Goal: Task Accomplishment & Management: Manage account settings

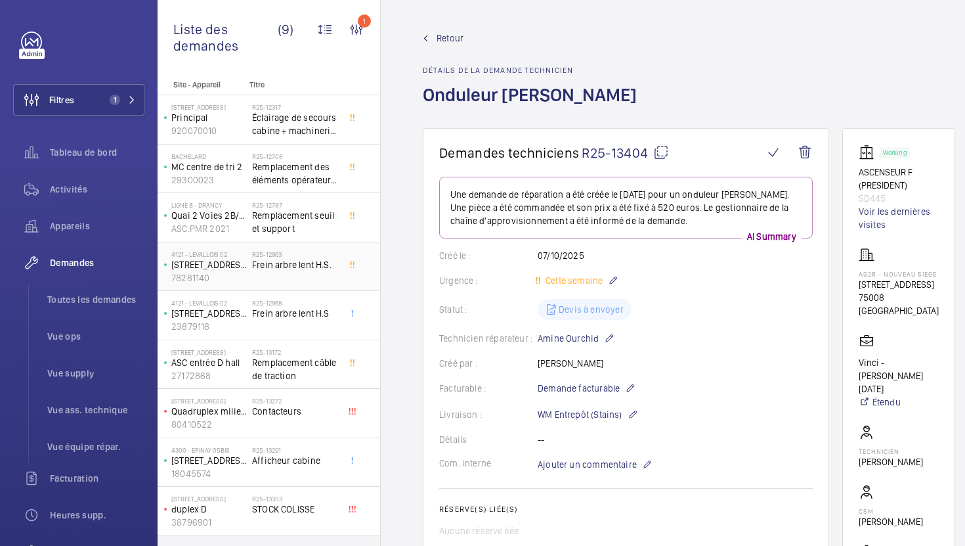
click at [313, 271] on div "R25-12963 Frein arbre lent H.S." at bounding box center [295, 269] width 87 height 38
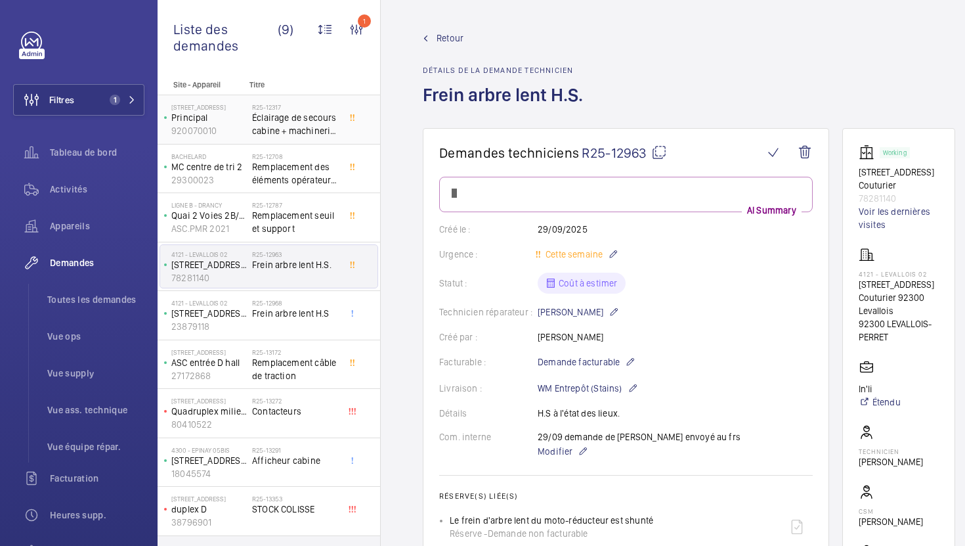
click at [314, 108] on h2 "R25-12317" at bounding box center [295, 107] width 87 height 8
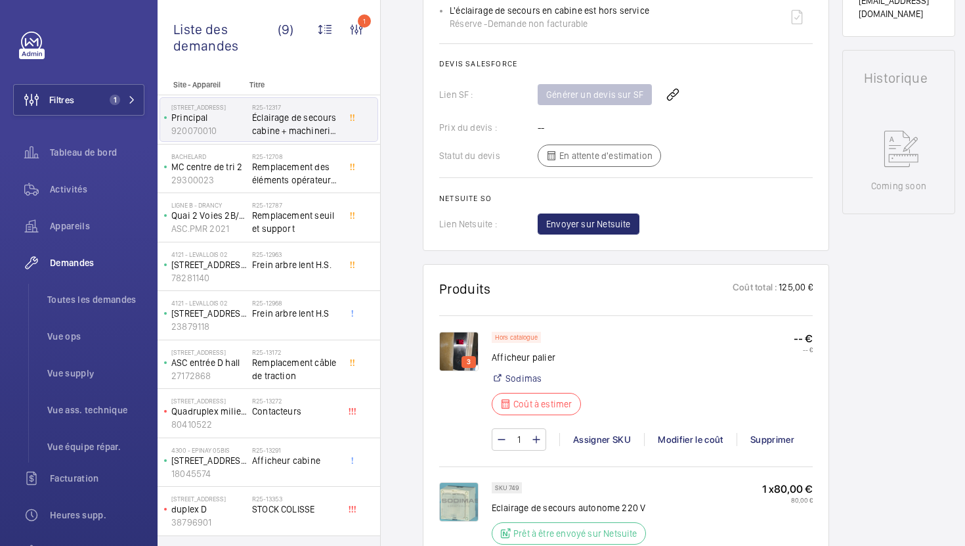
scroll to position [605, 0]
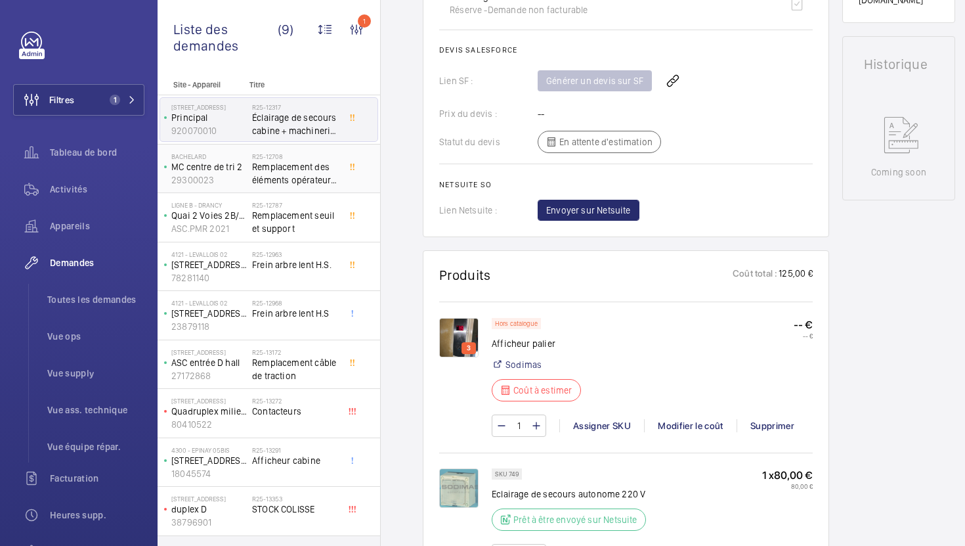
click at [308, 179] on span "Remplacement des éléments opérateur de porte" at bounding box center [295, 173] width 87 height 26
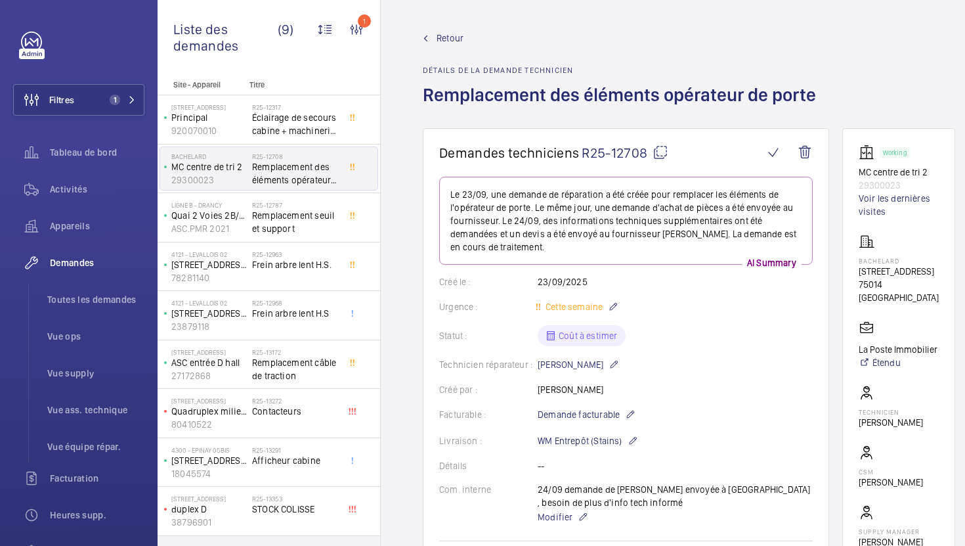
click at [666, 156] on mat-icon at bounding box center [661, 152] width 16 height 16
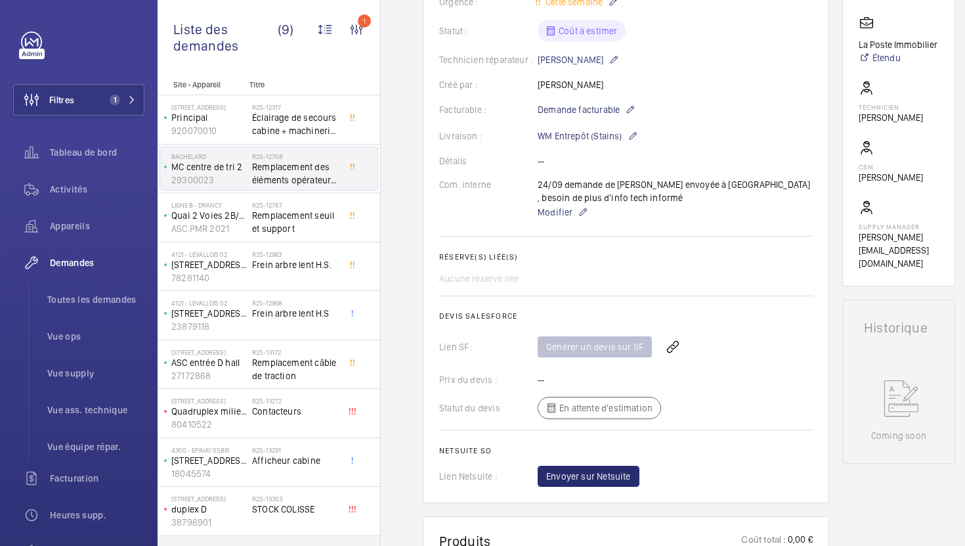
scroll to position [312, 0]
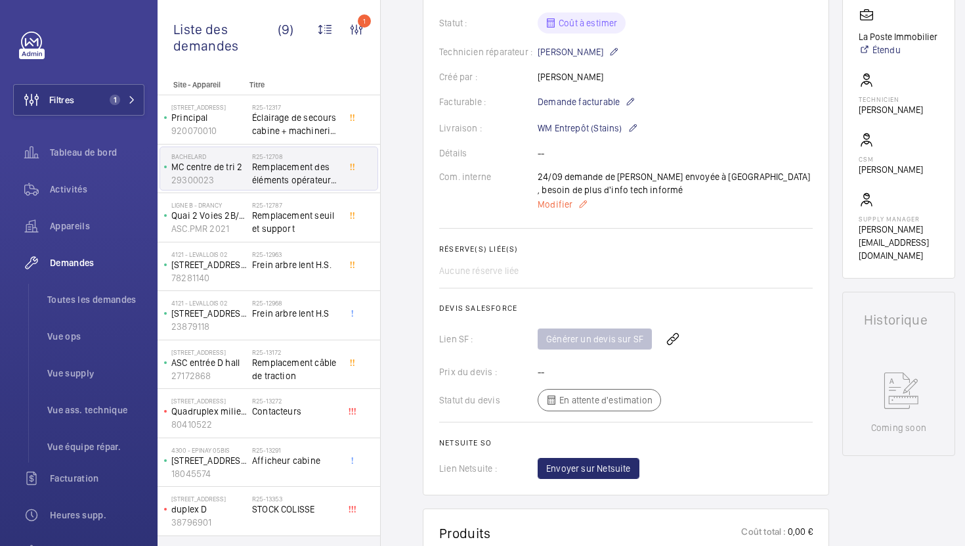
click at [544, 200] on span "Modifier" at bounding box center [555, 204] width 35 height 13
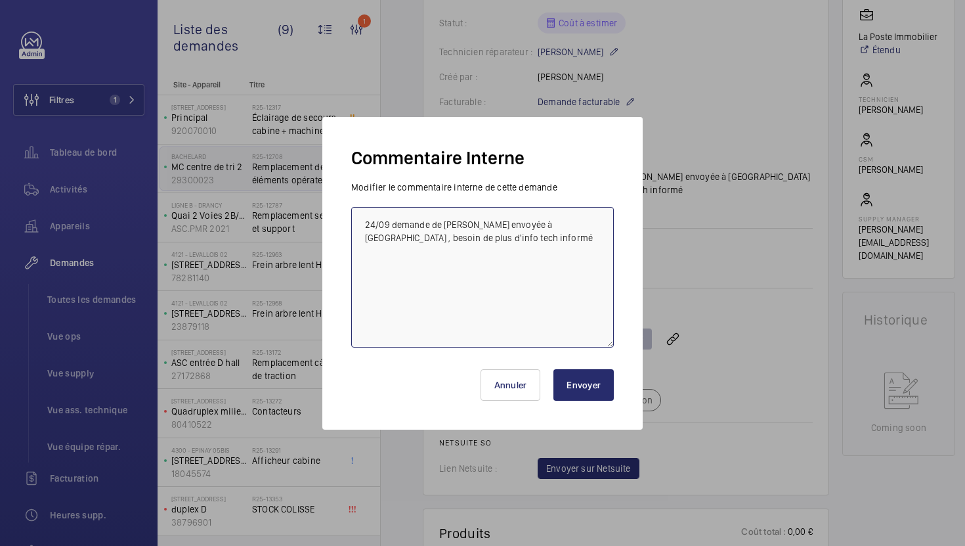
click at [369, 221] on textarea "24/09 demande de [PERSON_NAME] envoyée à [GEOGRAPHIC_DATA] , besoin de plus d'i…" at bounding box center [482, 277] width 263 height 140
type textarea "07/10 tech relancé 24/09 demande de [PERSON_NAME] envoyée à [GEOGRAPHIC_DATA] ,…"
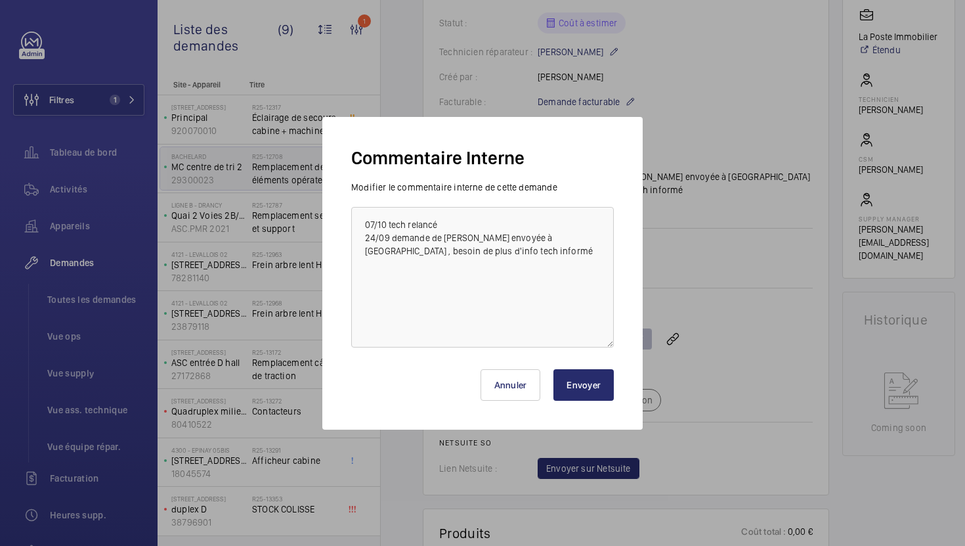
click at [579, 375] on button "Envoyer" at bounding box center [583, 385] width 60 height 32
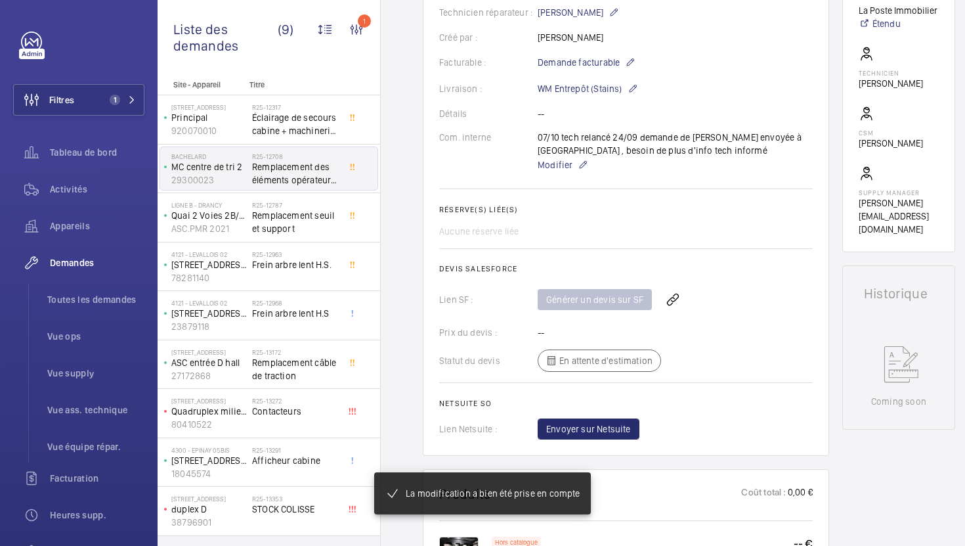
scroll to position [352, 0]
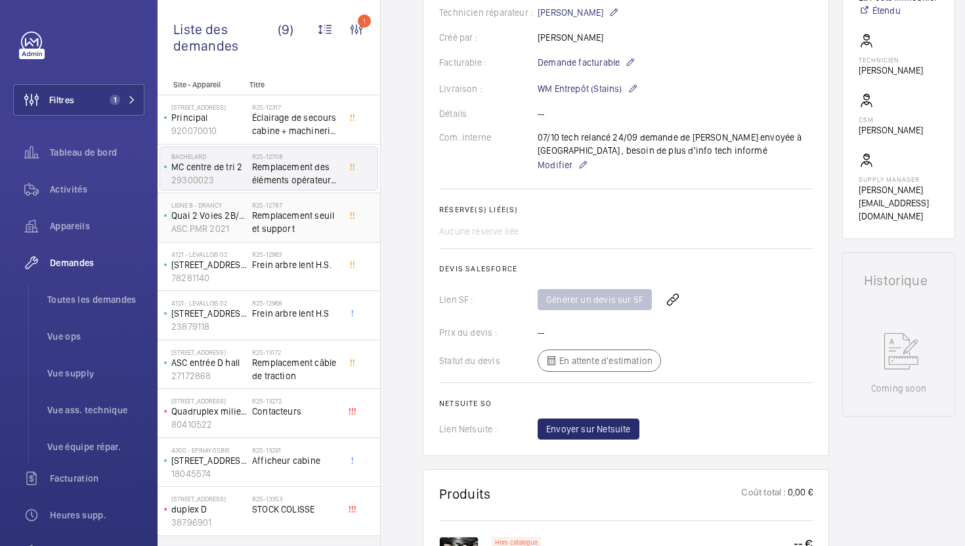
click at [308, 225] on span "Remplacement seuil et support" at bounding box center [295, 222] width 87 height 26
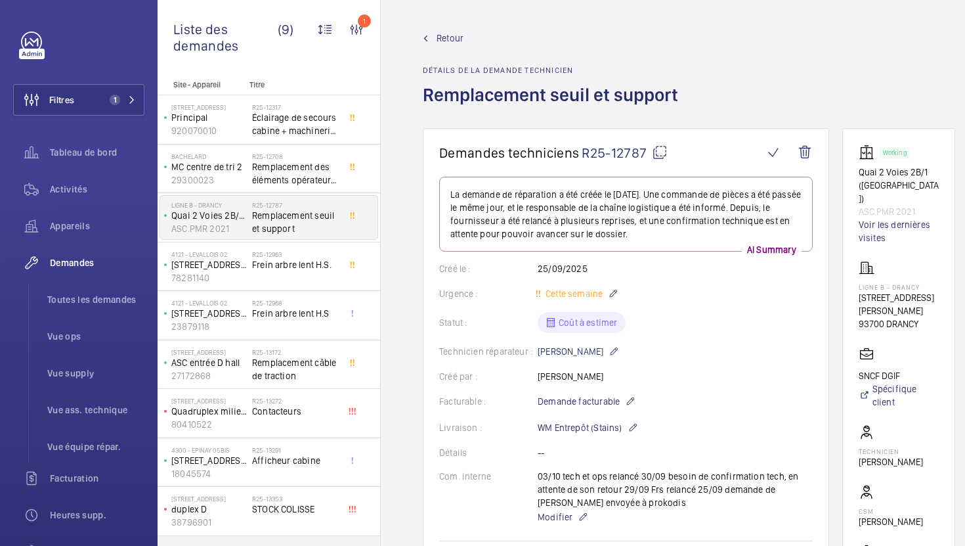
click at [657, 150] on mat-icon at bounding box center [660, 152] width 16 height 16
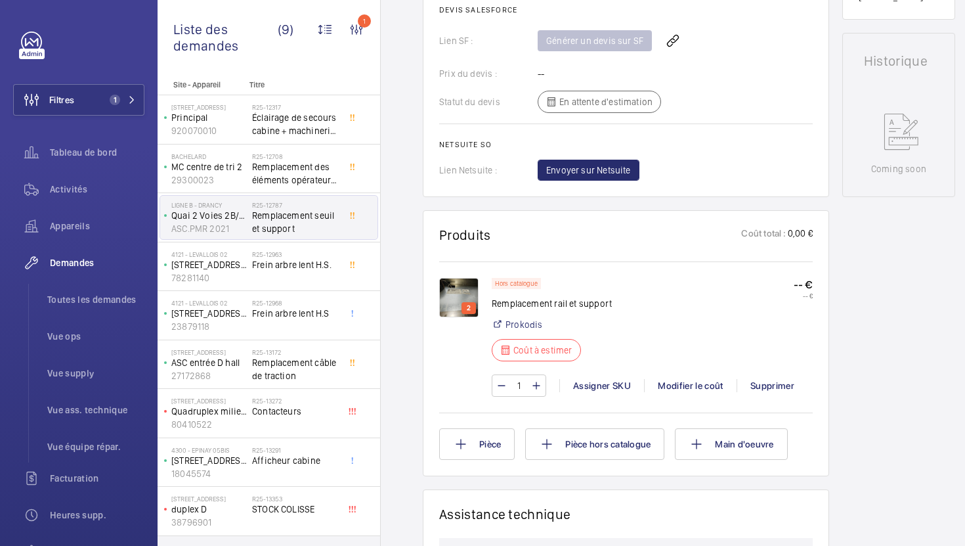
scroll to position [622, 0]
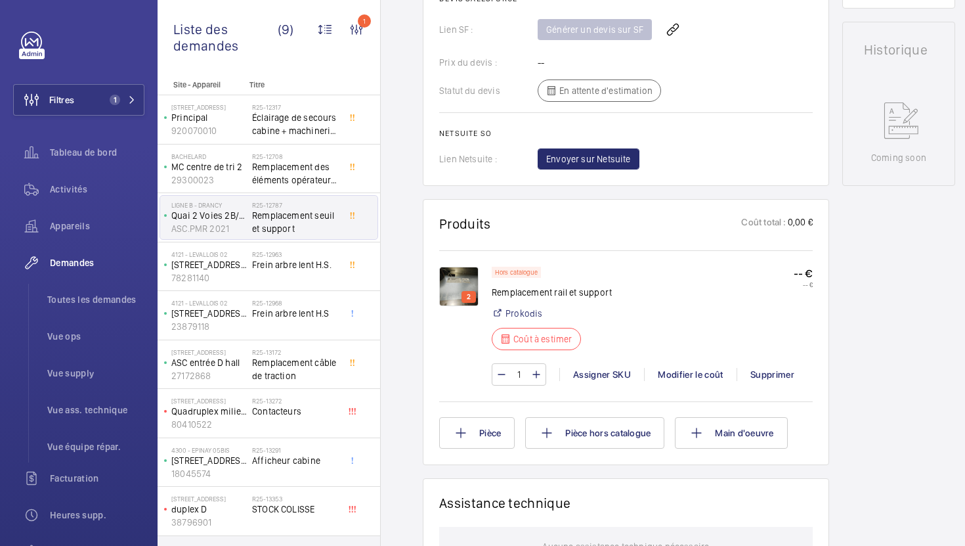
click at [457, 287] on img at bounding box center [458, 286] width 39 height 39
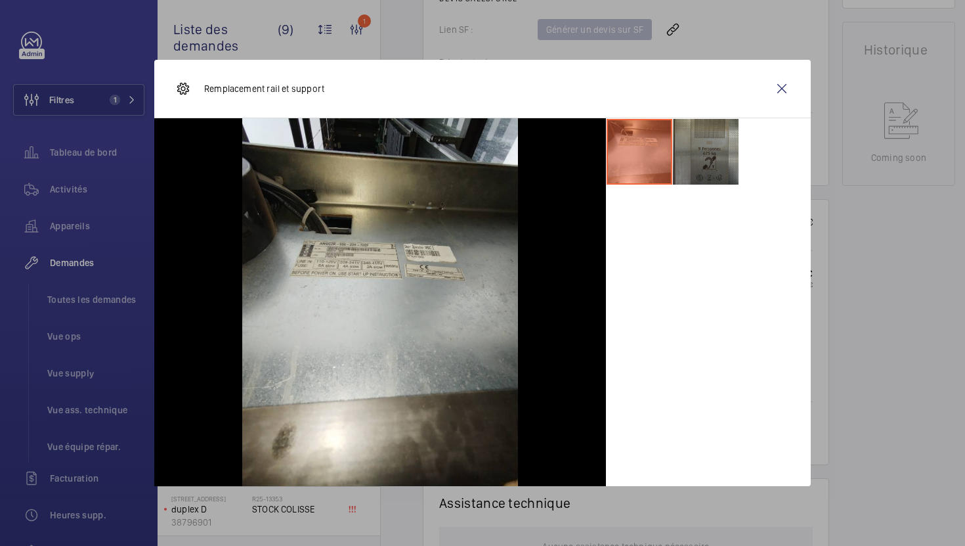
click at [722, 152] on li at bounding box center [706, 152] width 66 height 66
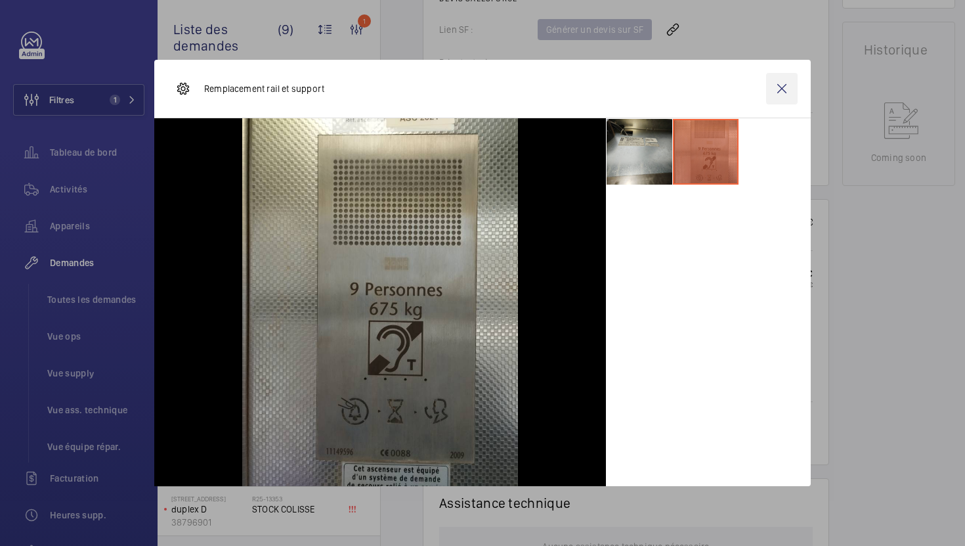
click at [777, 96] on wm-front-icon-button at bounding box center [782, 89] width 32 height 32
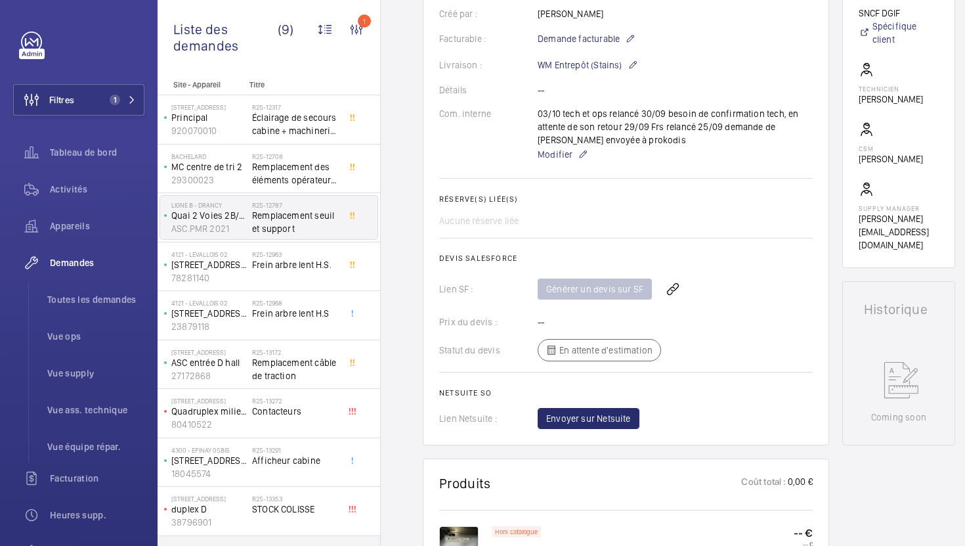
scroll to position [356, 0]
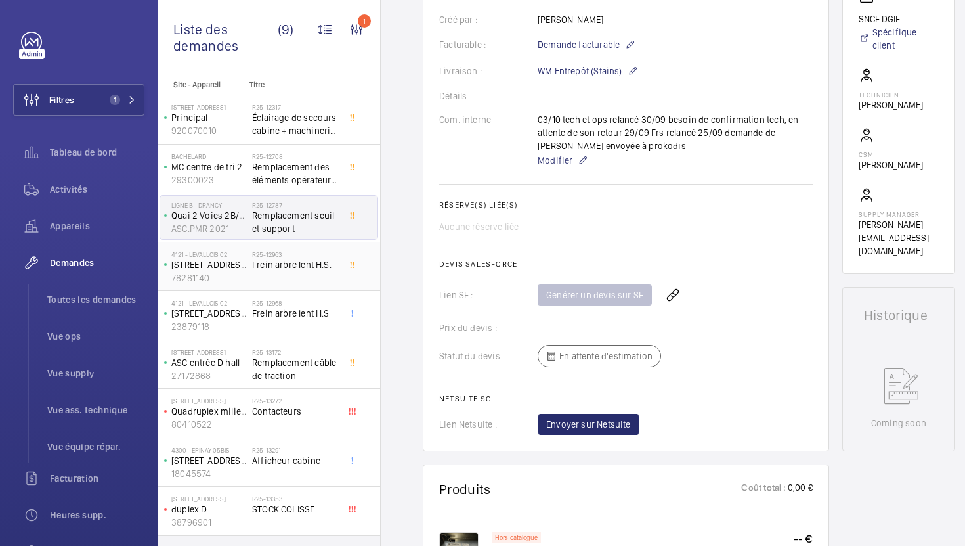
click at [301, 271] on div "R25-12963 Frein arbre lent H.S." at bounding box center [295, 269] width 87 height 38
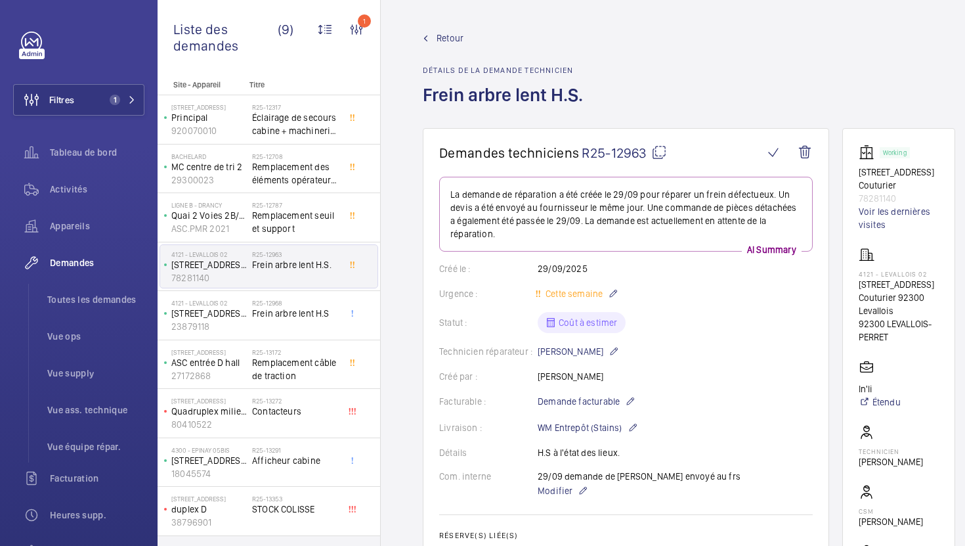
click at [655, 151] on mat-icon at bounding box center [659, 152] width 16 height 16
type textarea "R25-12963"
click at [565, 491] on span "Modifier" at bounding box center [555, 490] width 35 height 13
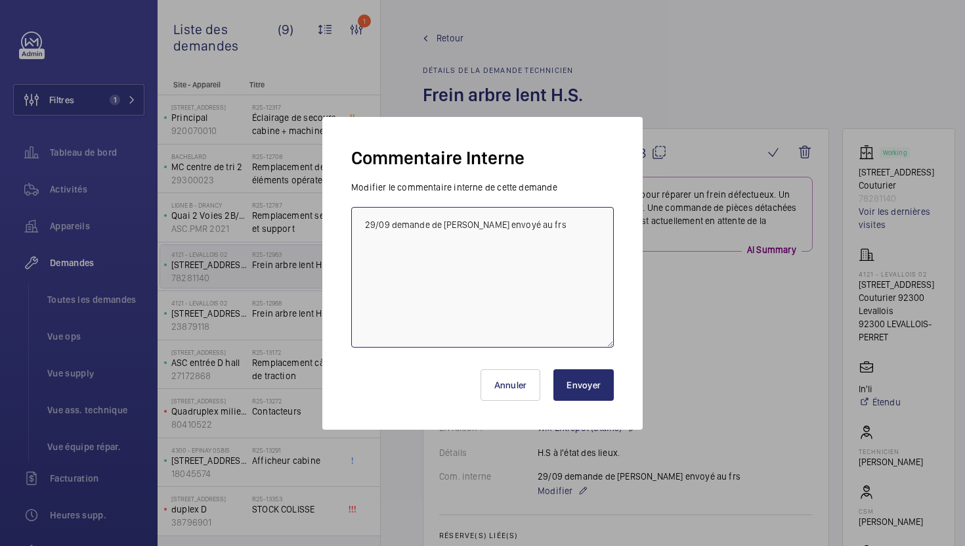
click at [363, 228] on textarea "29/09 demande de [PERSON_NAME] envoyé au frs" at bounding box center [482, 277] width 263 height 140
type textarea "07/10 frs relancé 29/09 demande de devis envoyé au frs"
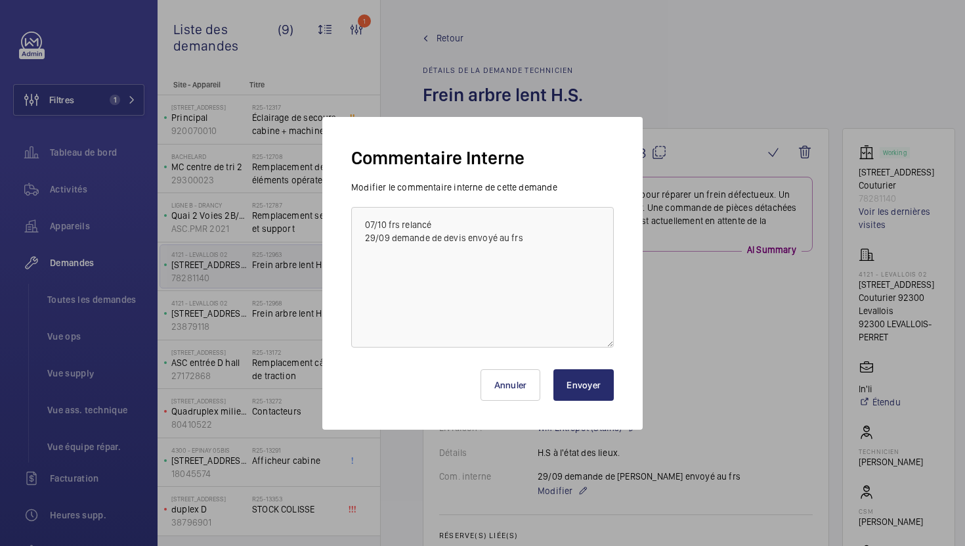
click at [569, 374] on button "Envoyer" at bounding box center [583, 385] width 60 height 32
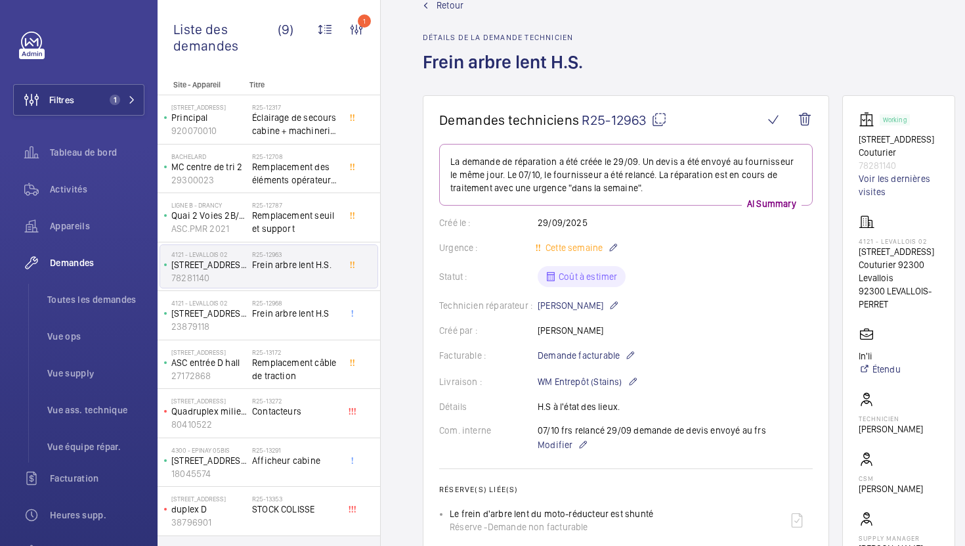
scroll to position [35, 0]
click at [321, 351] on h2 "R25-13172" at bounding box center [295, 352] width 87 height 8
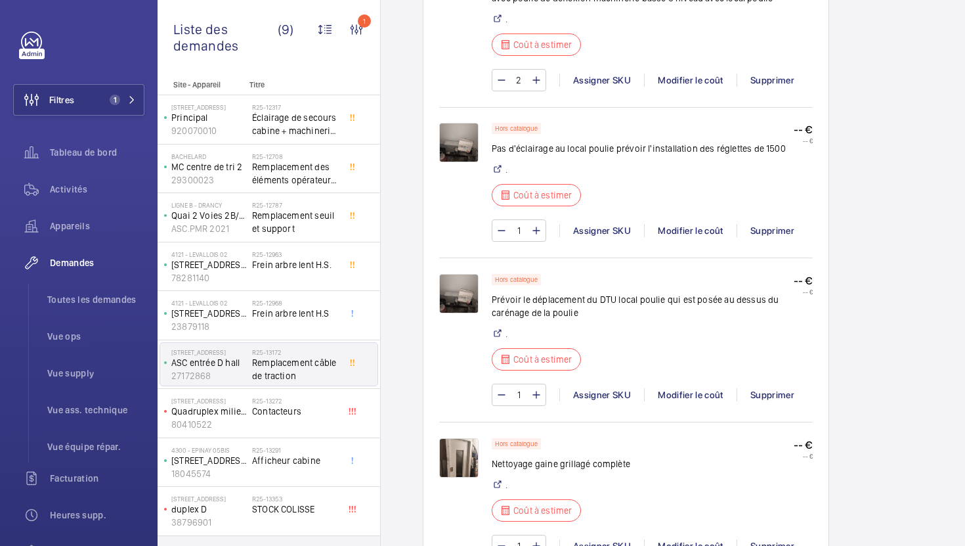
scroll to position [888, 0]
click at [474, 163] on img at bounding box center [458, 143] width 39 height 39
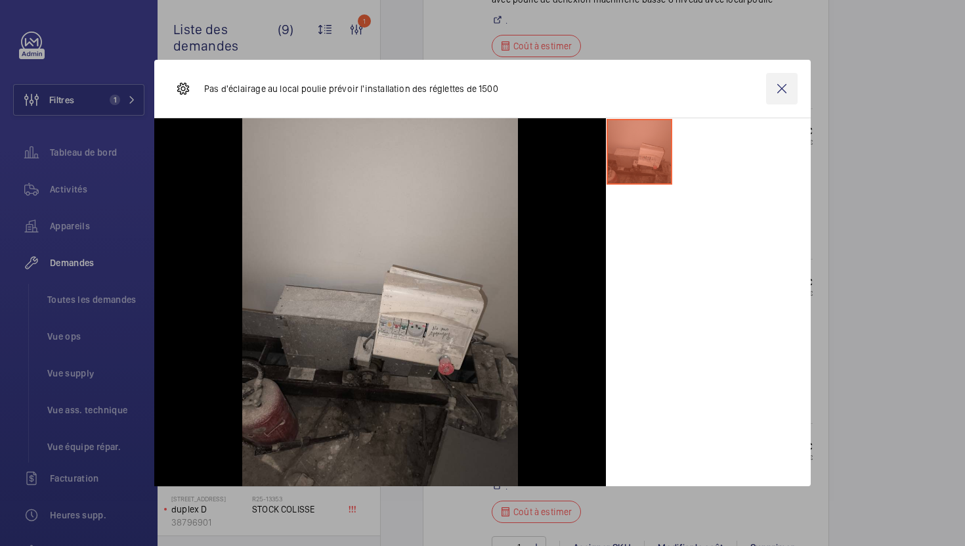
click at [782, 93] on wm-front-icon-button at bounding box center [782, 89] width 32 height 32
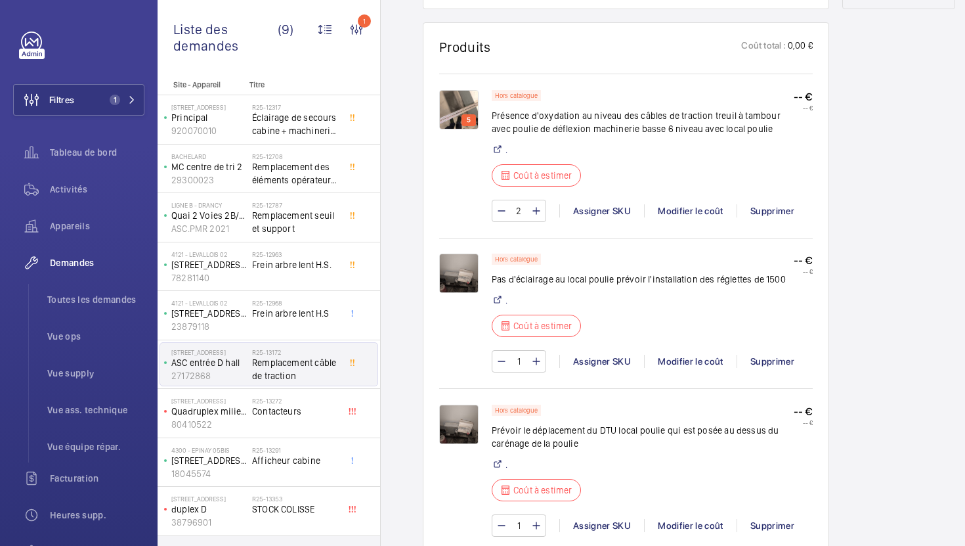
scroll to position [750, 0]
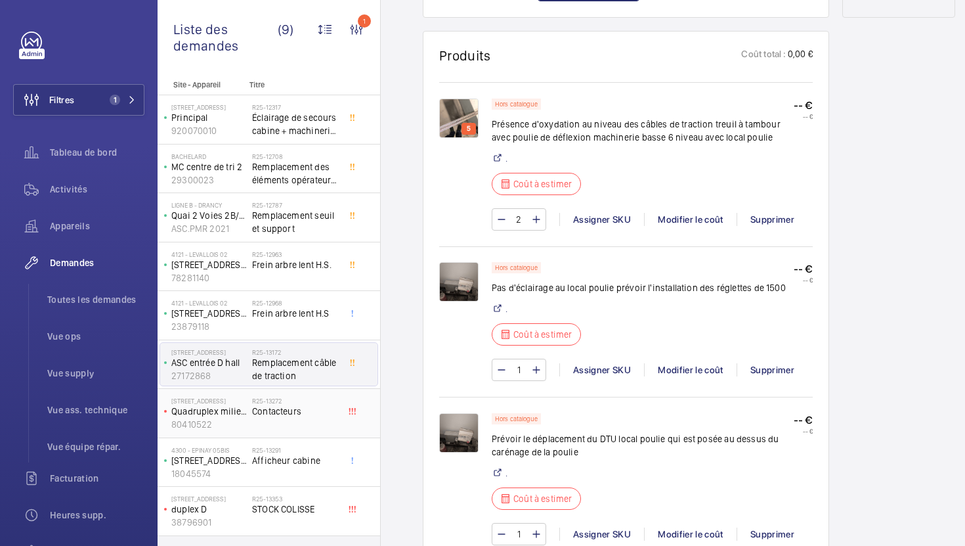
click at [305, 415] on span "Contacteurs" at bounding box center [295, 410] width 87 height 13
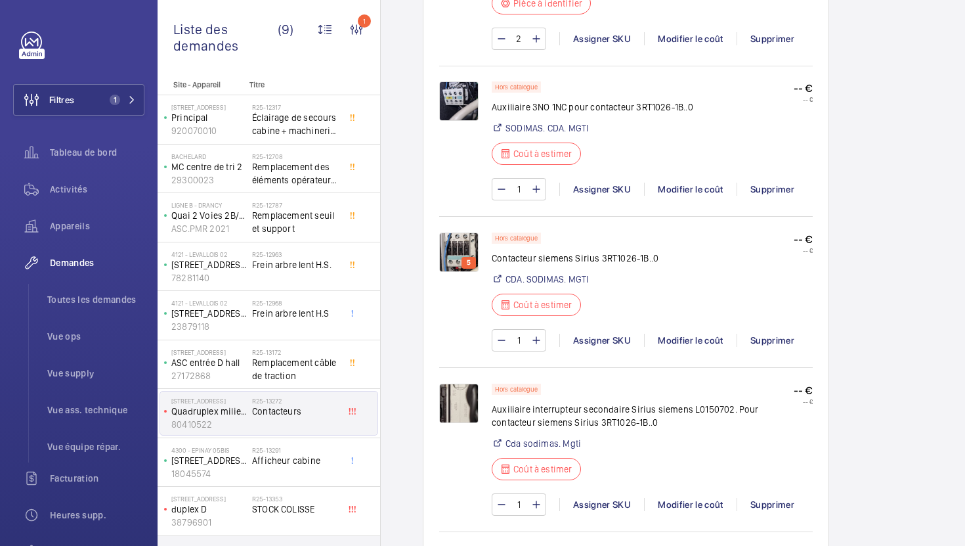
scroll to position [964, 0]
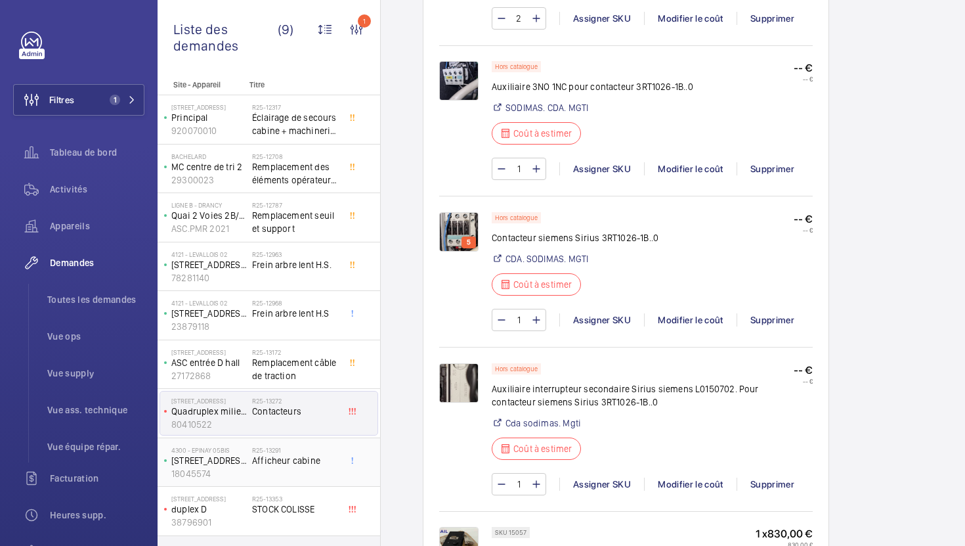
click at [301, 468] on div "R25-13291 Afficheur cabine" at bounding box center [295, 465] width 87 height 38
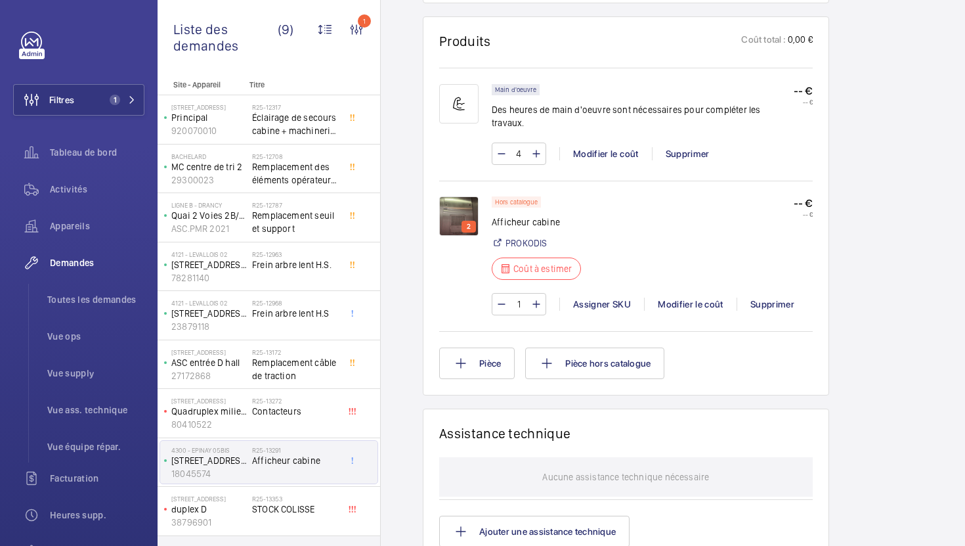
scroll to position [786, 0]
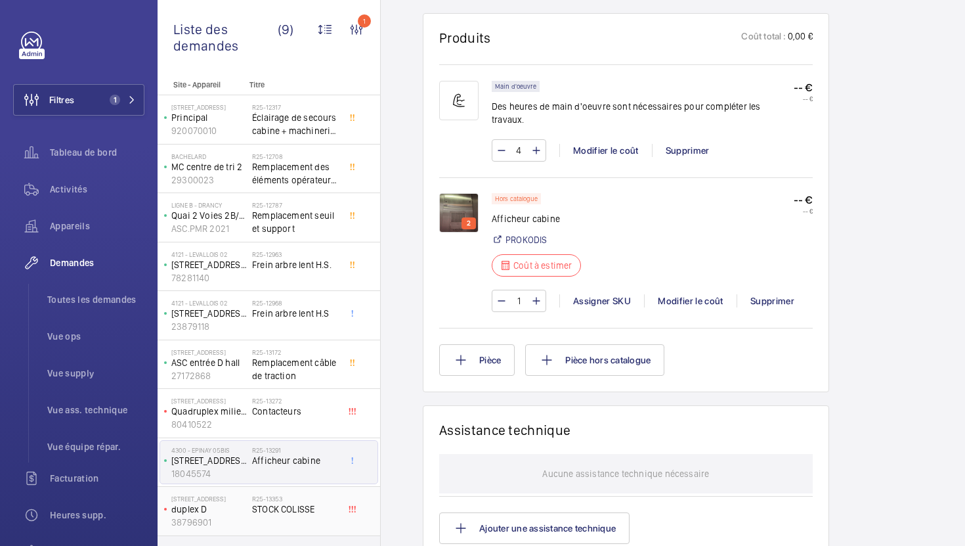
click at [302, 521] on div "R25-13353 STOCK COLISSE" at bounding box center [295, 513] width 87 height 38
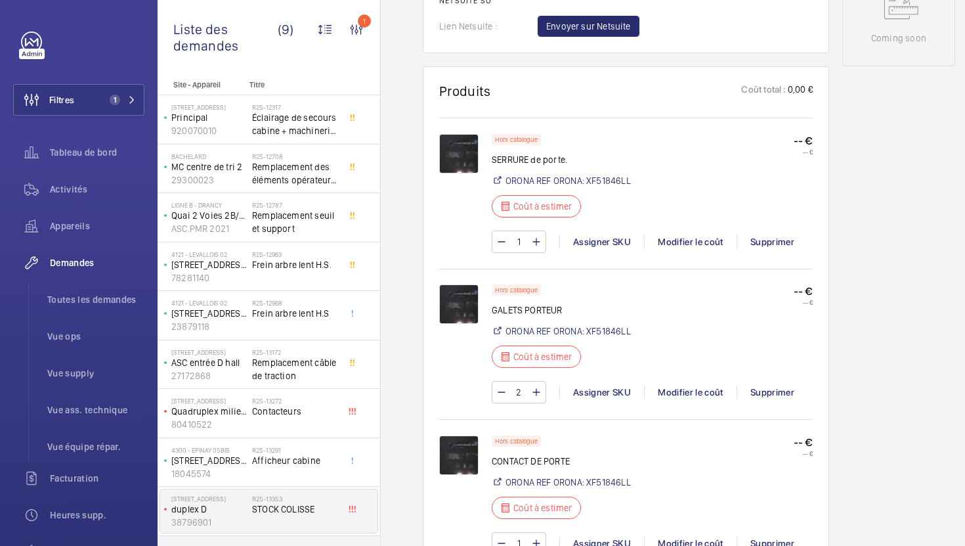
scroll to position [723, 0]
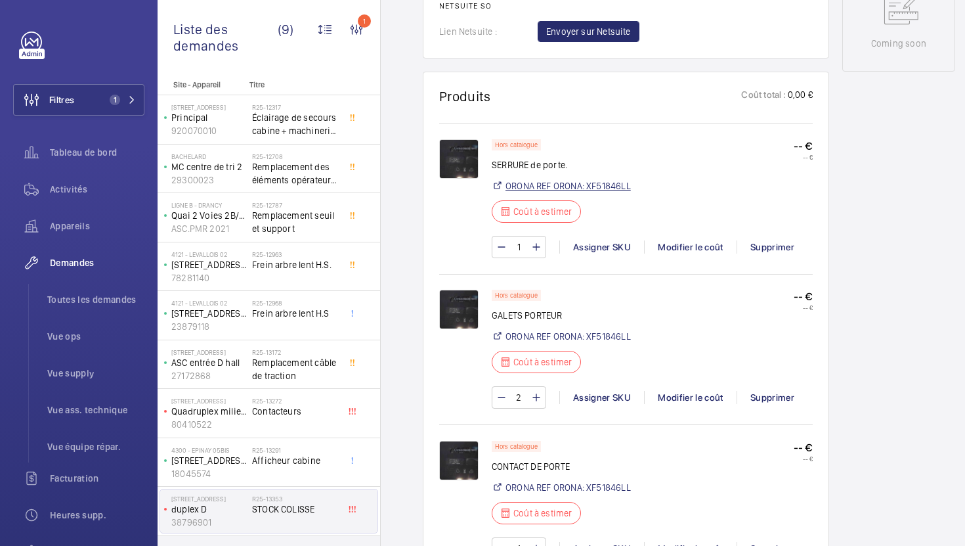
copy link "XF51846LL"
drag, startPoint x: 637, startPoint y: 186, endPoint x: 589, endPoint y: 186, distance: 47.9
click at [589, 186] on div "Hors catalogue SERRURE de porte. ORONA REF ORONA: XF51846LL Coût à estimer -- €…" at bounding box center [652, 184] width 321 height 91
click at [679, 191] on div "Hors catalogue SERRURE de porte. ORONA REF ORONA: XF51846LL Coût à estimer -- €…" at bounding box center [652, 184] width 321 height 91
drag, startPoint x: 576, startPoint y: 167, endPoint x: 528, endPoint y: 167, distance: 47.9
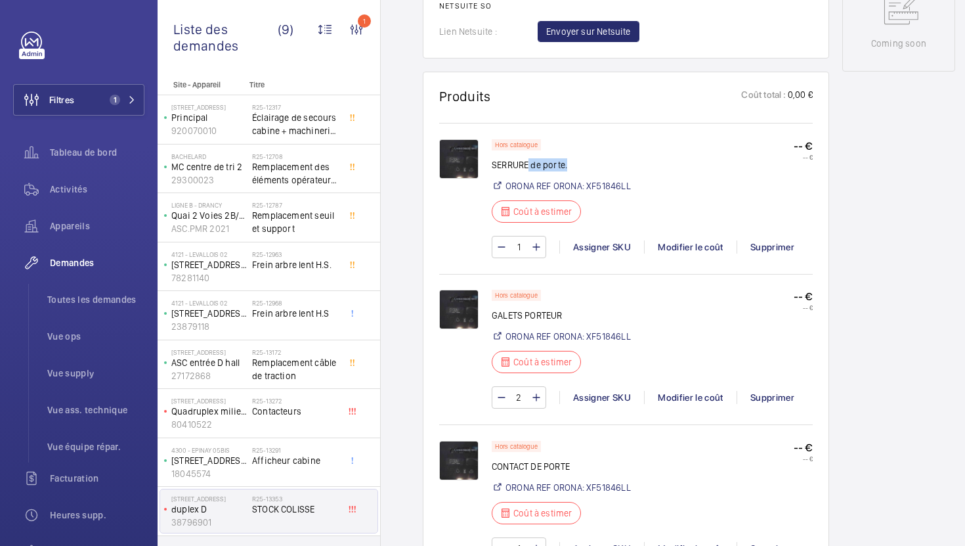
click at [528, 167] on p "SERRURE de porte." at bounding box center [561, 164] width 139 height 13
drag, startPoint x: 492, startPoint y: 167, endPoint x: 563, endPoint y: 164, distance: 71.0
click at [563, 164] on p "SERRURE de porte." at bounding box center [561, 164] width 139 height 13
copy p "SERRURE de porte"
drag, startPoint x: 637, startPoint y: 335, endPoint x: 588, endPoint y: 335, distance: 49.9
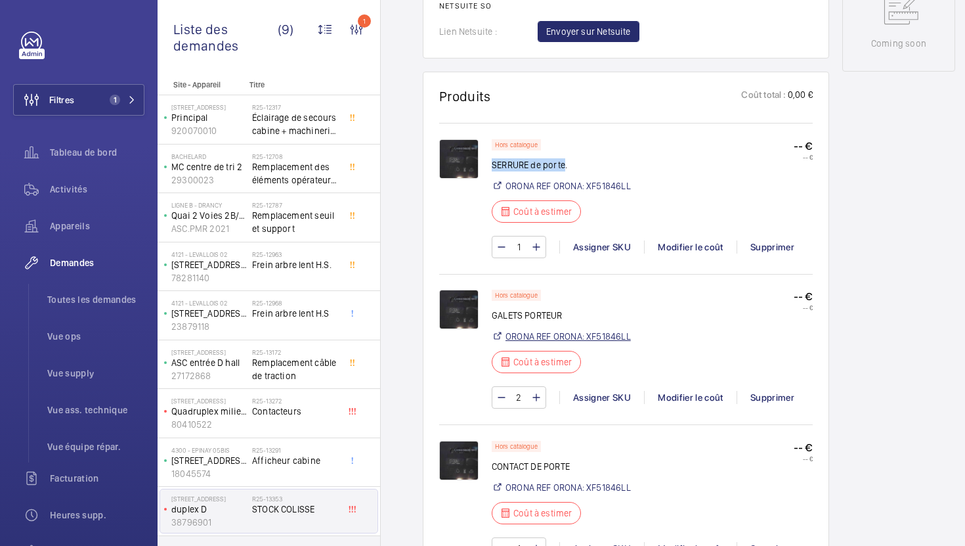
click at [587, 336] on div "Hors catalogue GALETS PORTEUR ORONA REF ORONA: XF51846LL Coût à estimer -- € --…" at bounding box center [652, 335] width 321 height 91
drag, startPoint x: 569, startPoint y: 314, endPoint x: 545, endPoint y: 312, distance: 24.4
click at [542, 313] on p "GALETS PORTEUR" at bounding box center [561, 315] width 139 height 13
copy link "XF51846LL"
drag, startPoint x: 641, startPoint y: 336, endPoint x: 588, endPoint y: 336, distance: 52.5
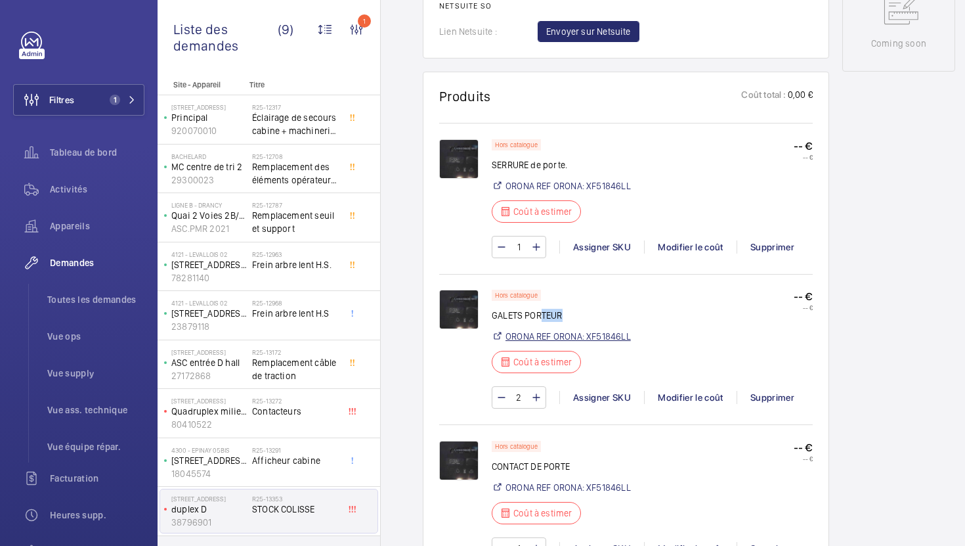
click at [588, 336] on div "Hors catalogue GALETS PORTEUR ORONA REF ORONA: XF51846LL Coût à estimer -- € --…" at bounding box center [652, 335] width 321 height 91
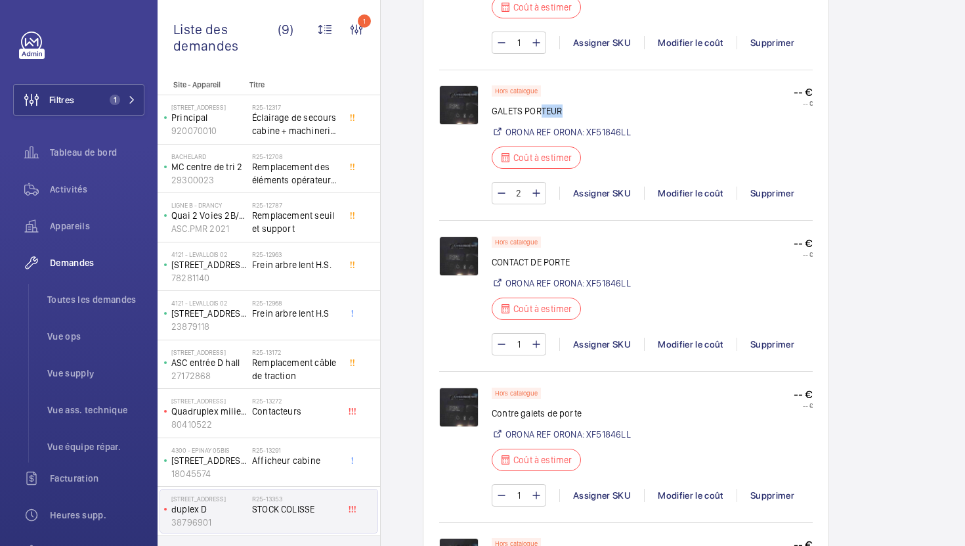
scroll to position [933, 0]
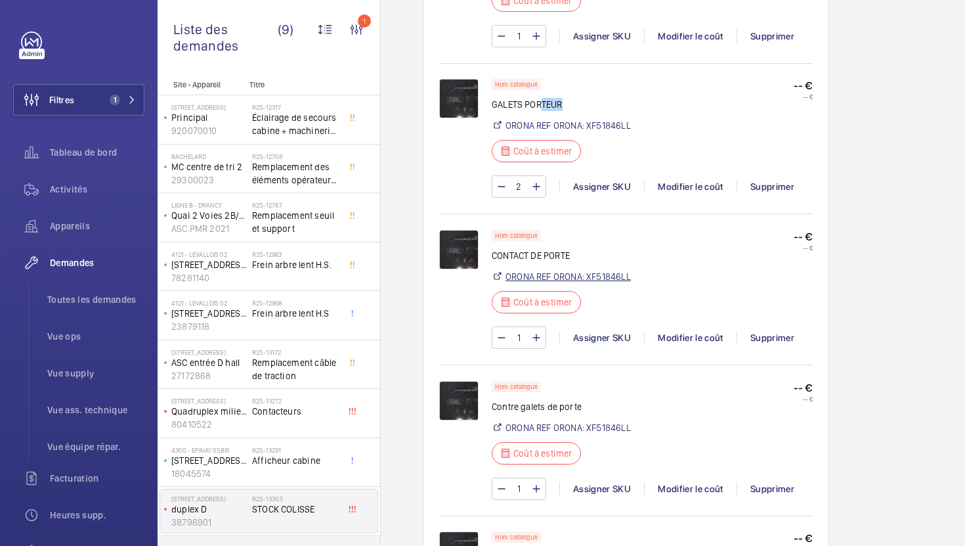
drag, startPoint x: 643, startPoint y: 280, endPoint x: 589, endPoint y: 280, distance: 53.8
click at [589, 280] on div "Hors catalogue CONTACT DE PORTE ORONA REF ORONA: XF51846LL Coût à estimer -- € …" at bounding box center [652, 275] width 321 height 91
copy link "XF51846LL"
copy p "CONTACT DE PORTE"
drag, startPoint x: 570, startPoint y: 255, endPoint x: 494, endPoint y: 255, distance: 76.8
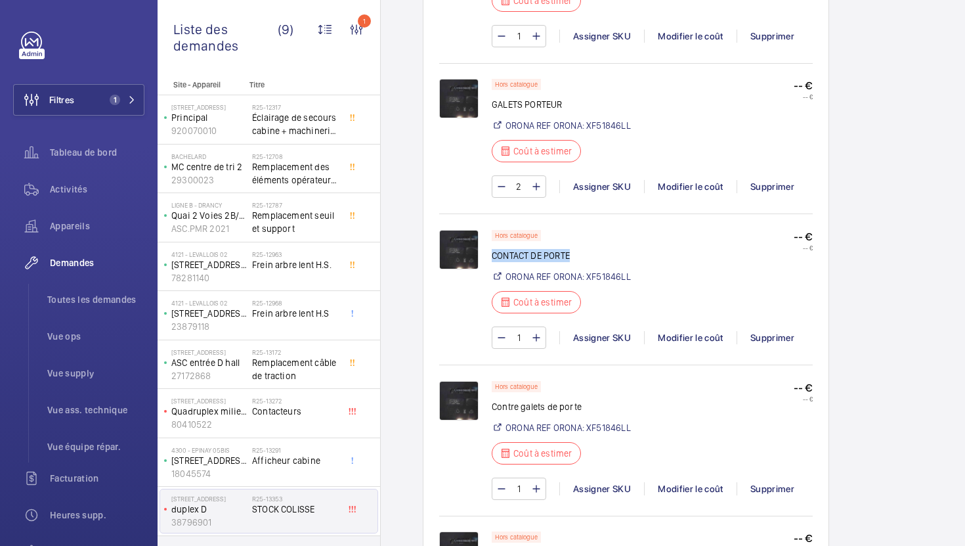
click at [494, 255] on p "CONTACT DE PORTE" at bounding box center [561, 255] width 139 height 13
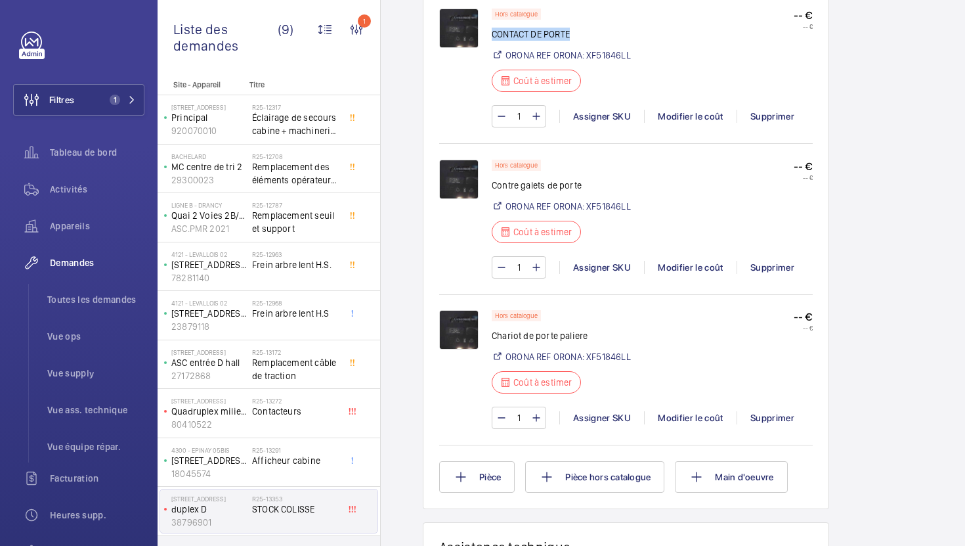
scroll to position [1151, 0]
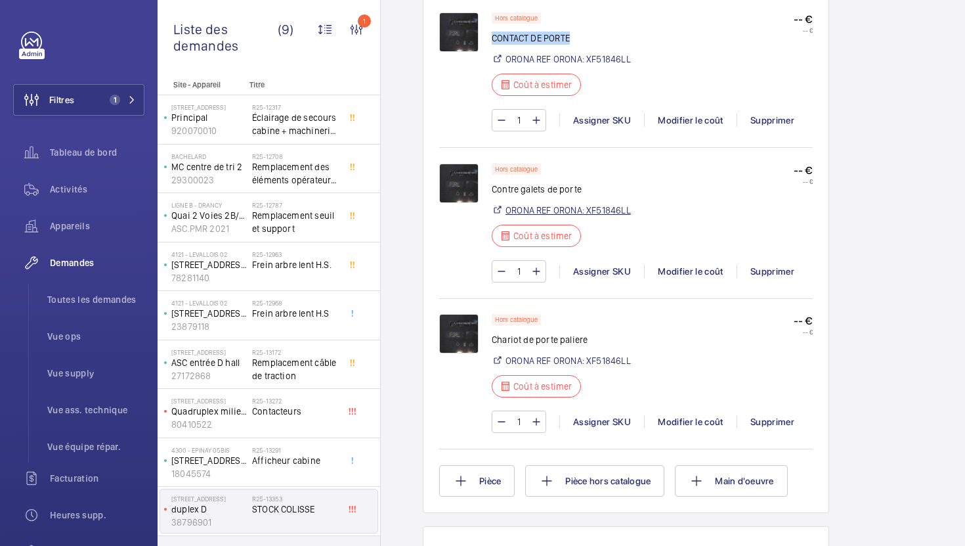
drag, startPoint x: 637, startPoint y: 211, endPoint x: 589, endPoint y: 215, distance: 48.0
click at [589, 215] on div "Hors catalogue Contre galets de porte ORONA REF ORONA: XF51846LL Coût à estimer…" at bounding box center [652, 208] width 321 height 91
copy link "XF51846LL"
drag, startPoint x: 585, startPoint y: 190, endPoint x: 493, endPoint y: 191, distance: 91.9
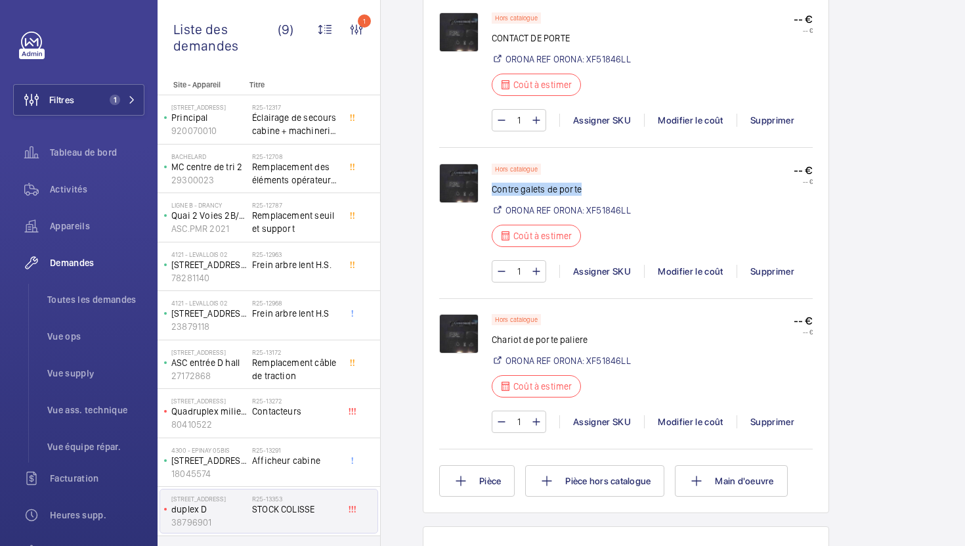
click at [493, 191] on p "Contre galets de porte" at bounding box center [561, 188] width 139 height 13
copy p "Contre galets de porte"
drag, startPoint x: 633, startPoint y: 215, endPoint x: 587, endPoint y: 215, distance: 46.0
click at [587, 215] on div "Hors catalogue Contre galets de porte ORONA REF ORONA: XF51846LL Coût à estimer…" at bounding box center [652, 208] width 321 height 91
copy link "XF51846LL"
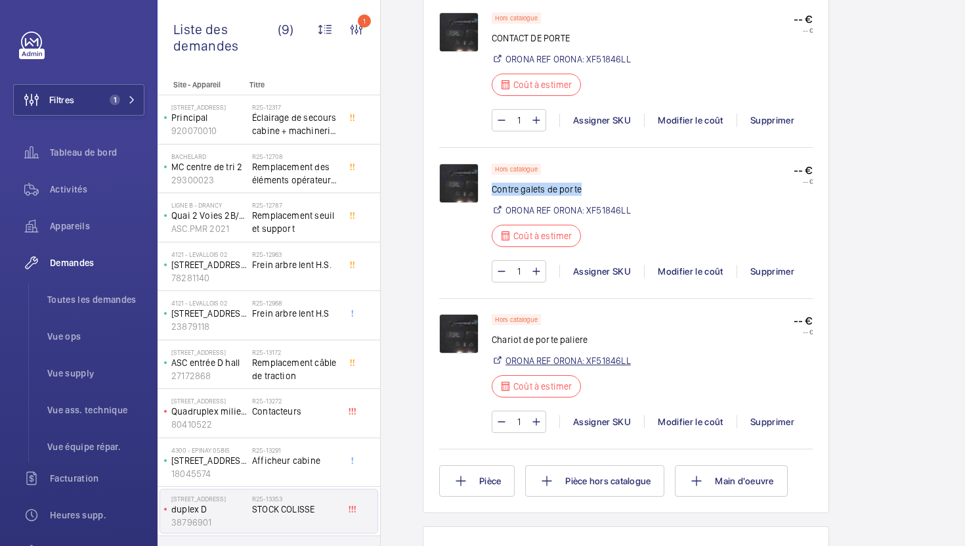
drag, startPoint x: 633, startPoint y: 361, endPoint x: 589, endPoint y: 364, distance: 44.1
click at [589, 364] on div "Hors catalogue Chariot de porte paliere ORONA REF ORONA: XF51846LL Coût à estim…" at bounding box center [652, 359] width 321 height 91
copy link "XF51846LL"
drag, startPoint x: 591, startPoint y: 343, endPoint x: 494, endPoint y: 343, distance: 97.2
click at [494, 343] on p "Chariot de porte paliere" at bounding box center [561, 339] width 139 height 13
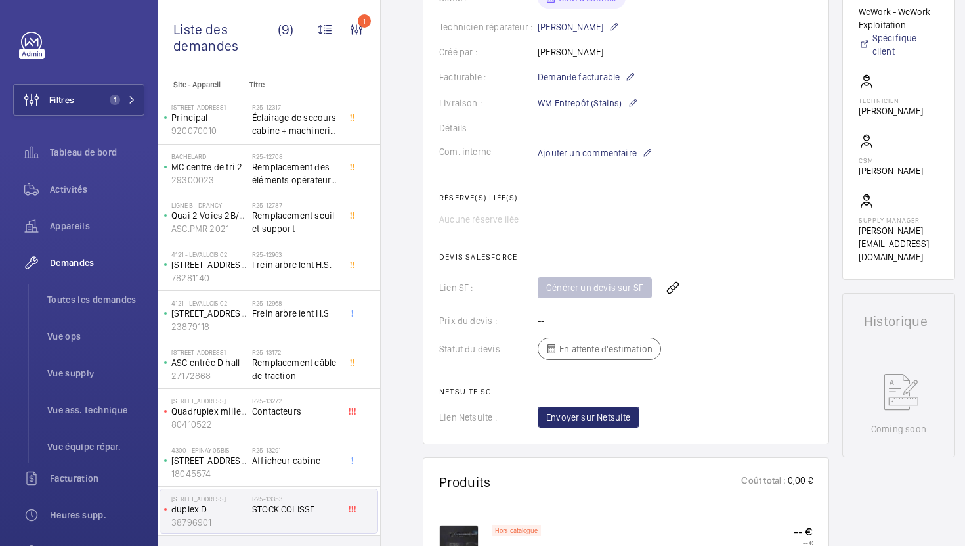
scroll to position [291, 0]
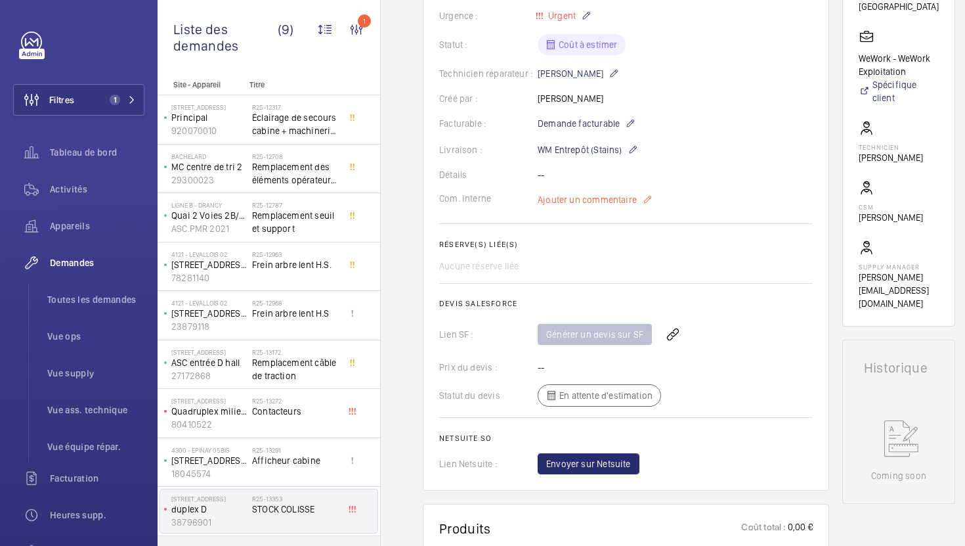
click at [581, 198] on span "Ajouter un commentaire" at bounding box center [587, 199] width 99 height 13
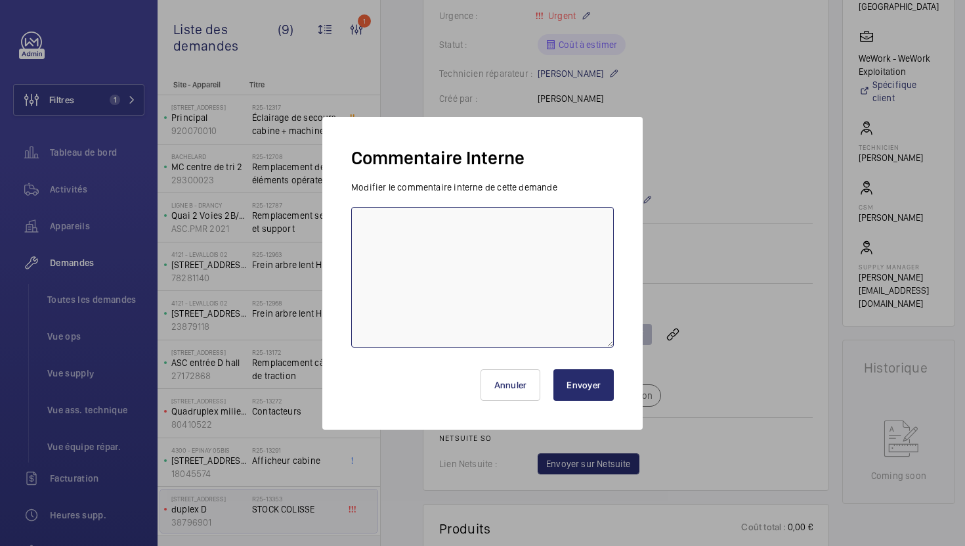
click at [508, 261] on textarea at bounding box center [482, 277] width 263 height 140
type textarea "07/10 demande de devis faite sur Orona CRC"
click at [602, 388] on button "Envoyer" at bounding box center [583, 385] width 60 height 32
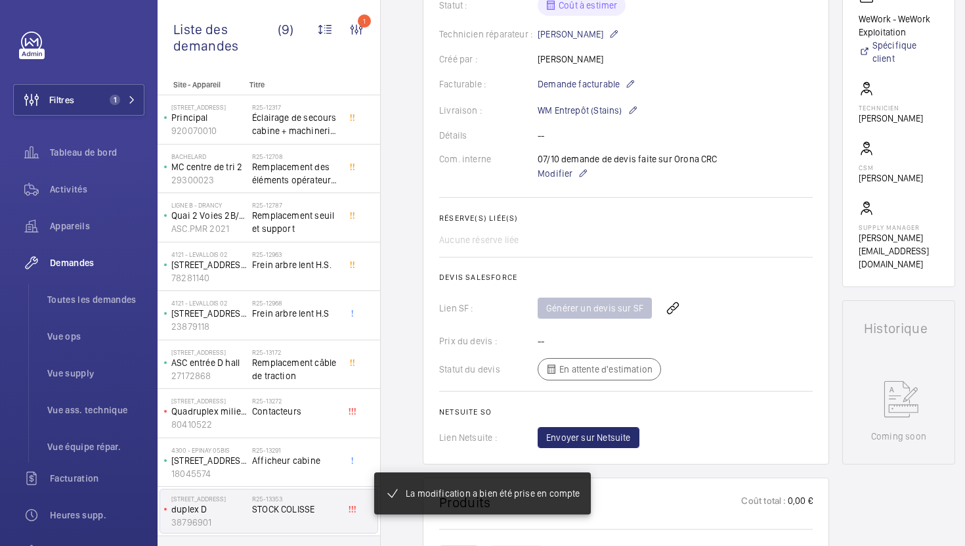
scroll to position [343, 0]
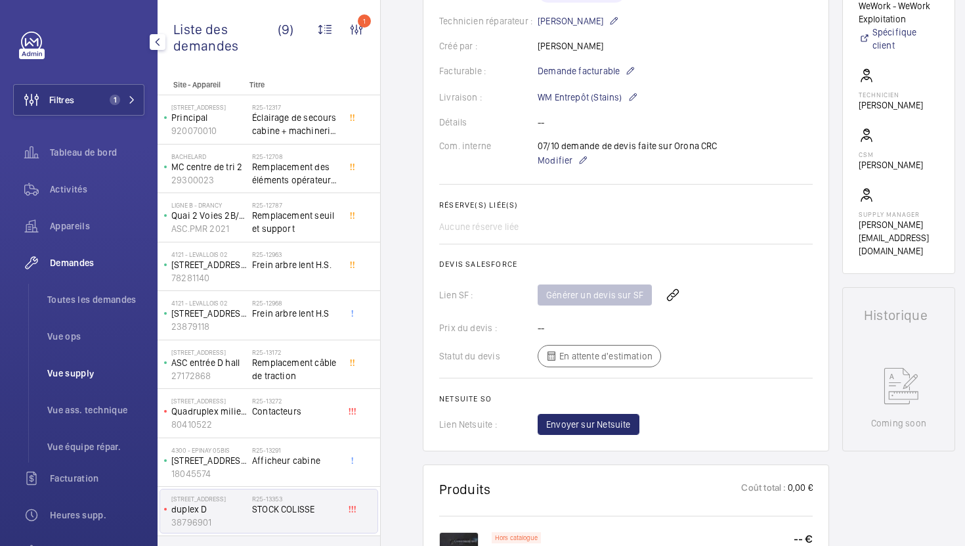
click at [79, 376] on span "Vue supply" at bounding box center [95, 372] width 97 height 13
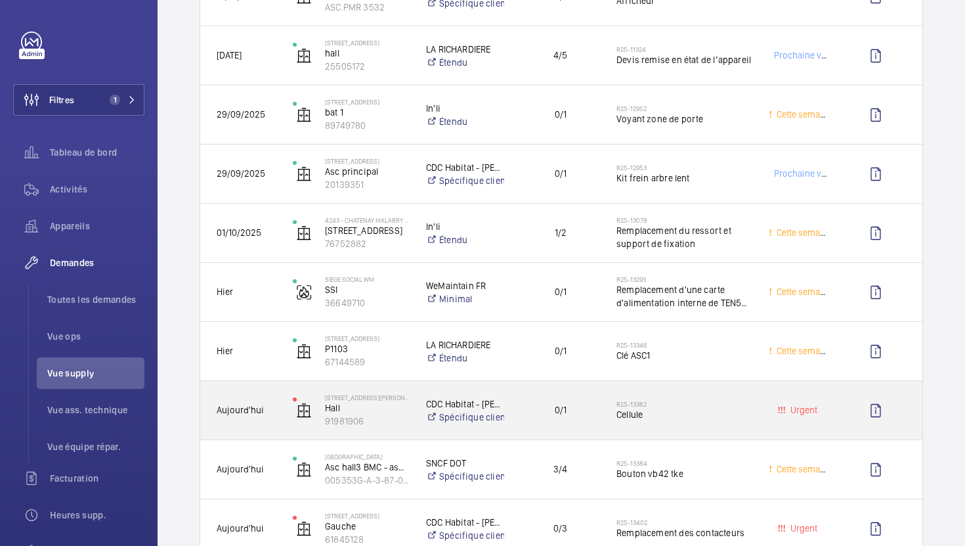
scroll to position [1024, 0]
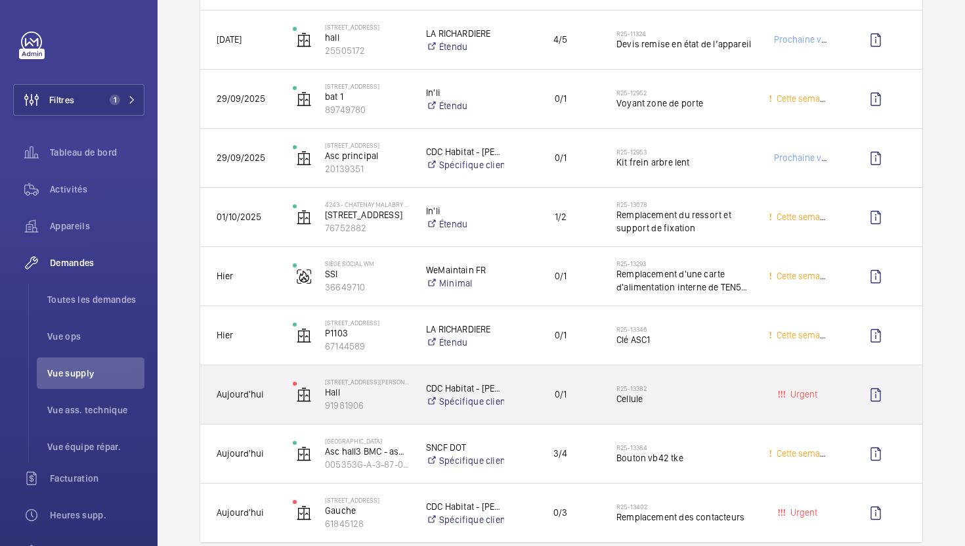
click at [711, 399] on span "Cellule" at bounding box center [683, 398] width 135 height 13
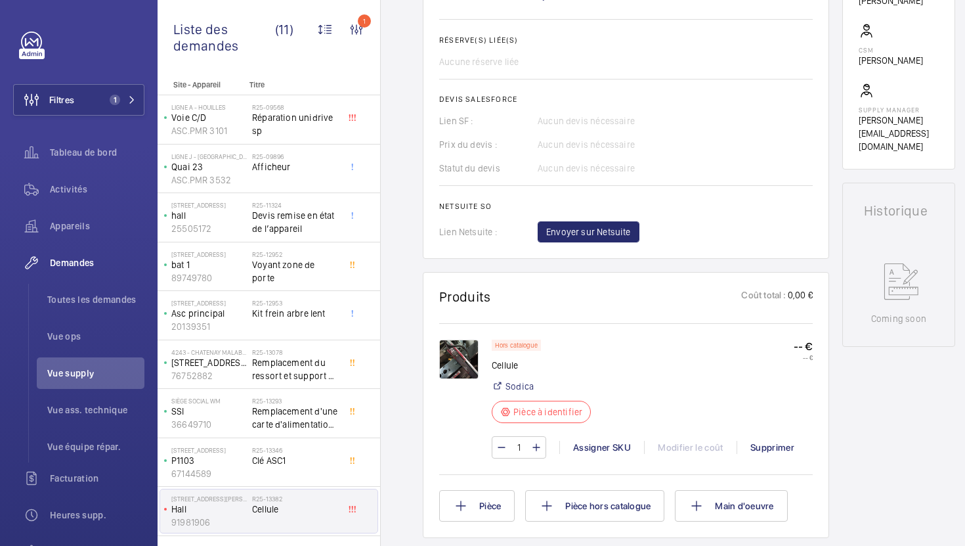
scroll to position [479, 0]
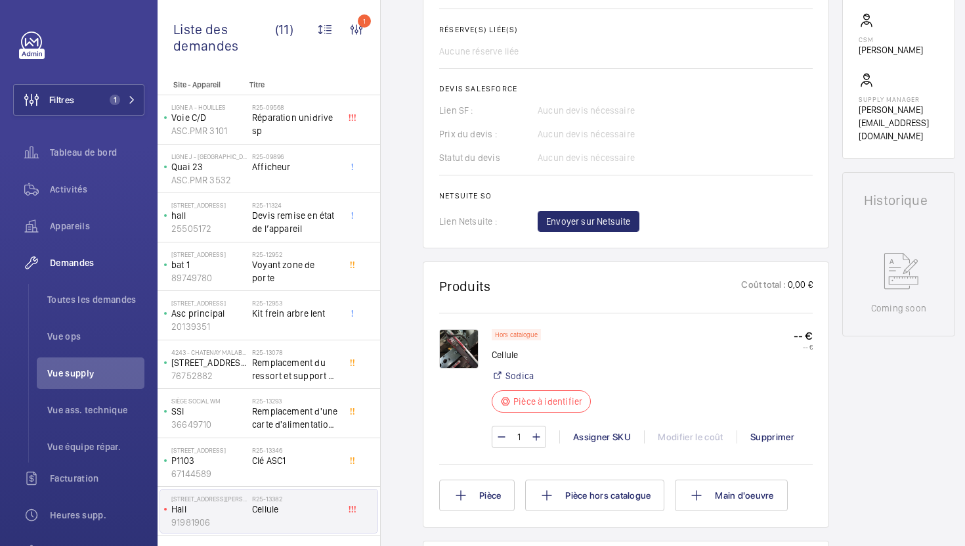
click at [469, 368] on img at bounding box center [458, 348] width 39 height 39
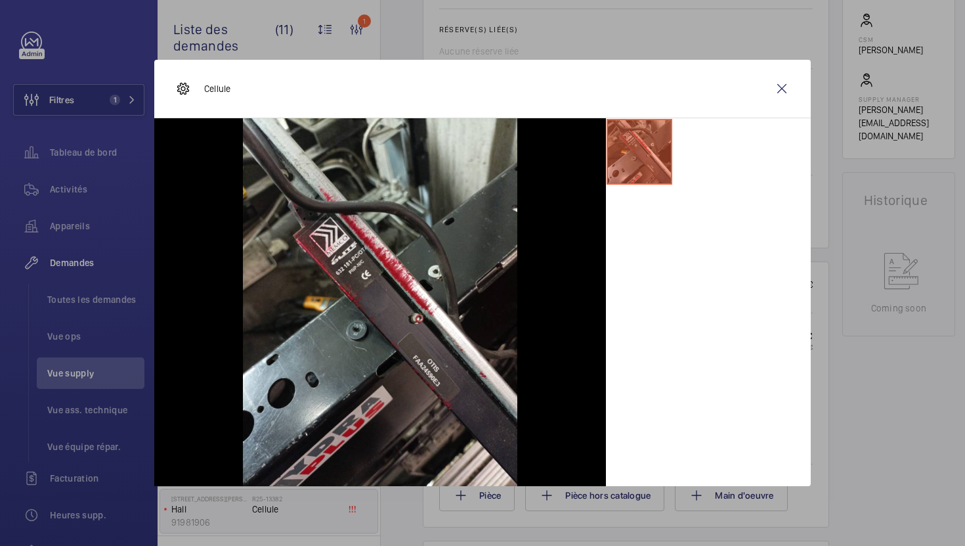
click at [807, 375] on div at bounding box center [708, 302] width 205 height 368
click at [781, 82] on wm-front-icon-button at bounding box center [782, 89] width 32 height 32
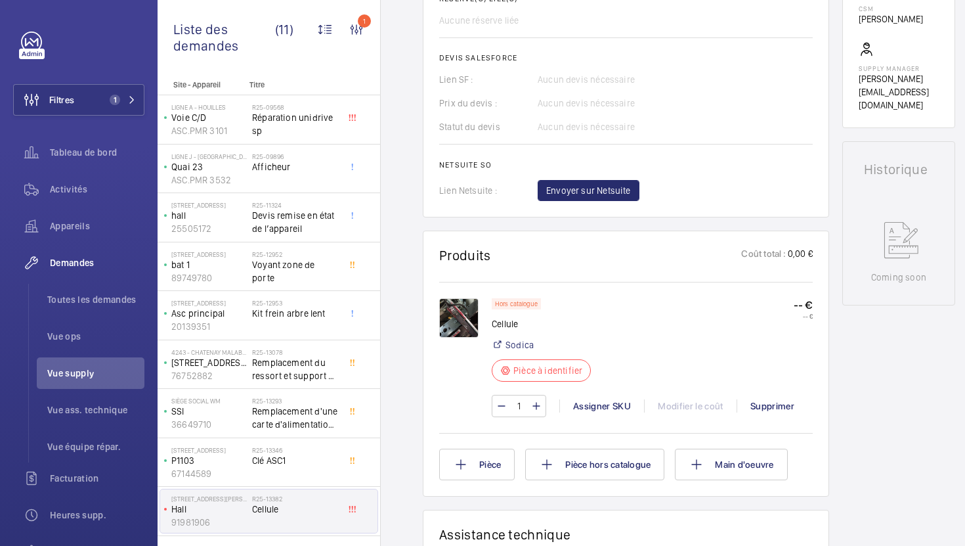
scroll to position [546, 0]
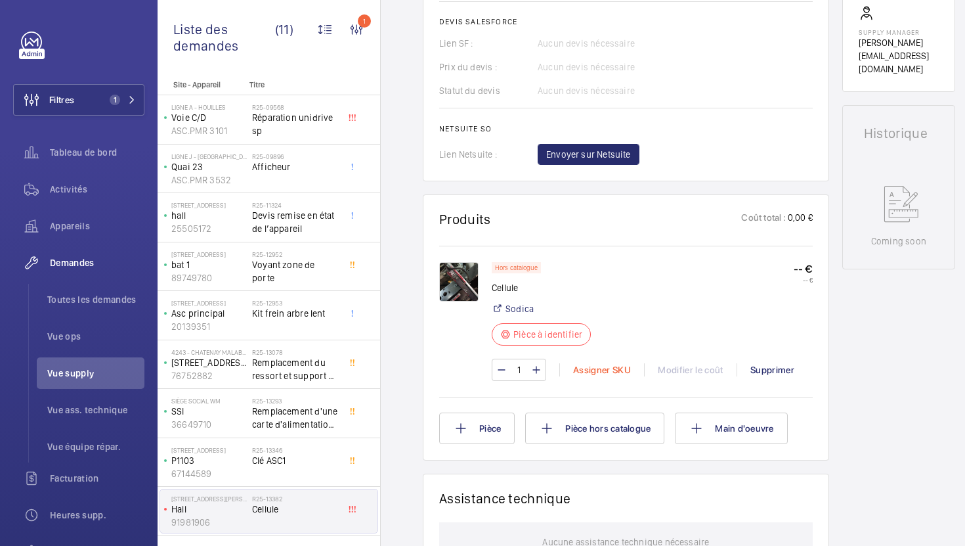
click at [590, 376] on div "Assigner SKU" at bounding box center [601, 369] width 85 height 13
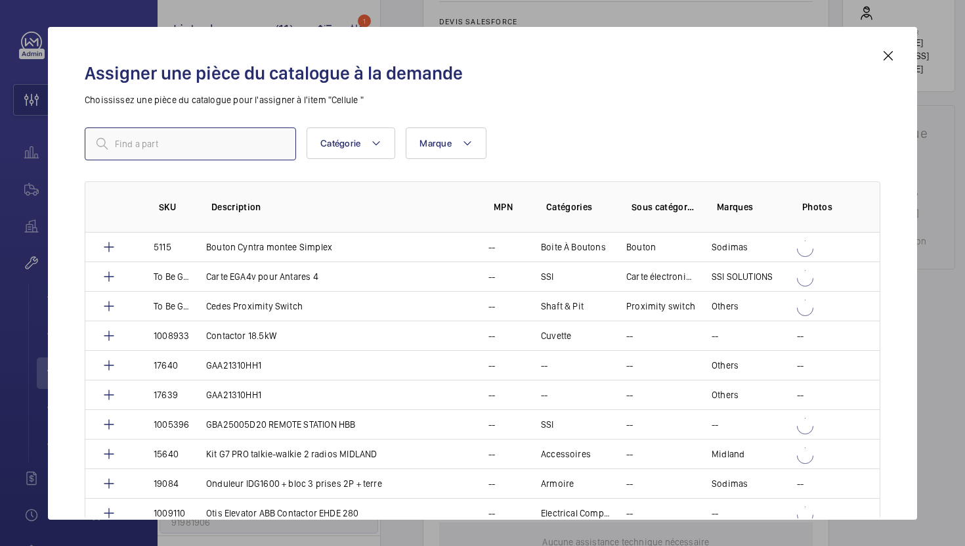
click at [240, 152] on input "text" at bounding box center [190, 143] width 211 height 33
paste input "16432"
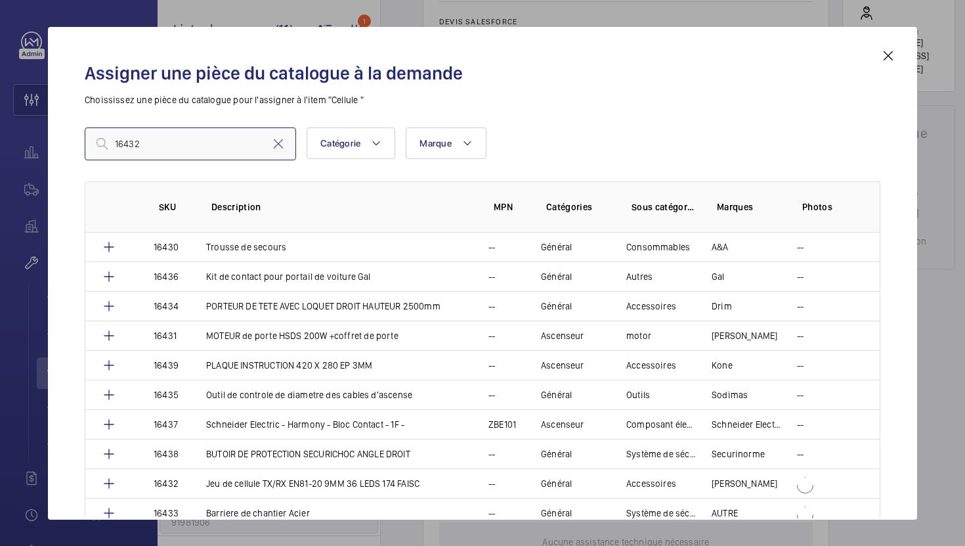
type input "16432"
click at [307, 481] on p "Jeu de cellule TX/RX EN81-20 9MM 36 LEDS 174 FAISC" at bounding box center [312, 483] width 213 height 13
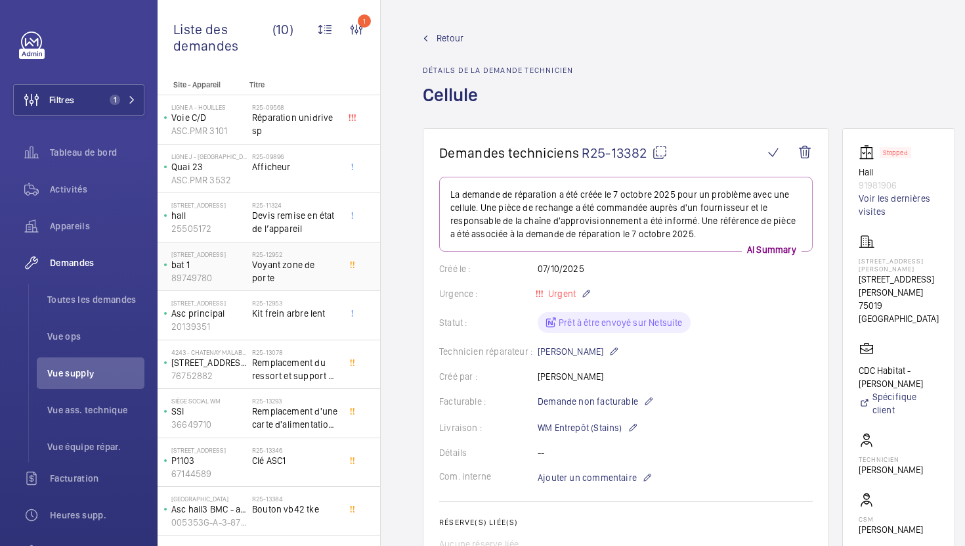
click at [307, 285] on div "R25-12952 Voyant zone de porte" at bounding box center [295, 269] width 87 height 38
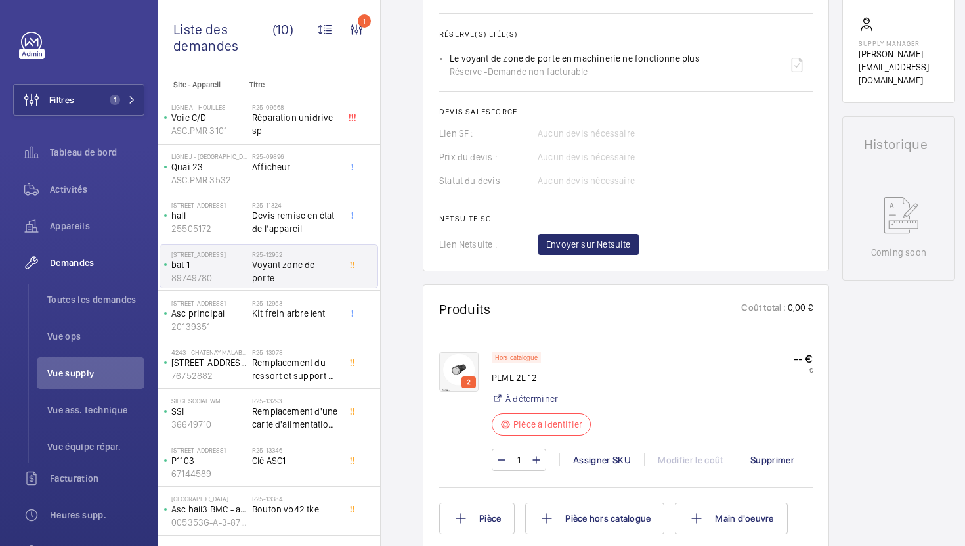
scroll to position [561, 0]
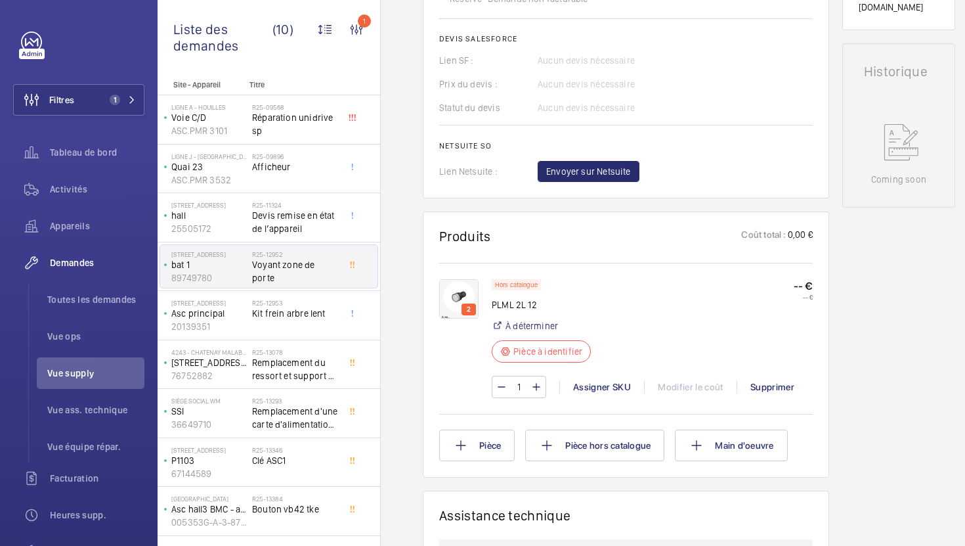
click at [461, 297] on img at bounding box center [458, 298] width 39 height 39
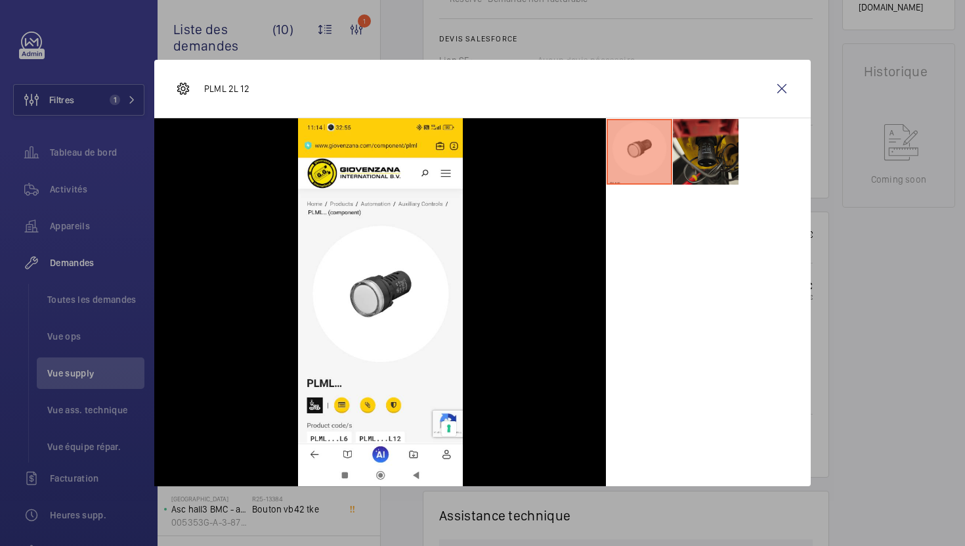
click at [695, 163] on li at bounding box center [706, 152] width 66 height 66
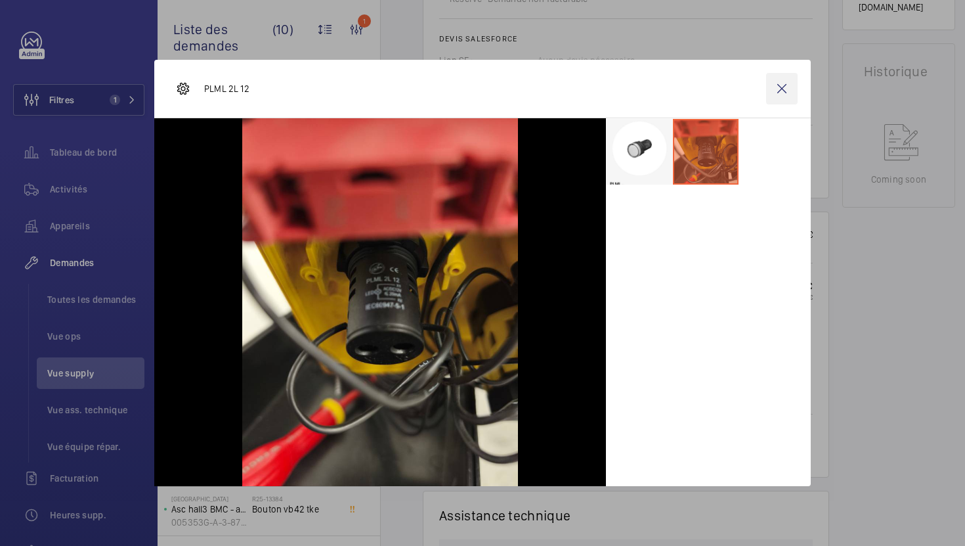
click at [780, 91] on wm-front-icon-button at bounding box center [782, 89] width 32 height 32
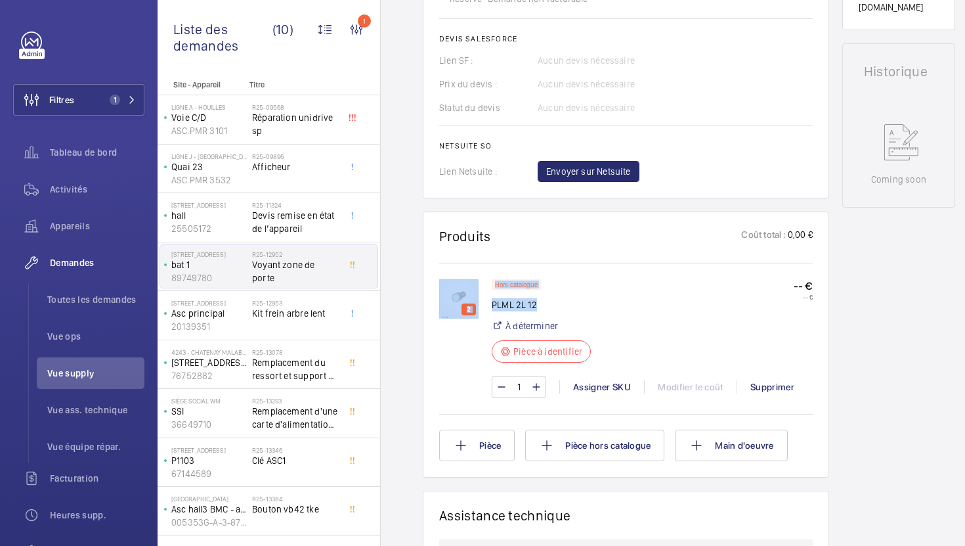
drag, startPoint x: 538, startPoint y: 308, endPoint x: 491, endPoint y: 308, distance: 47.3
click at [492, 308] on p "PLML 2L 12" at bounding box center [541, 304] width 99 height 13
click at [507, 308] on p "PLML 2L 12" at bounding box center [541, 304] width 99 height 13
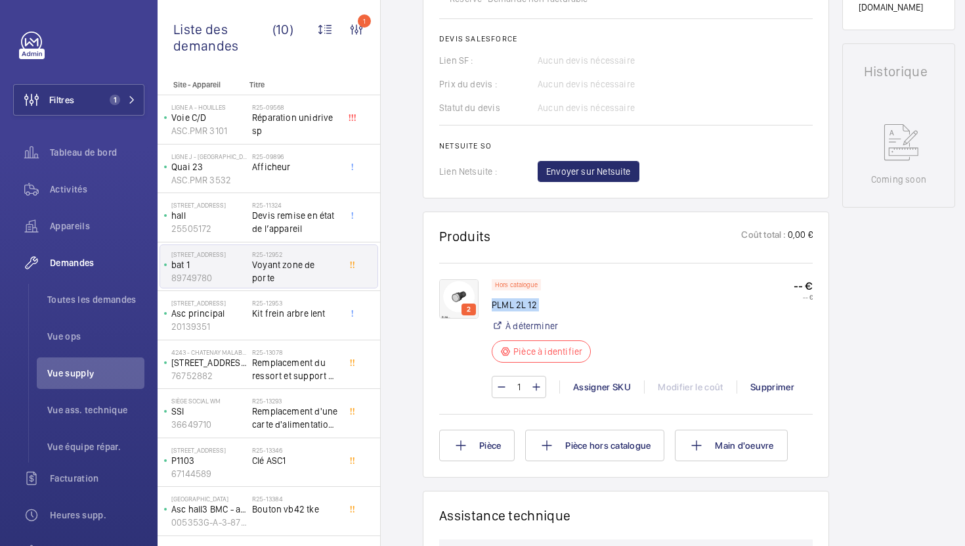
click at [471, 284] on img at bounding box center [458, 298] width 39 height 39
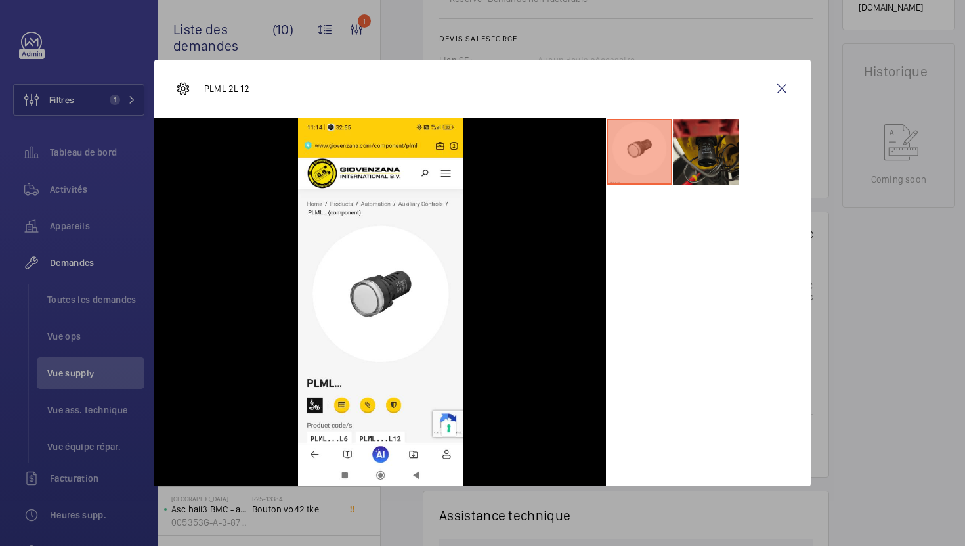
click at [709, 155] on li at bounding box center [706, 152] width 66 height 66
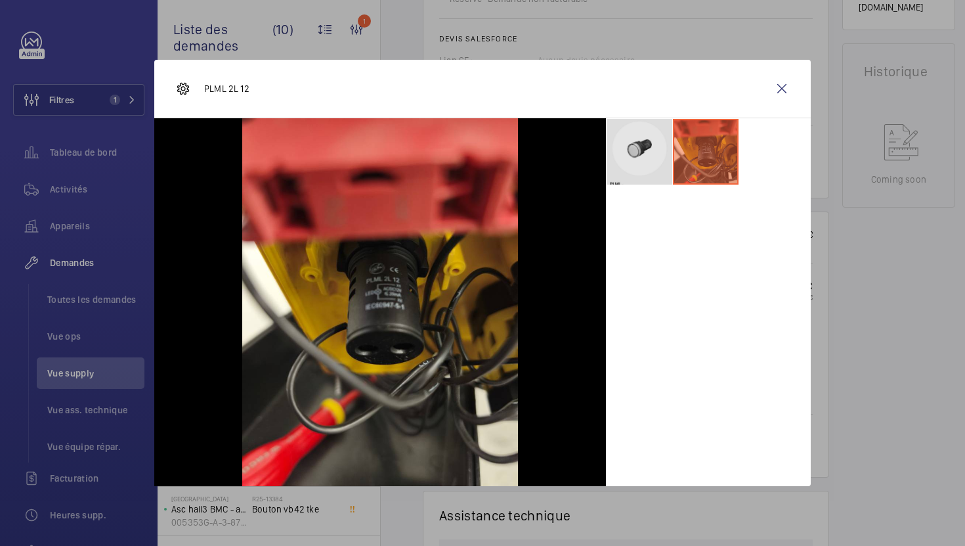
click at [638, 167] on li at bounding box center [640, 152] width 66 height 66
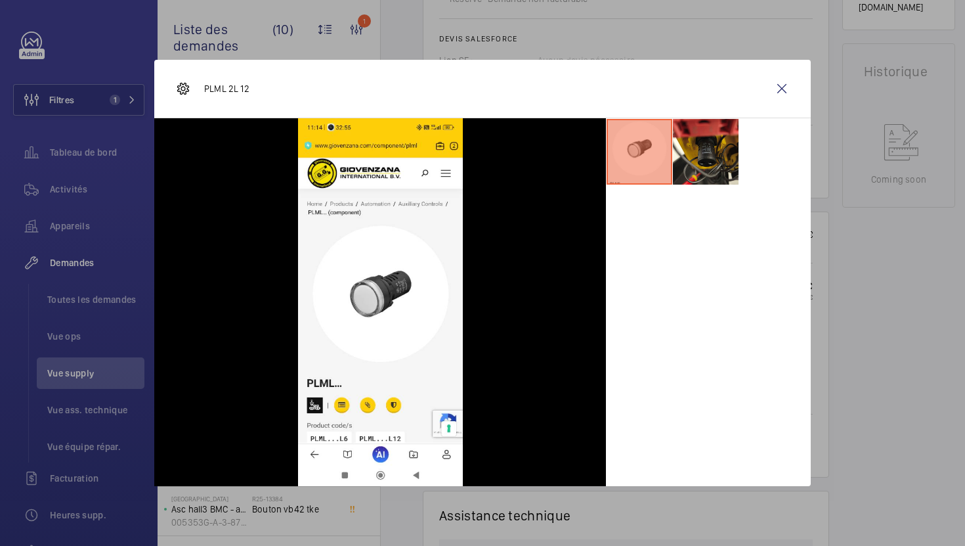
click at [838, 333] on div at bounding box center [482, 273] width 965 height 546
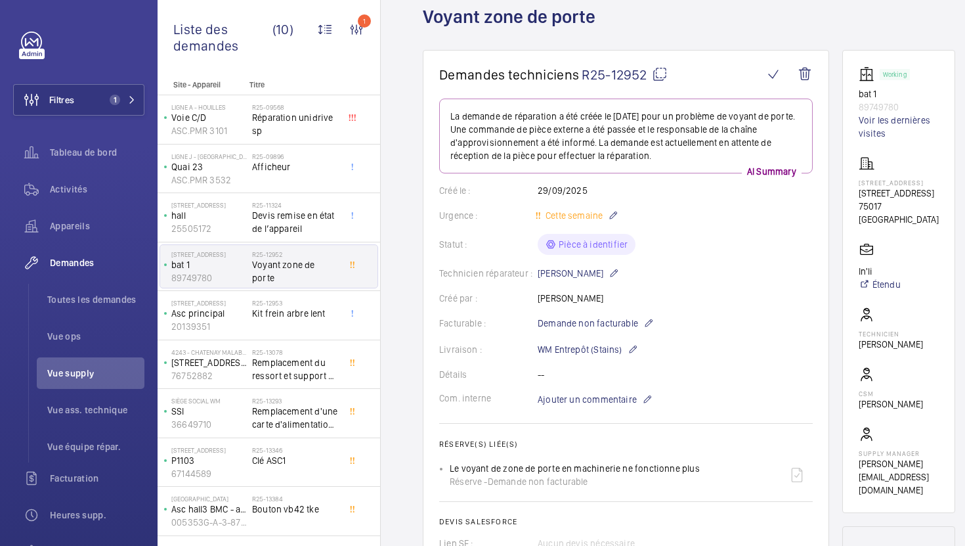
scroll to position [0, 0]
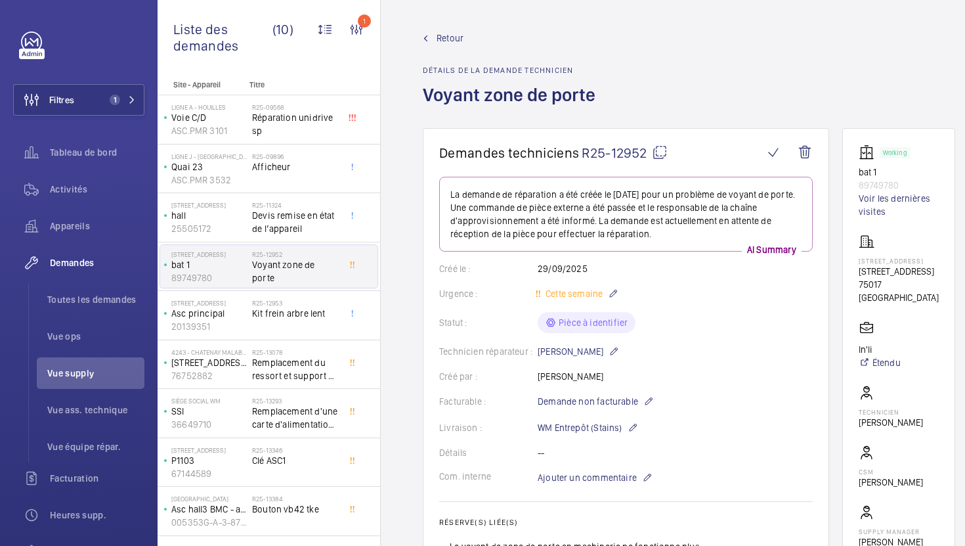
click at [654, 160] on span "R25-12952" at bounding box center [625, 152] width 86 height 16
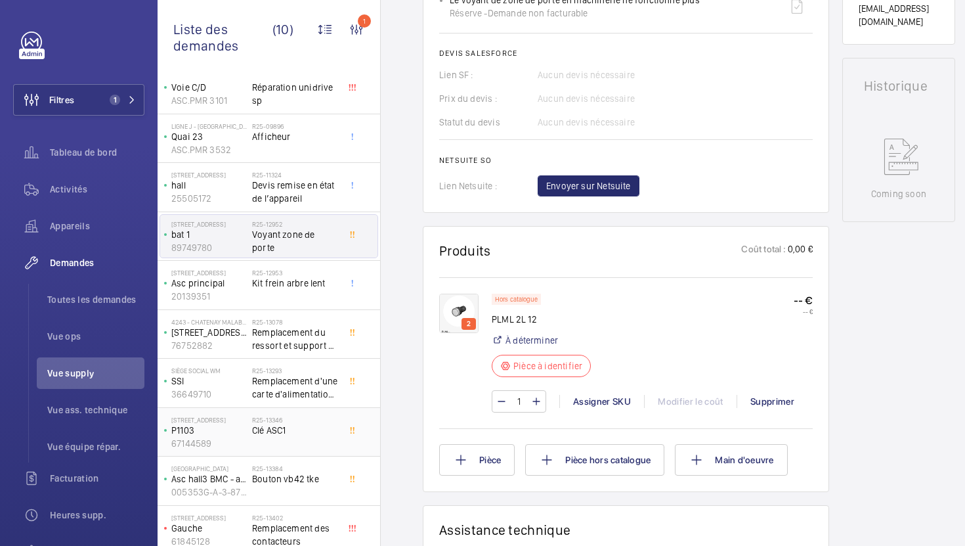
scroll to position [31, 0]
click at [331, 348] on span "Remplacement du ressort et support de fixation" at bounding box center [295, 338] width 87 height 26
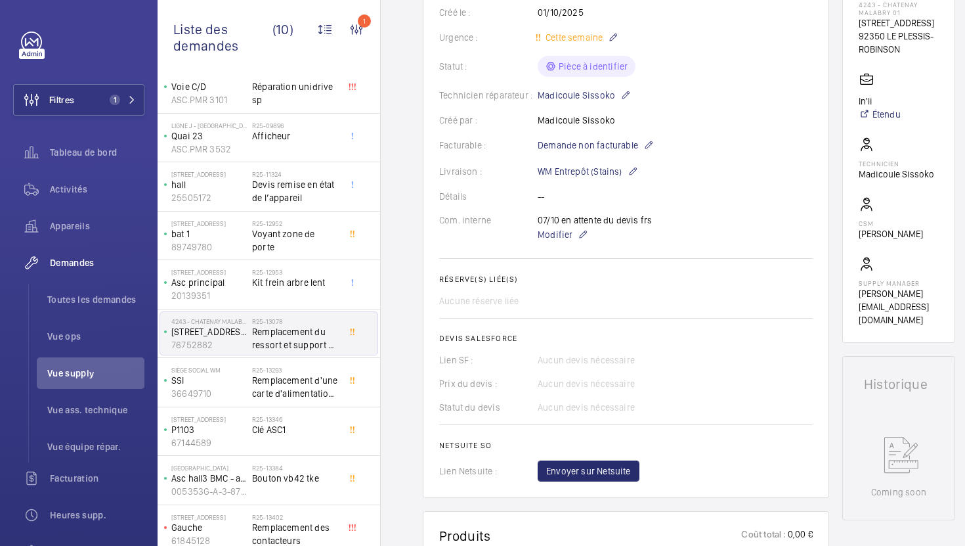
scroll to position [208, 0]
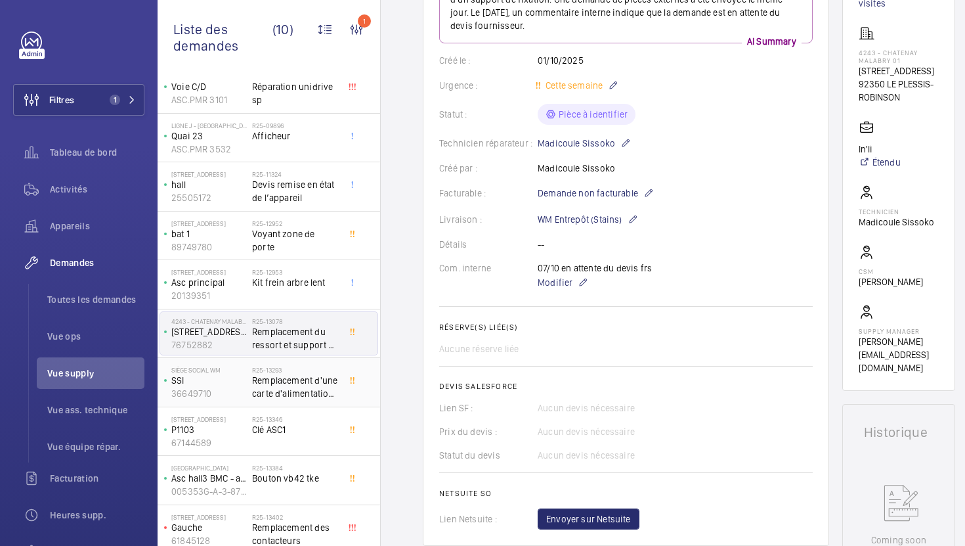
click at [314, 392] on span "Remplacement d'une carte d'alimentation interne de TEN5 CMSI" at bounding box center [295, 387] width 87 height 26
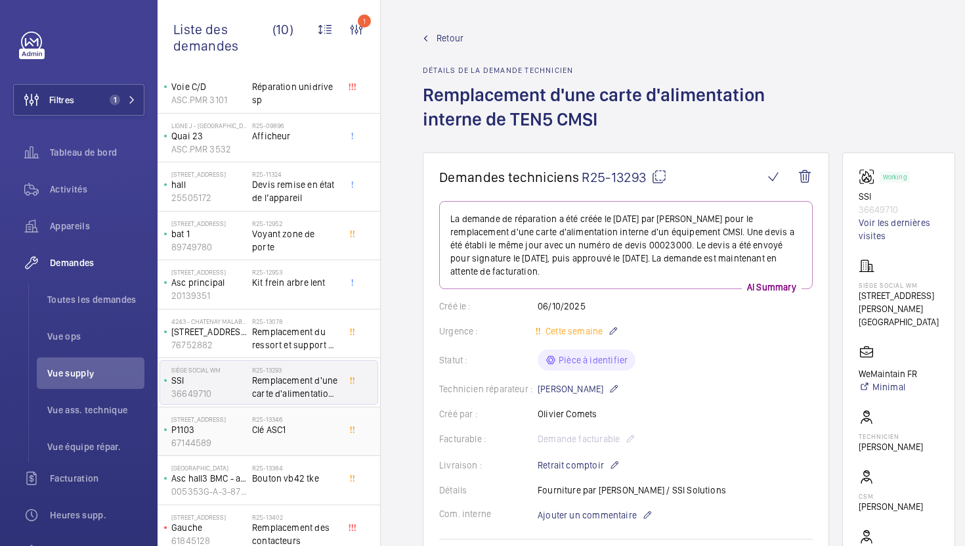
click at [304, 442] on div "R25-13346 Clé ASC1" at bounding box center [295, 434] width 87 height 38
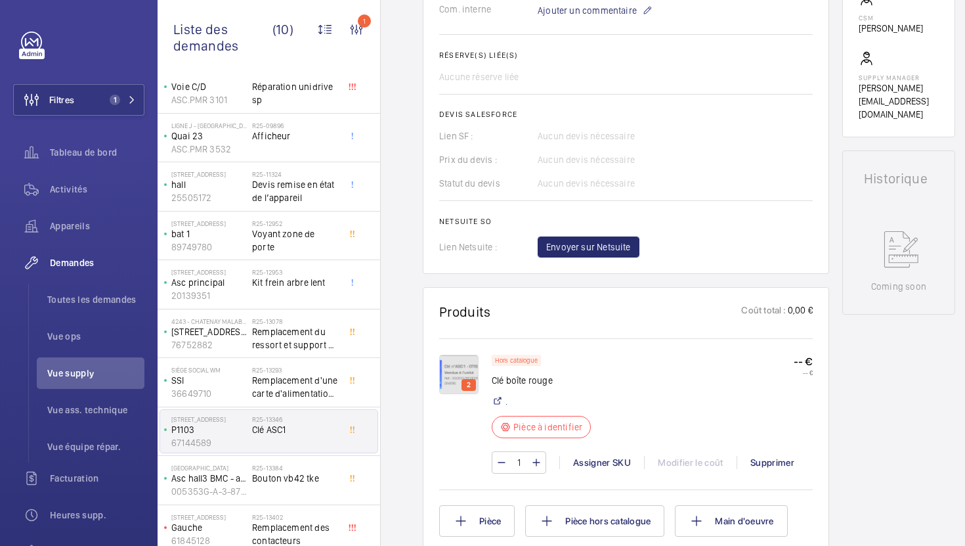
click at [457, 366] on img at bounding box center [458, 373] width 39 height 39
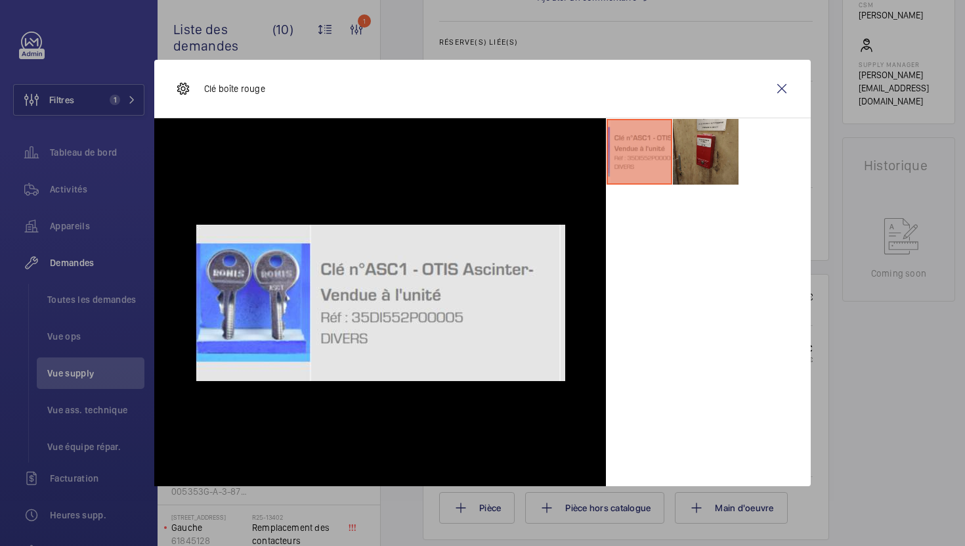
click at [712, 148] on li at bounding box center [706, 152] width 66 height 66
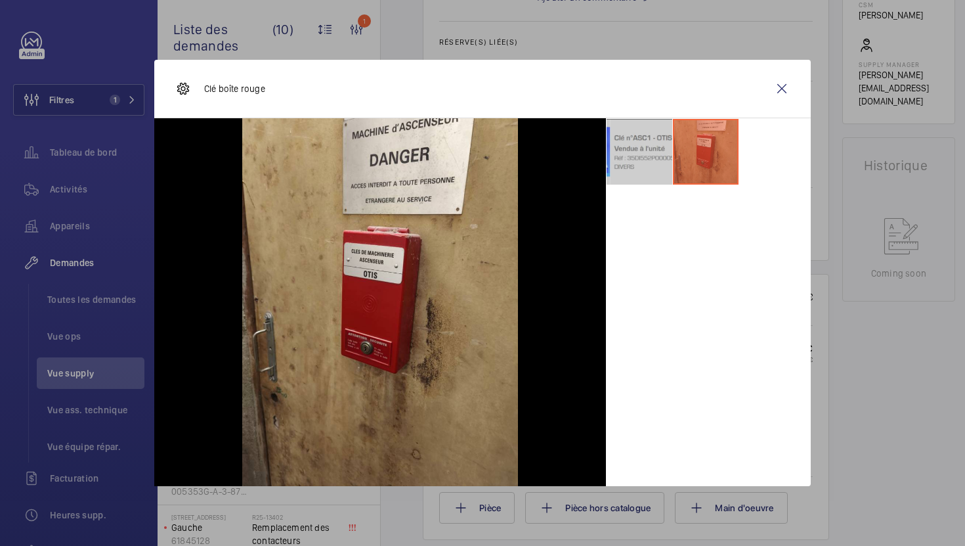
click at [646, 152] on li at bounding box center [640, 152] width 66 height 66
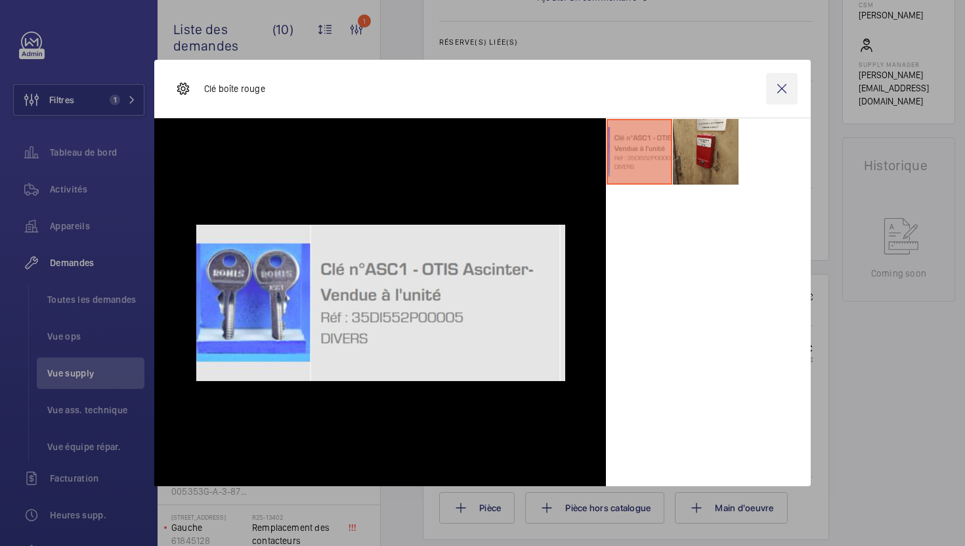
click at [779, 98] on wm-front-icon-button at bounding box center [782, 89] width 32 height 32
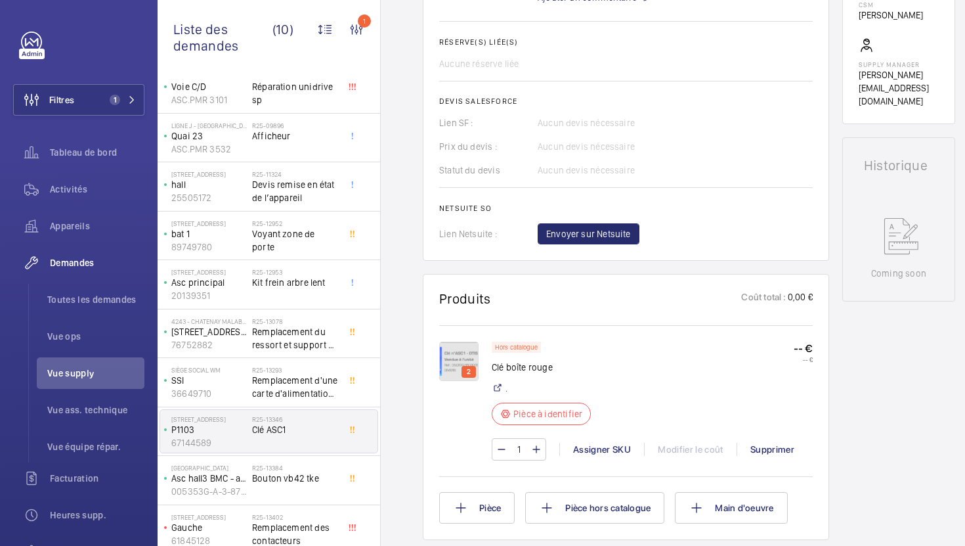
click at [686, 391] on div "Hors catalogue Clé boîte rouge . Pièce à identifier -- € -- €" at bounding box center [652, 386] width 321 height 91
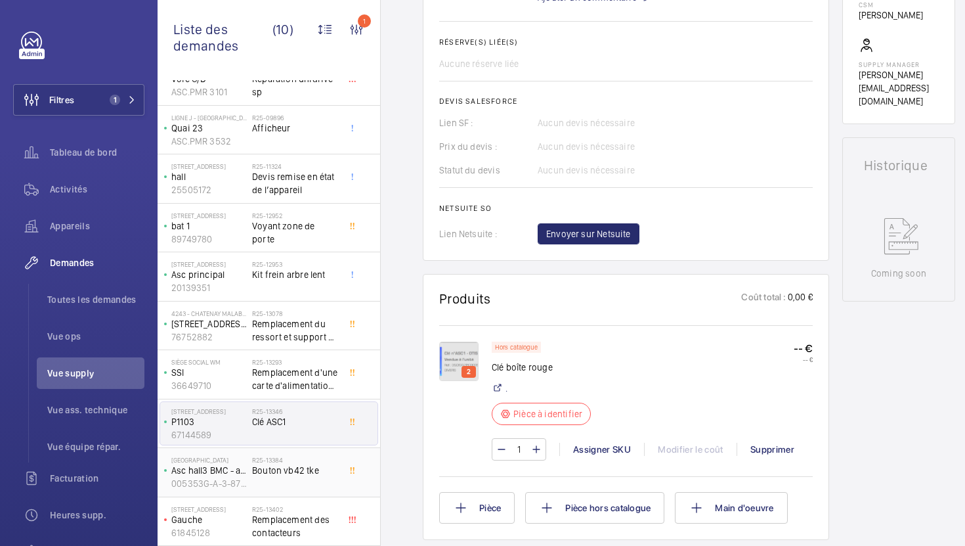
click at [321, 473] on span "Bouton vb42 tke" at bounding box center [295, 469] width 87 height 13
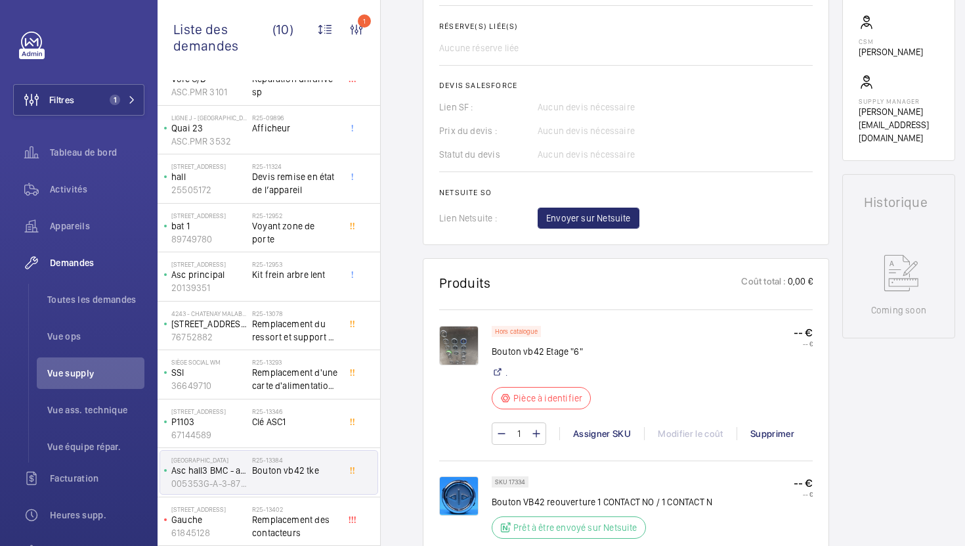
scroll to position [525, 0]
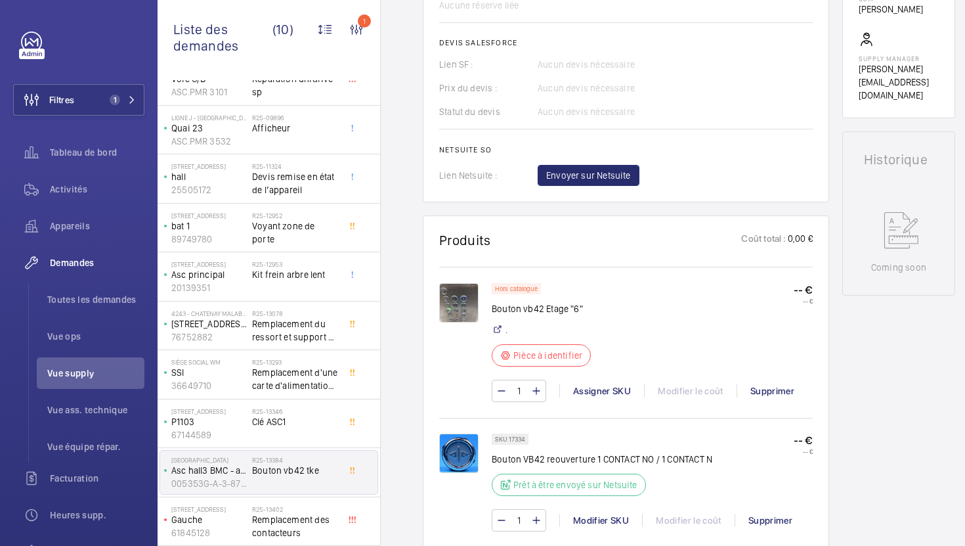
click at [454, 308] on img at bounding box center [458, 302] width 39 height 39
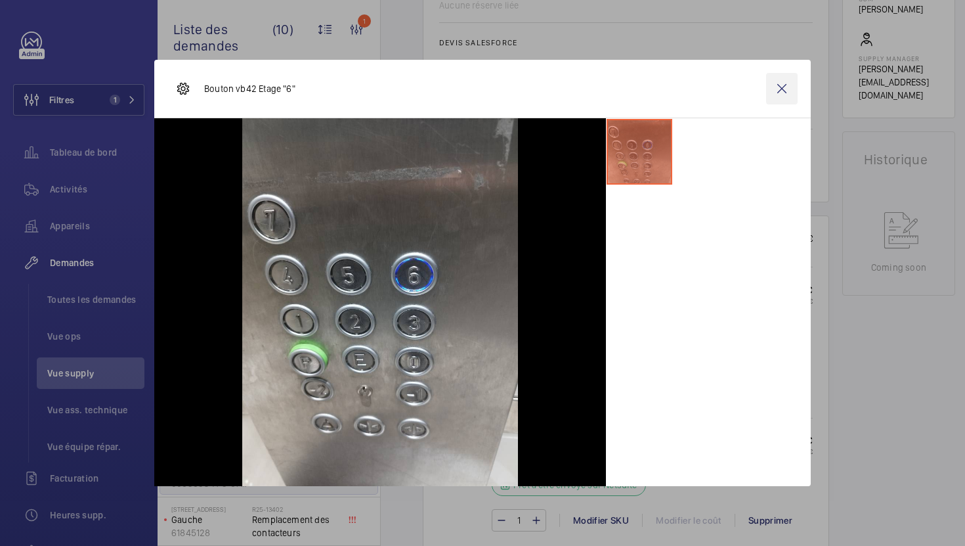
click at [783, 95] on wm-front-icon-button at bounding box center [782, 89] width 32 height 32
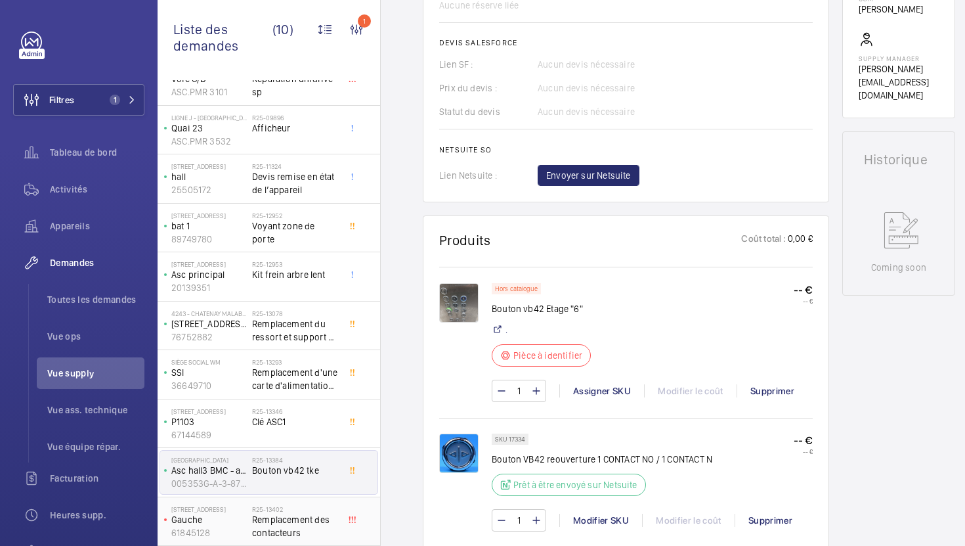
click at [273, 534] on span "Remplacement des contacteurs" at bounding box center [295, 526] width 87 height 26
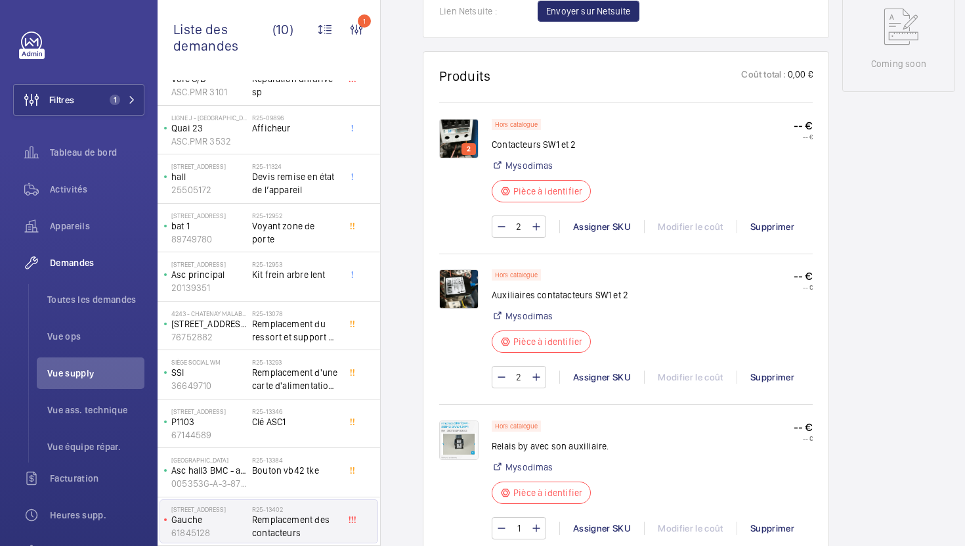
scroll to position [712, 0]
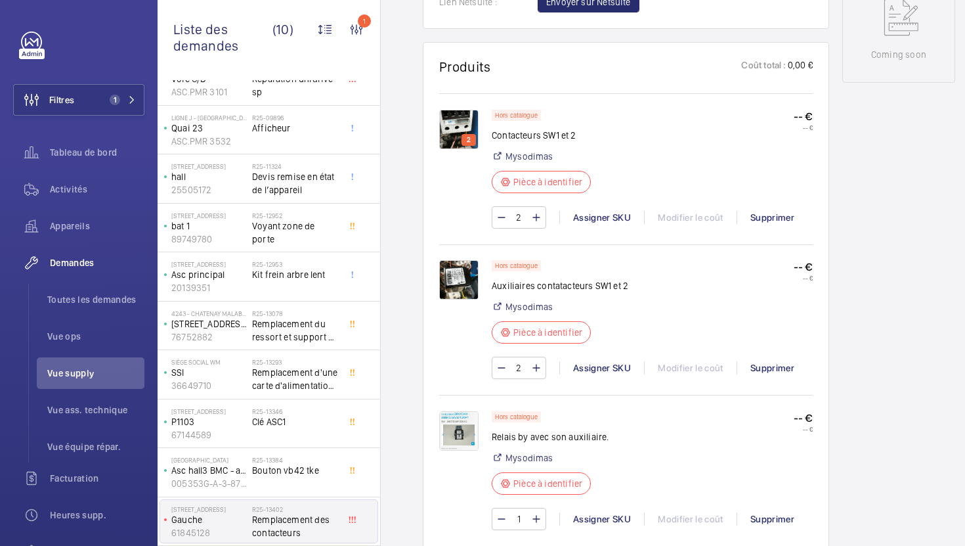
click at [452, 125] on img at bounding box center [458, 129] width 39 height 39
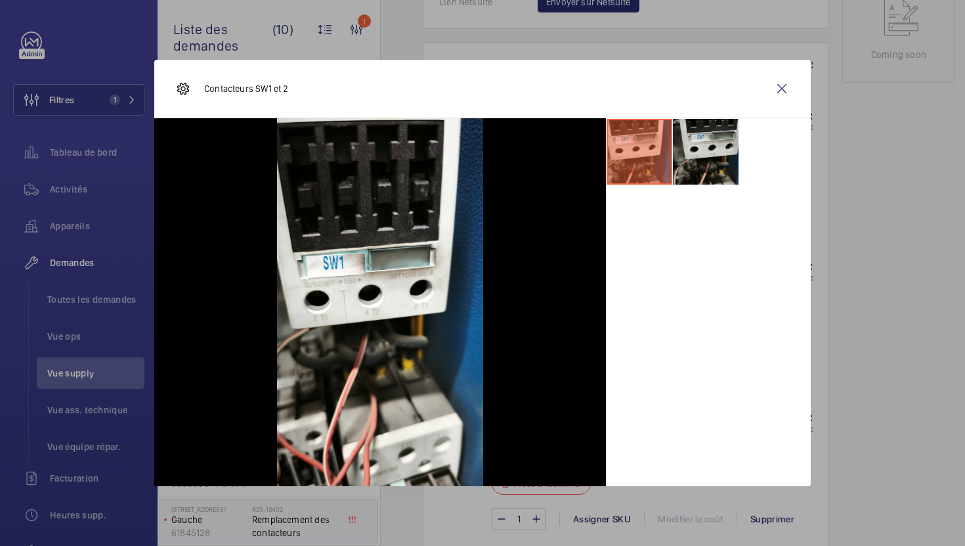
click at [711, 175] on li at bounding box center [706, 152] width 66 height 66
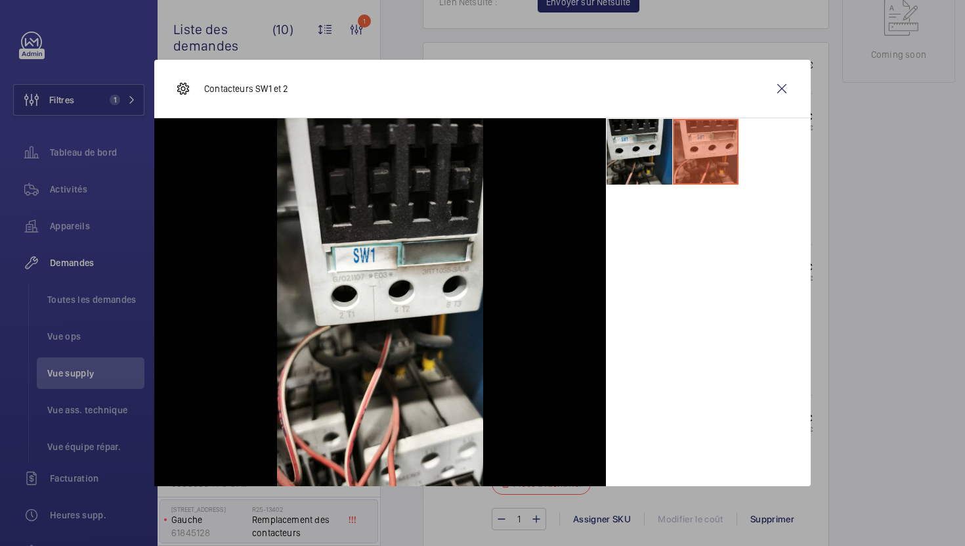
click at [643, 168] on li at bounding box center [640, 152] width 66 height 66
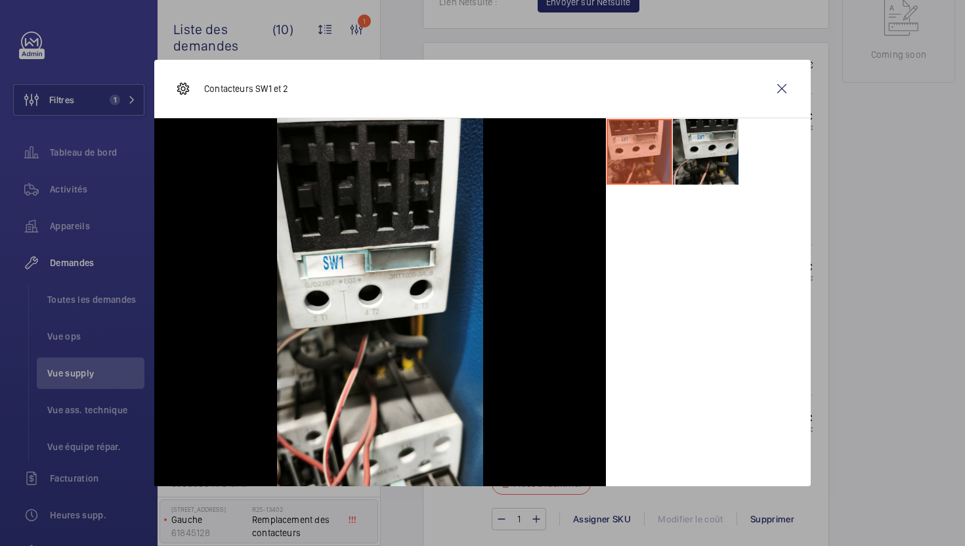
click at [686, 167] on li at bounding box center [706, 152] width 66 height 66
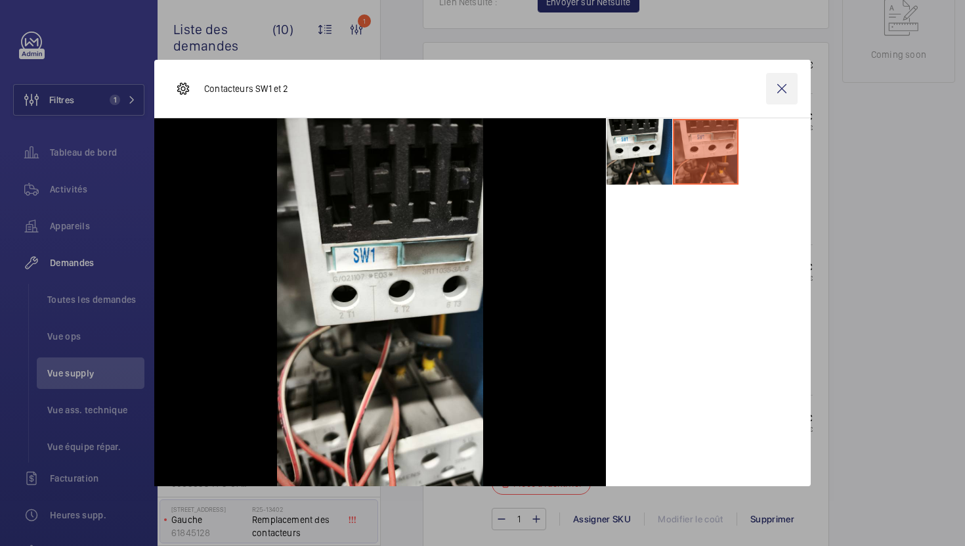
click at [779, 98] on wm-front-icon-button at bounding box center [782, 89] width 32 height 32
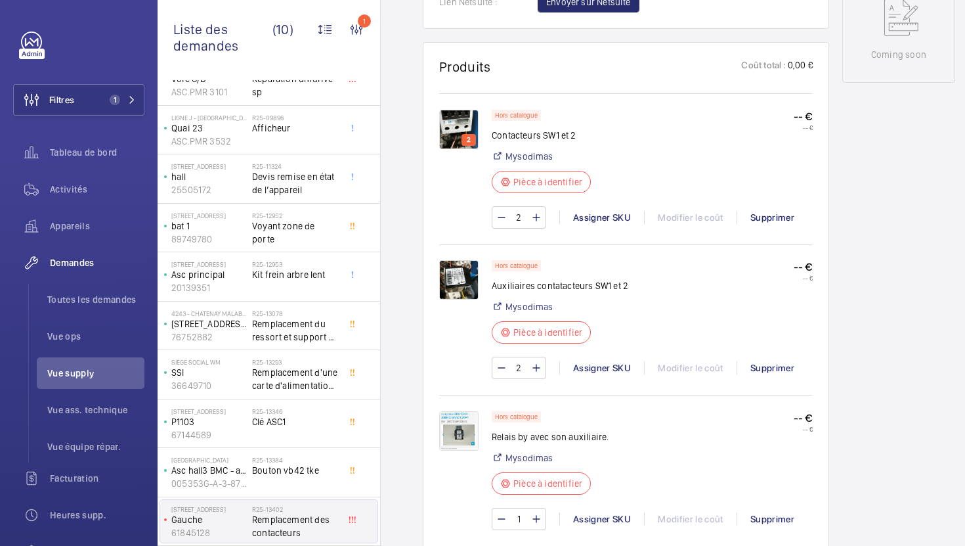
click at [455, 290] on img at bounding box center [458, 279] width 39 height 39
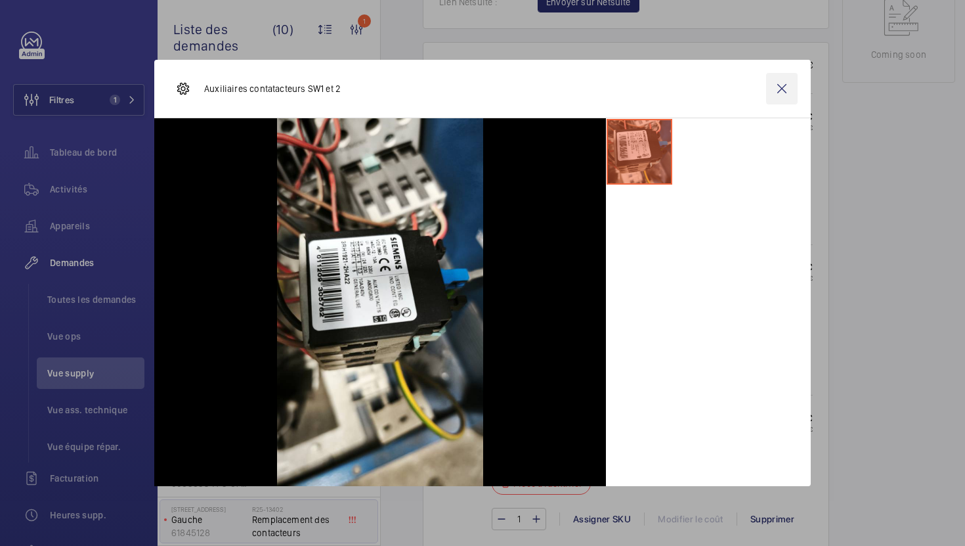
click at [780, 85] on wm-front-icon-button at bounding box center [782, 89] width 32 height 32
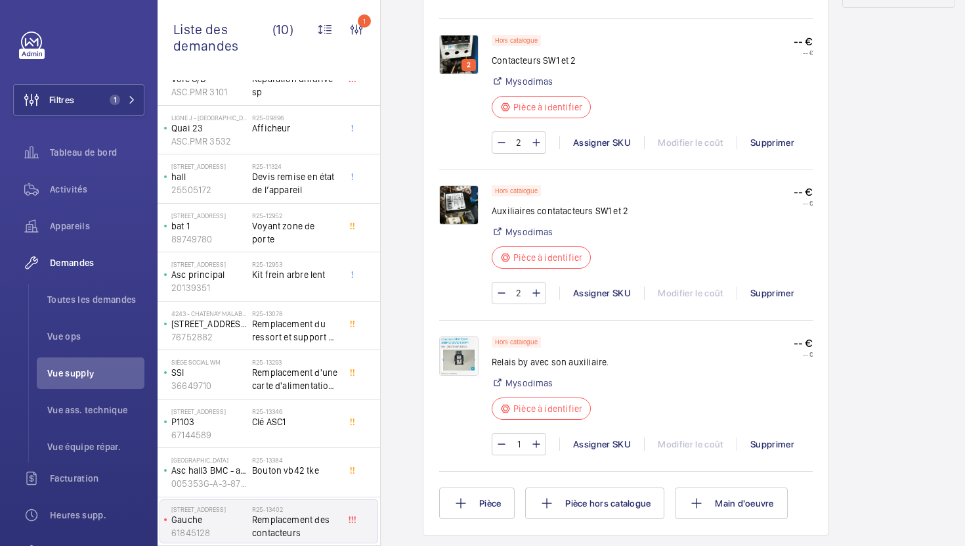
scroll to position [821, 0]
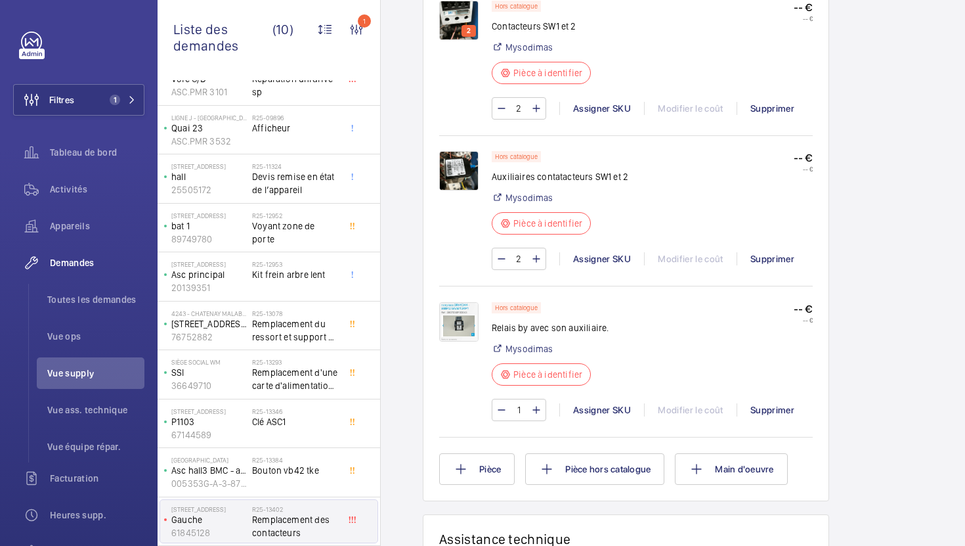
click at [454, 322] on img at bounding box center [458, 321] width 39 height 39
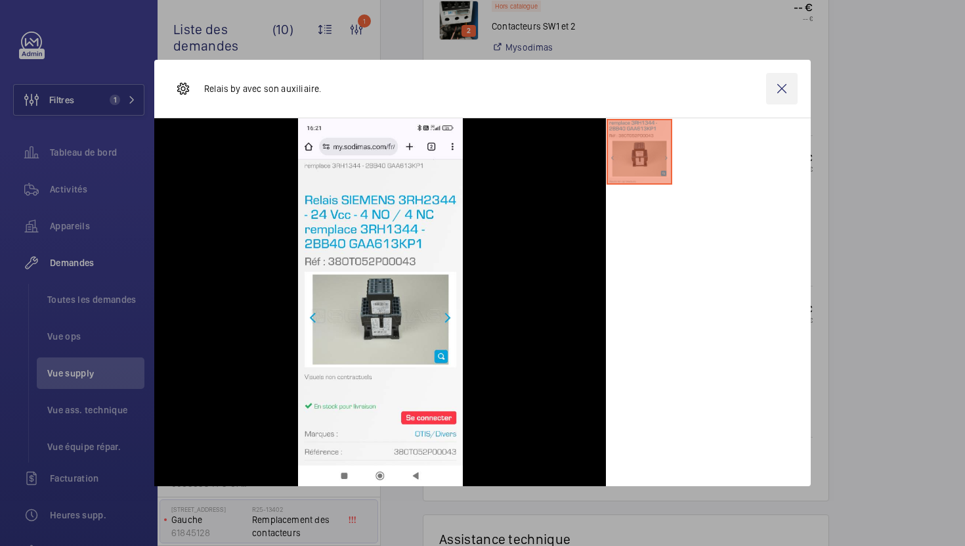
click at [792, 85] on wm-front-icon-button at bounding box center [782, 89] width 32 height 32
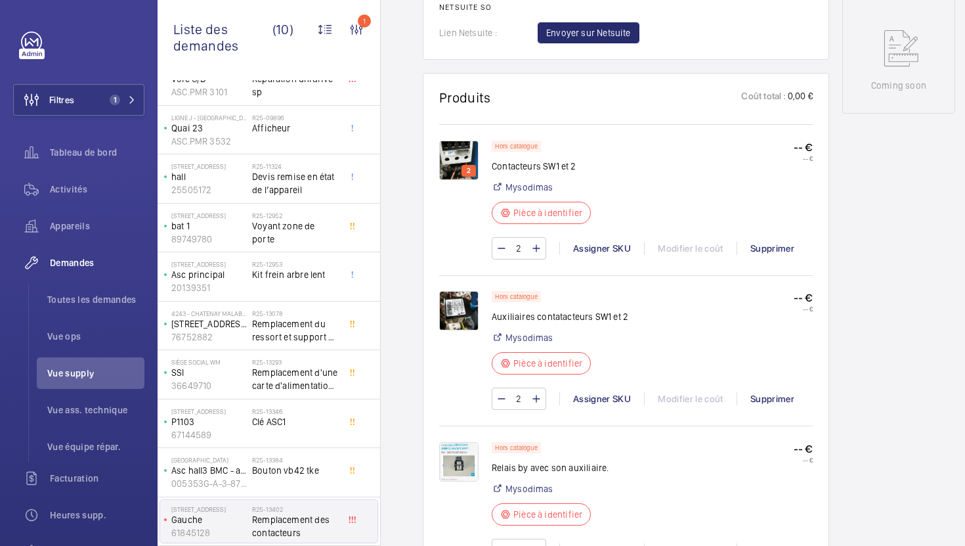
scroll to position [689, 0]
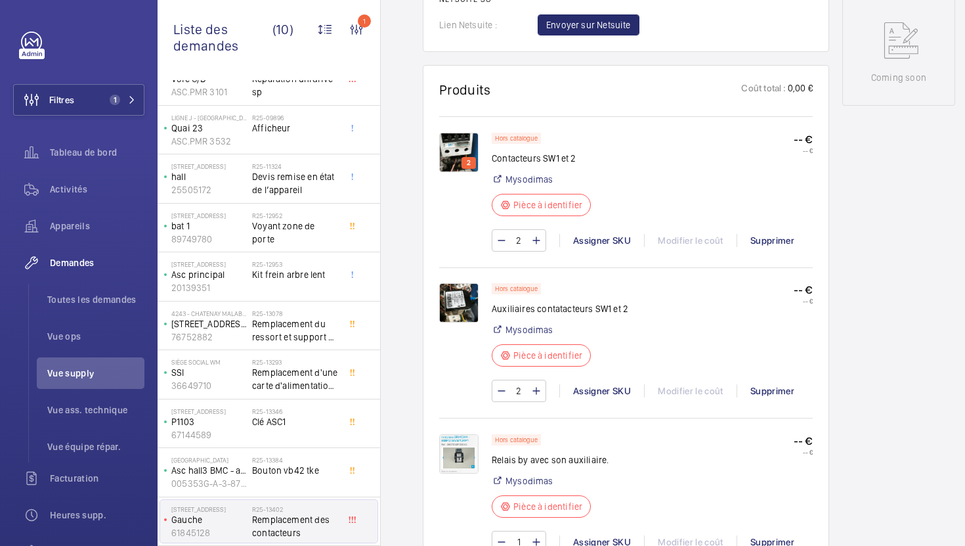
click at [461, 154] on img at bounding box center [458, 152] width 39 height 39
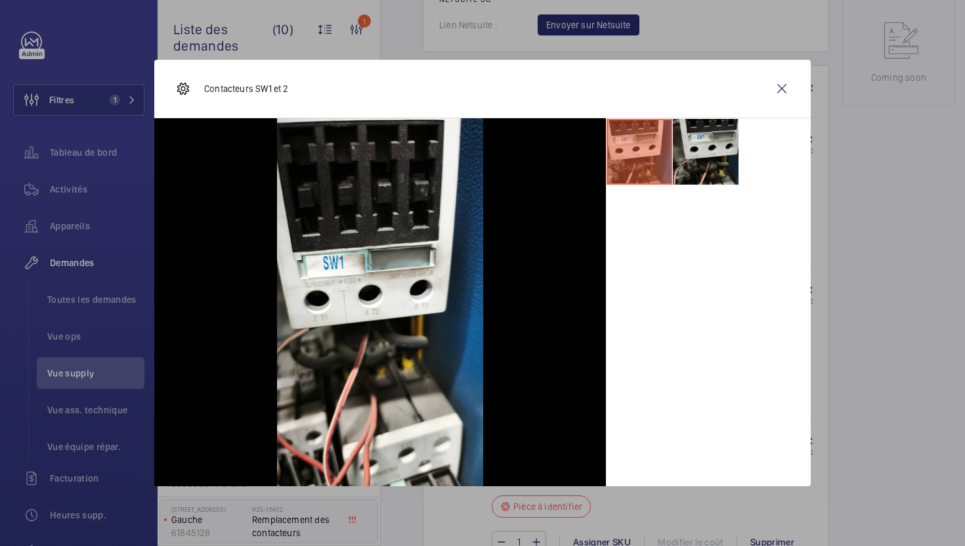
click at [729, 168] on li at bounding box center [706, 152] width 66 height 66
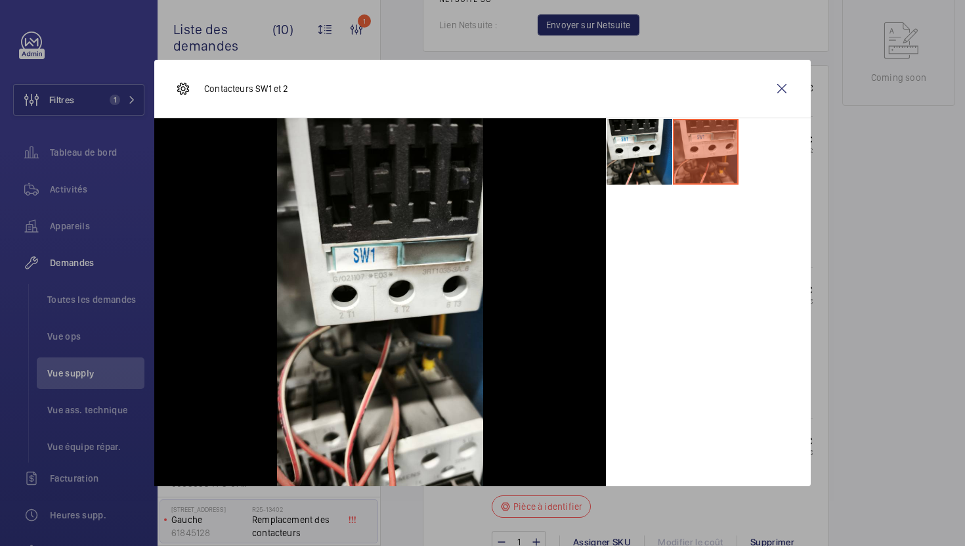
drag, startPoint x: 781, startPoint y: 89, endPoint x: 566, endPoint y: 311, distance: 309.7
click at [566, 311] on wm-front-display-task-pictures-dialog "Contacteurs SW1 et 2" at bounding box center [482, 273] width 656 height 426
click at [662, 300] on div at bounding box center [708, 302] width 205 height 368
click at [784, 91] on wm-front-icon-button at bounding box center [782, 89] width 32 height 32
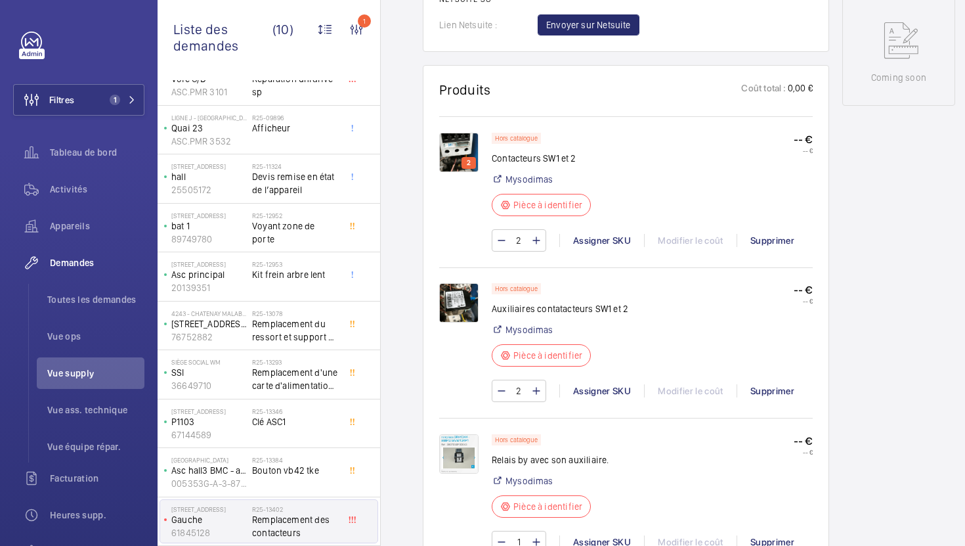
click at [458, 312] on img at bounding box center [458, 302] width 39 height 39
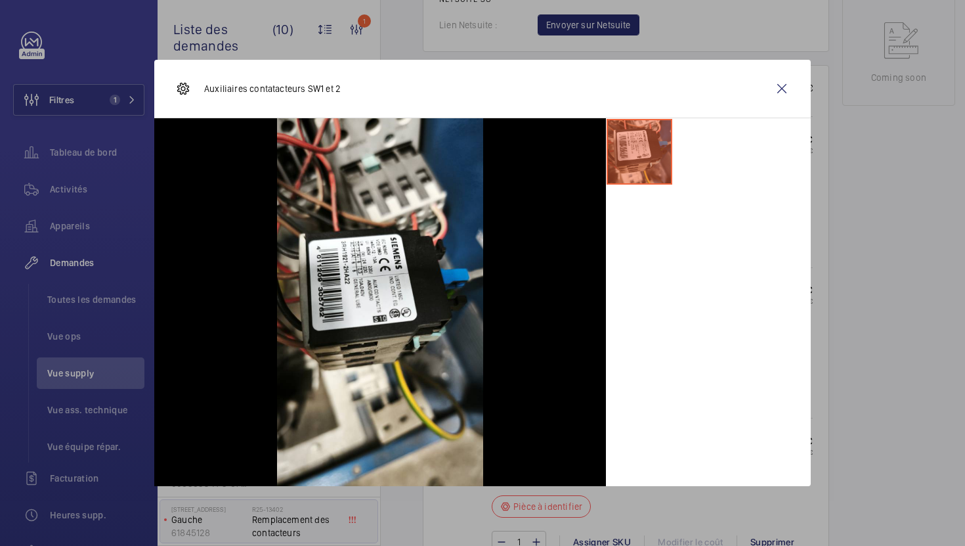
click at [953, 340] on div at bounding box center [482, 273] width 965 height 546
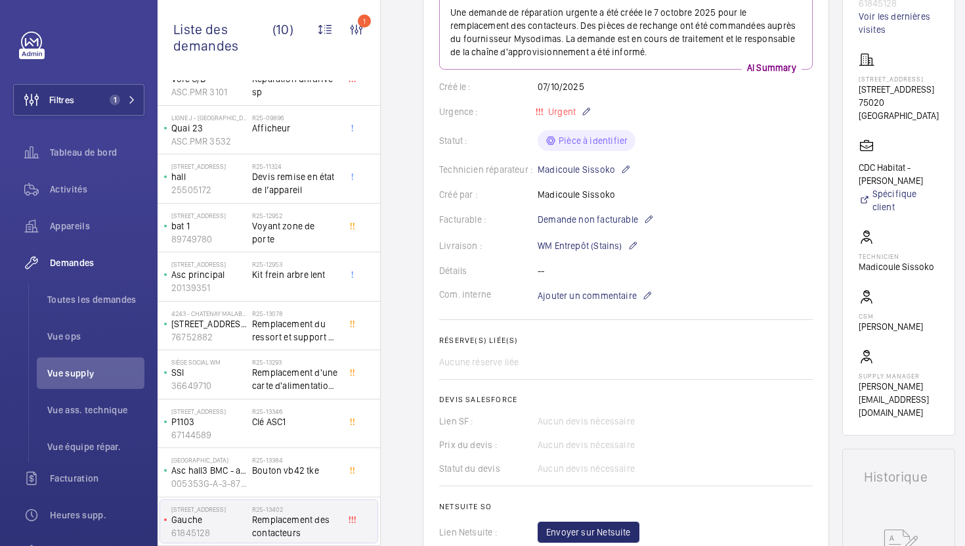
scroll to position [165, 0]
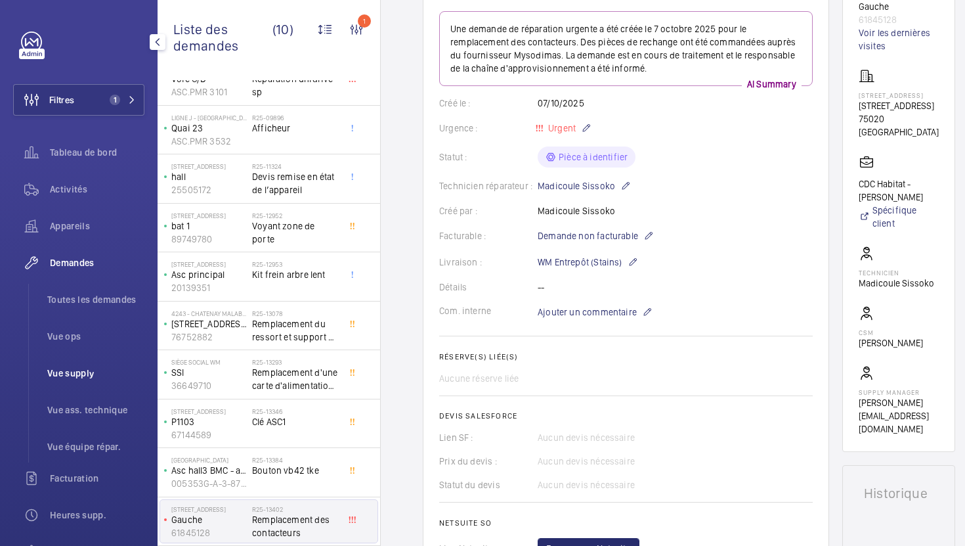
click at [99, 383] on li "Vue supply" at bounding box center [91, 373] width 108 height 32
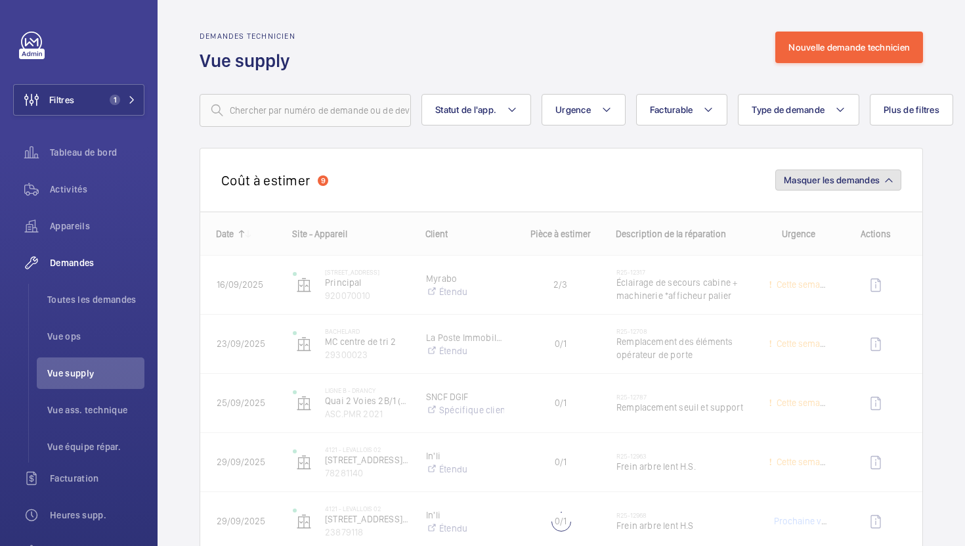
click at [827, 178] on span "Masquer les demandes" at bounding box center [832, 180] width 96 height 11
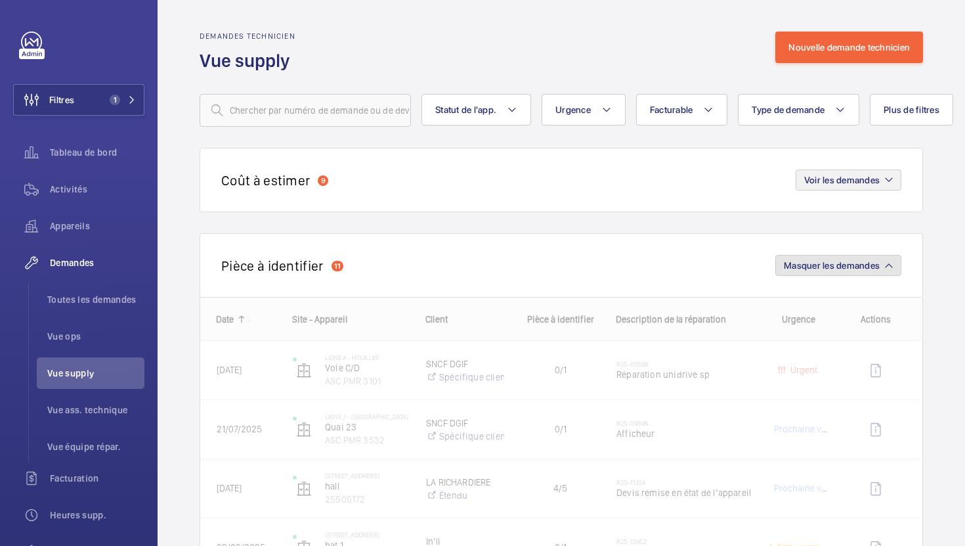
click at [828, 262] on span "Masquer les demandes" at bounding box center [832, 265] width 96 height 11
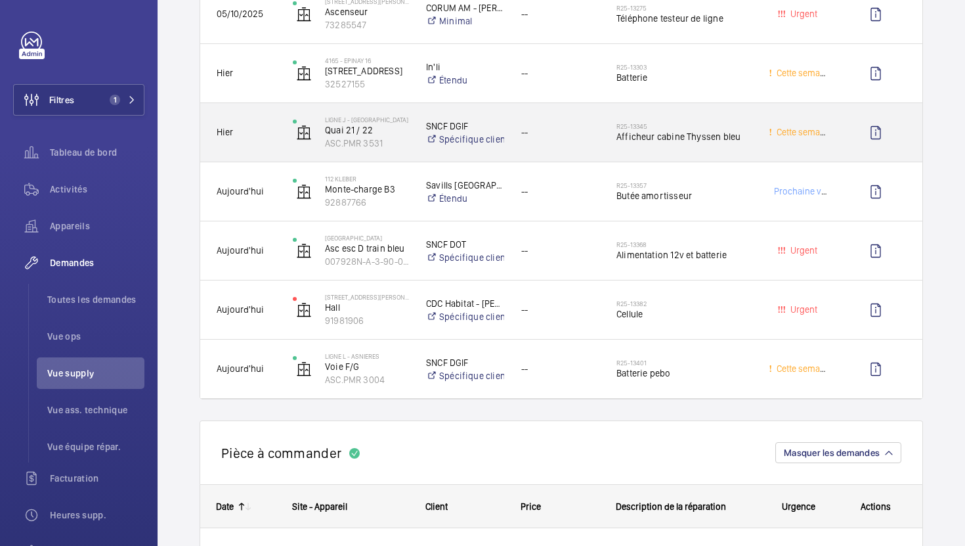
scroll to position [1107, 0]
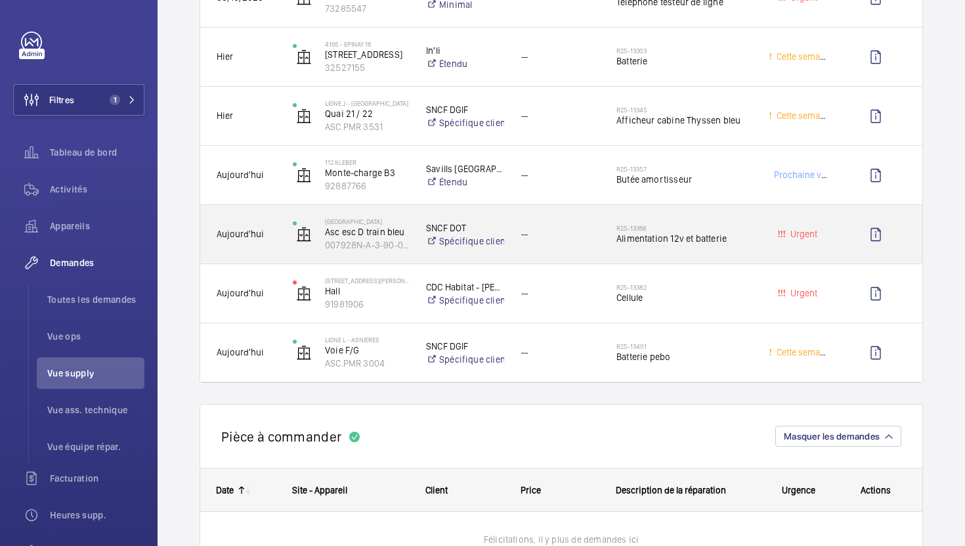
click at [584, 259] on div "--" at bounding box center [552, 234] width 95 height 58
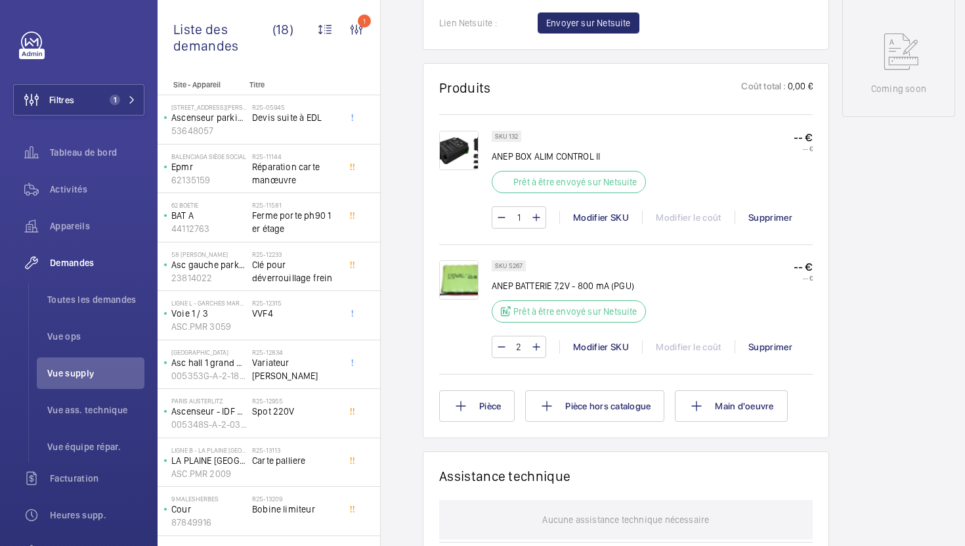
scroll to position [702, 0]
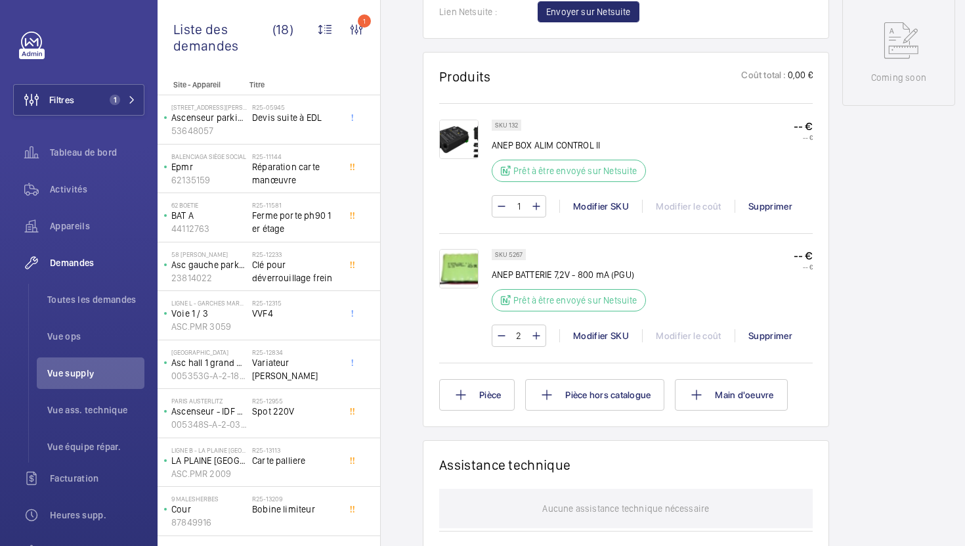
click at [515, 125] on p "SKU 132" at bounding box center [506, 125] width 23 height 5
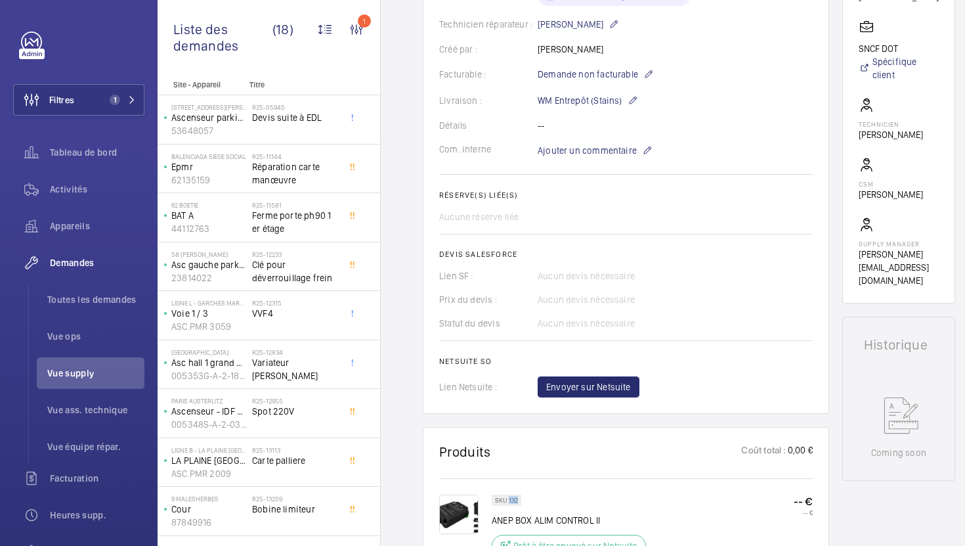
scroll to position [342, 0]
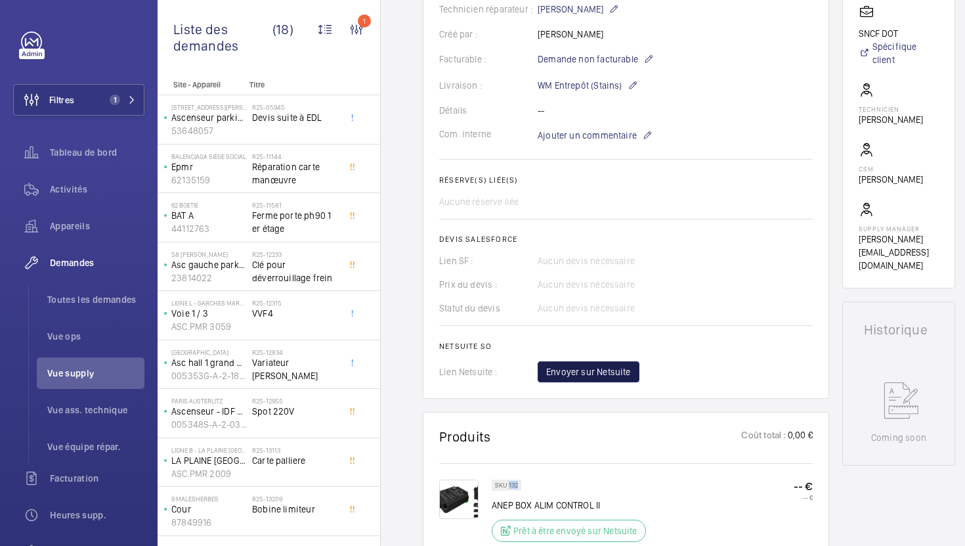
click at [563, 377] on span "Envoyer sur Netsuite" at bounding box center [588, 371] width 85 height 13
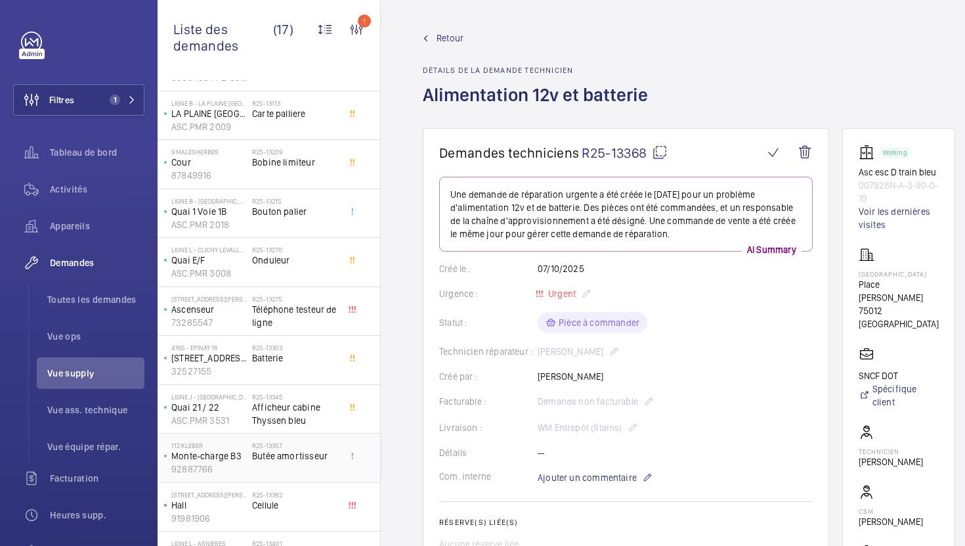
scroll to position [381, 0]
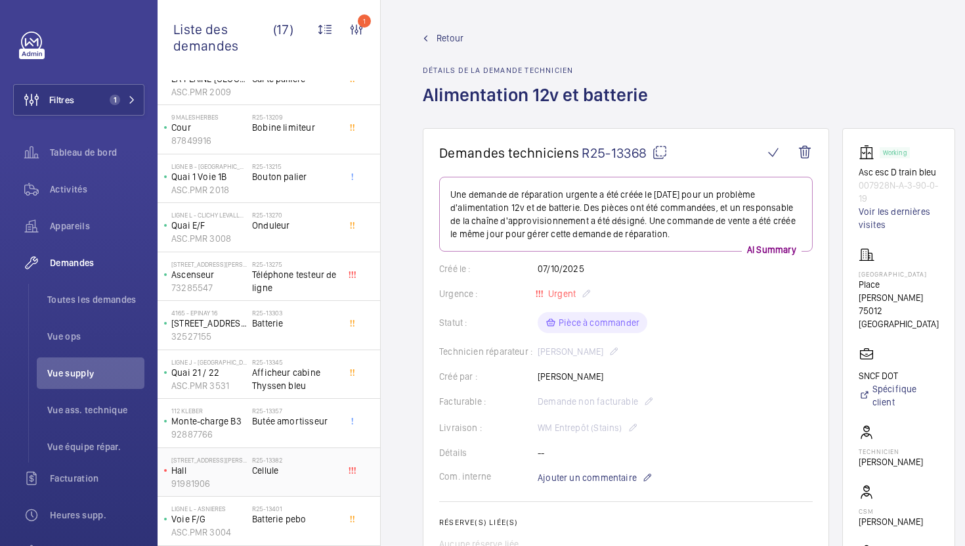
click at [306, 495] on div "[STREET_ADDRESS][GEOGRAPHIC_DATA][PERSON_NAME] R25-13382 Cellule" at bounding box center [269, 472] width 223 height 49
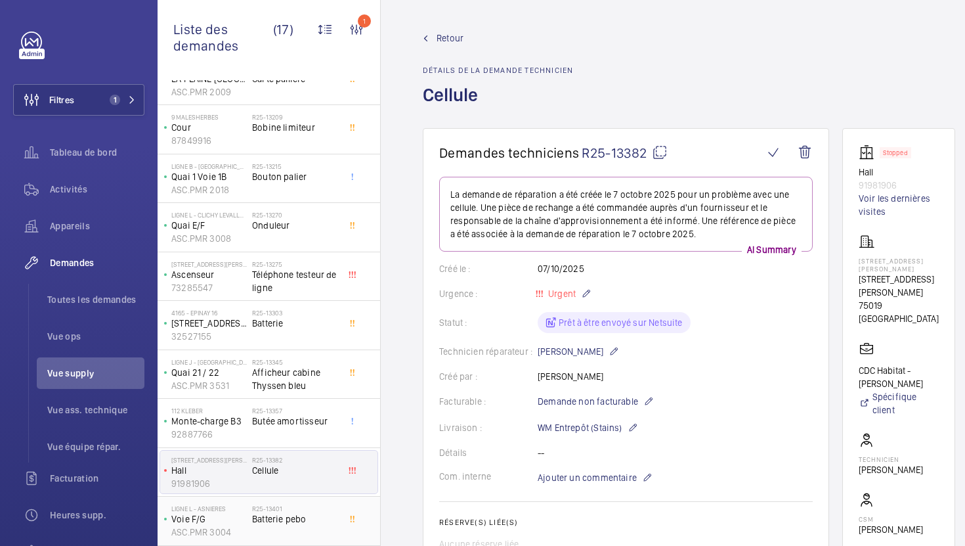
click at [311, 526] on div "R25-13401 Batterie pebo" at bounding box center [295, 523] width 87 height 38
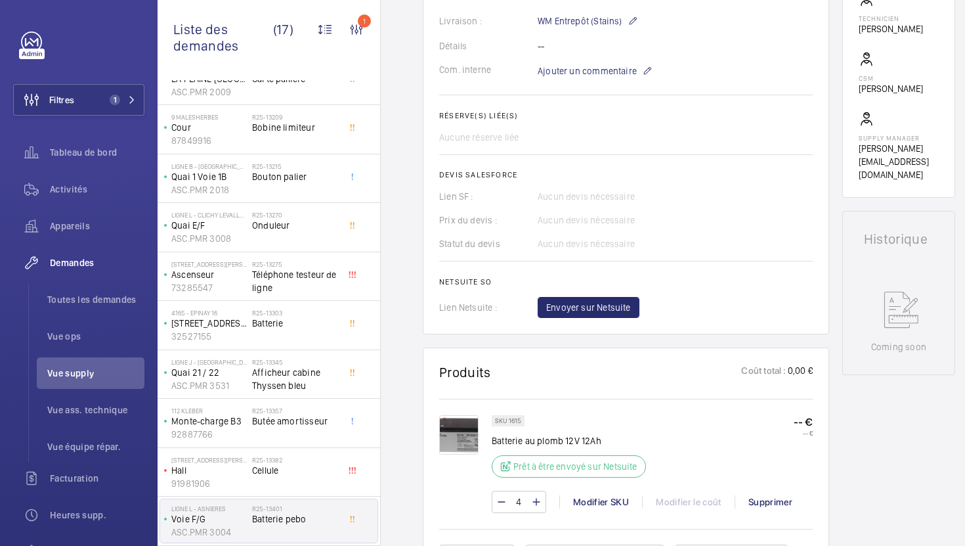
scroll to position [433, 0]
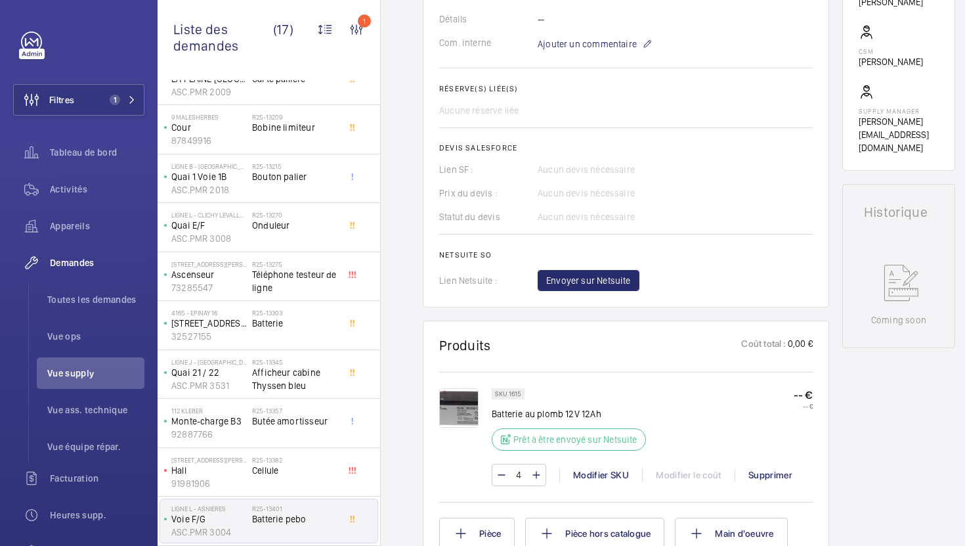
click at [515, 395] on p "SKU 1615" at bounding box center [508, 393] width 26 height 5
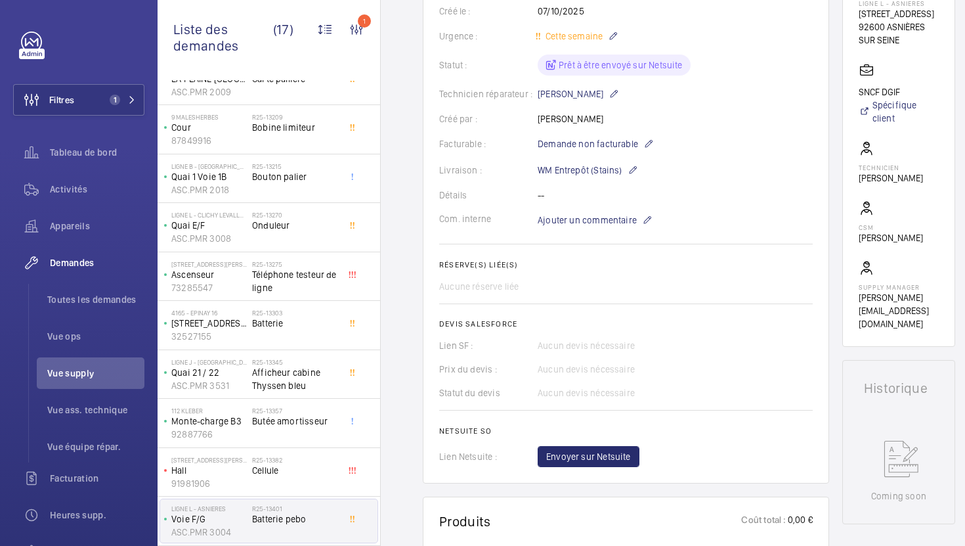
scroll to position [333, 0]
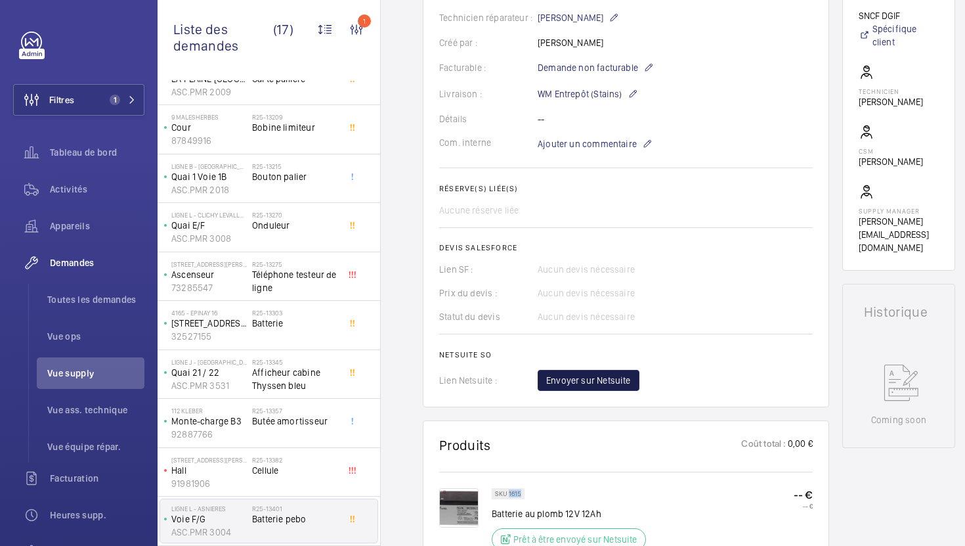
click at [582, 387] on span "Envoyer sur Netsuite" at bounding box center [588, 380] width 85 height 13
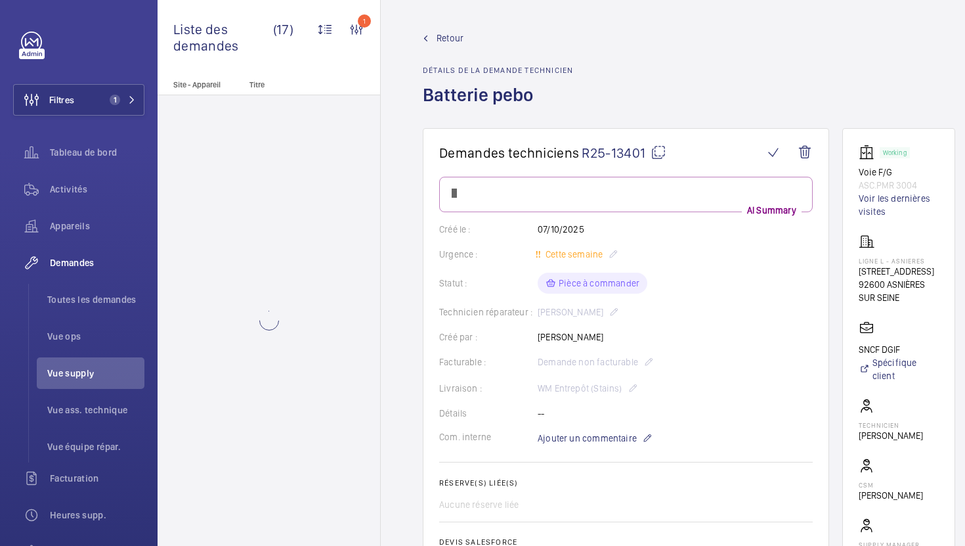
scroll to position [0, 0]
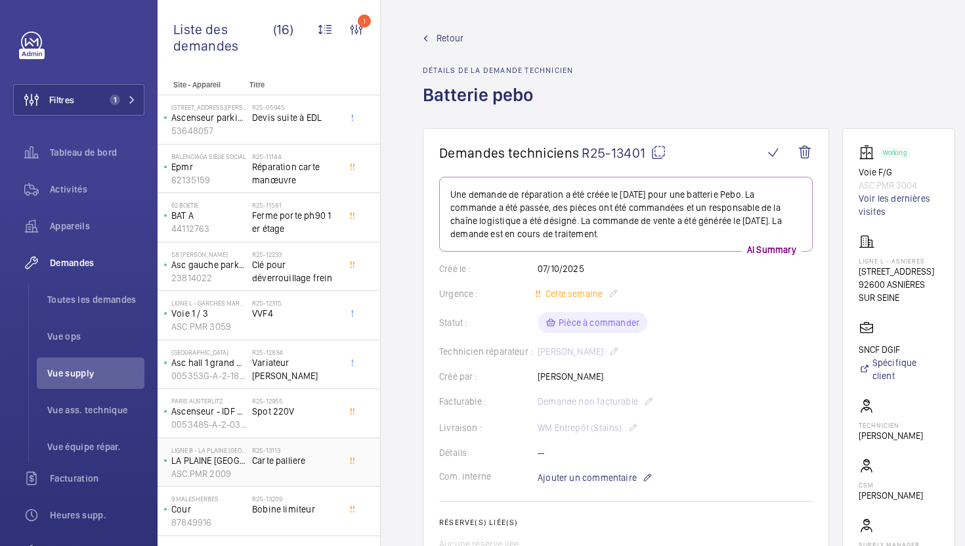
click at [297, 482] on div "R25-13113 Carte palliere" at bounding box center [295, 465] width 87 height 38
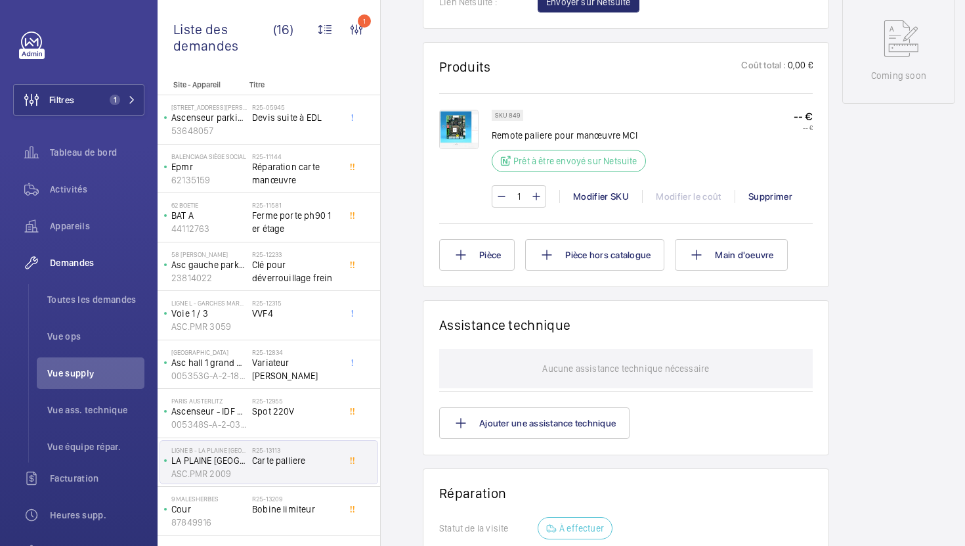
scroll to position [735, 0]
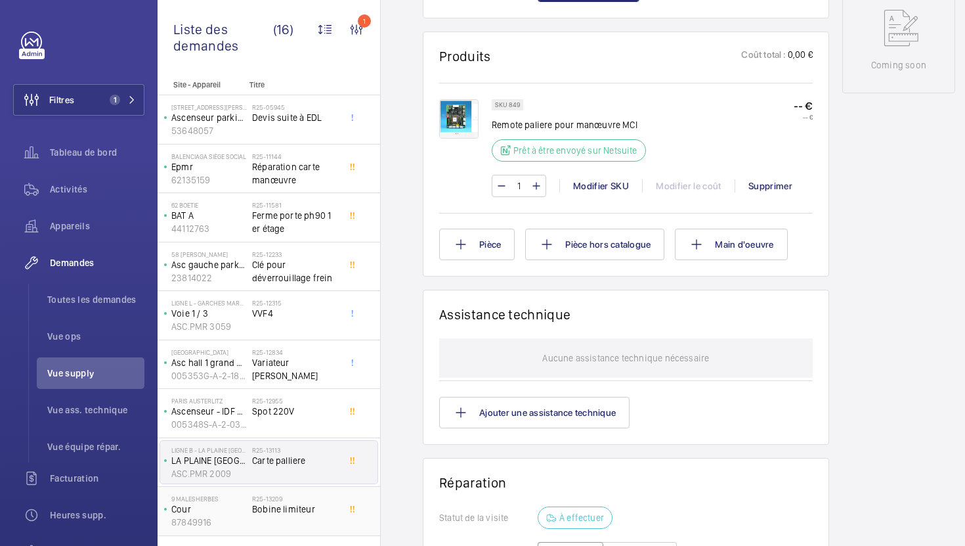
click at [306, 515] on span "Bobine limiteur" at bounding box center [295, 508] width 87 height 13
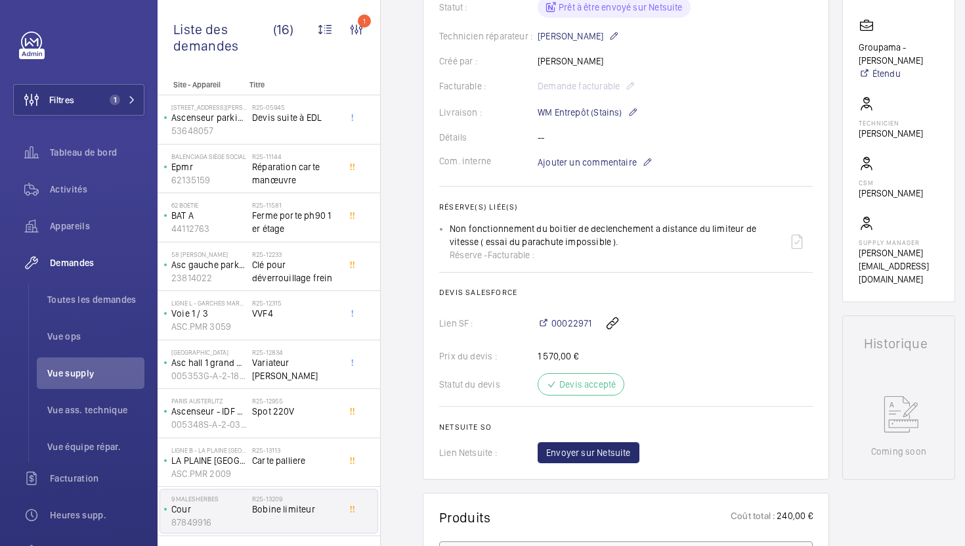
scroll to position [340, 0]
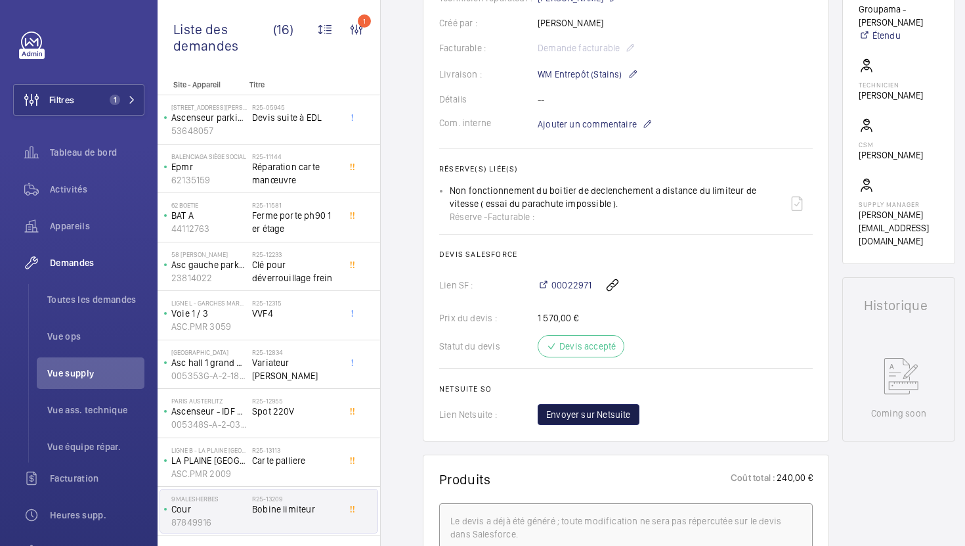
click at [614, 421] on span "Envoyer sur Netsuite" at bounding box center [588, 414] width 85 height 13
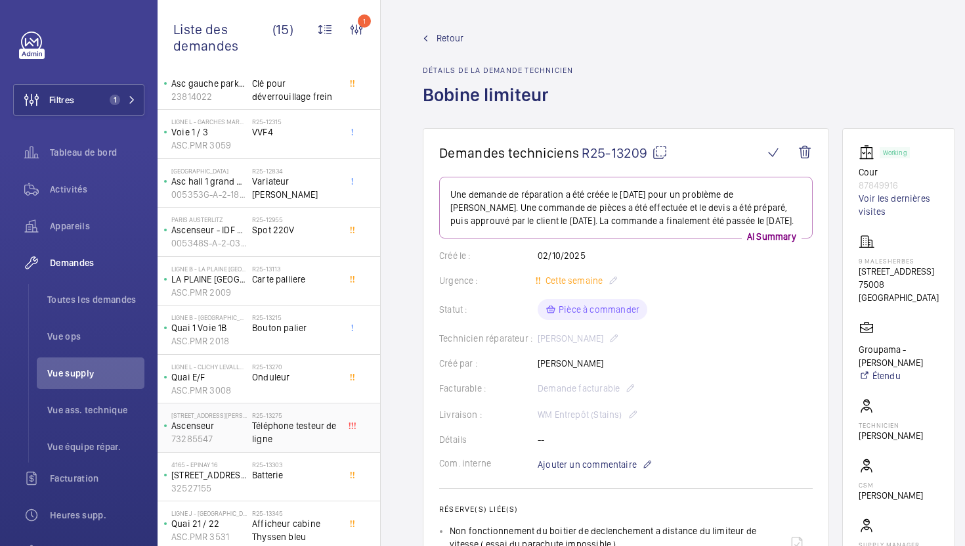
scroll to position [284, 0]
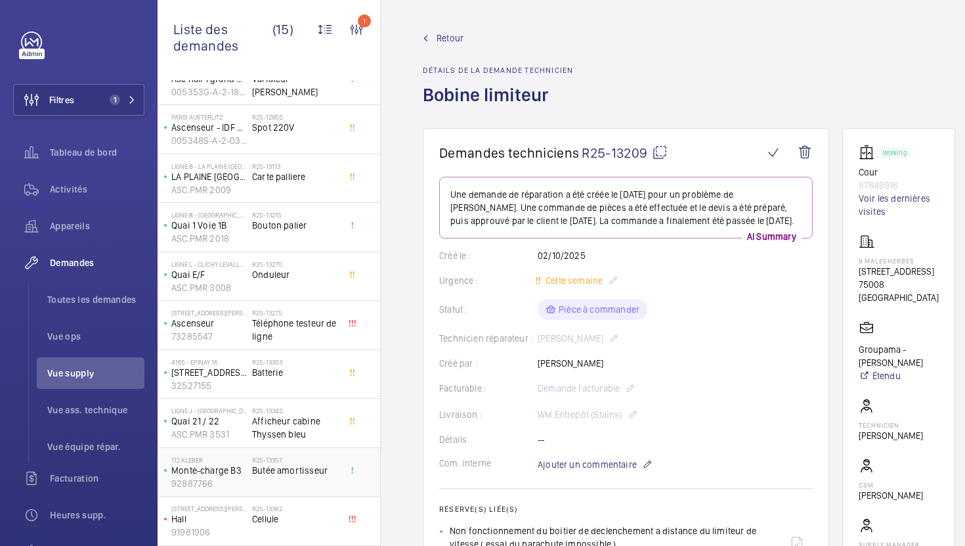
click at [343, 471] on div "R25-13357 Butée amortisseur" at bounding box center [298, 471] width 92 height 43
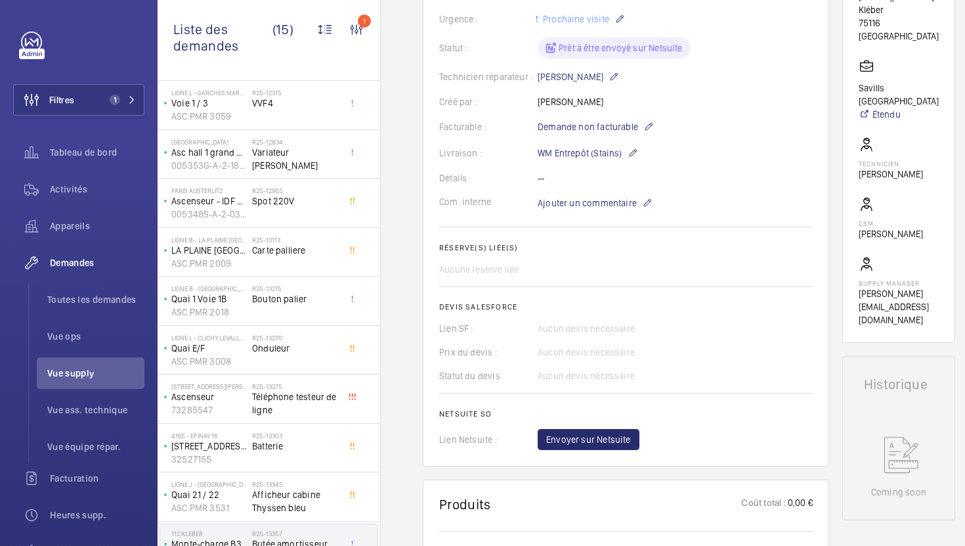
scroll to position [304, 0]
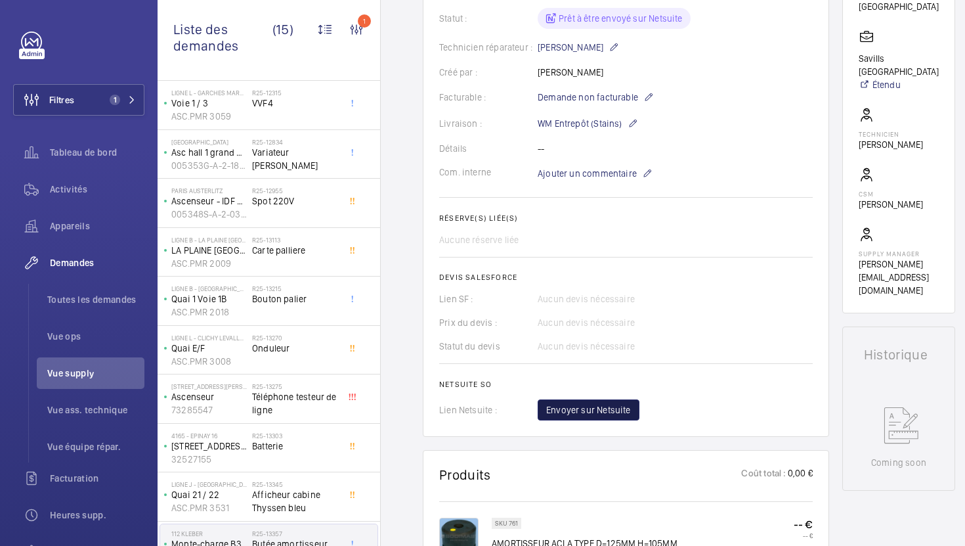
click at [584, 414] on span "Envoyer sur Netsuite" at bounding box center [588, 409] width 85 height 13
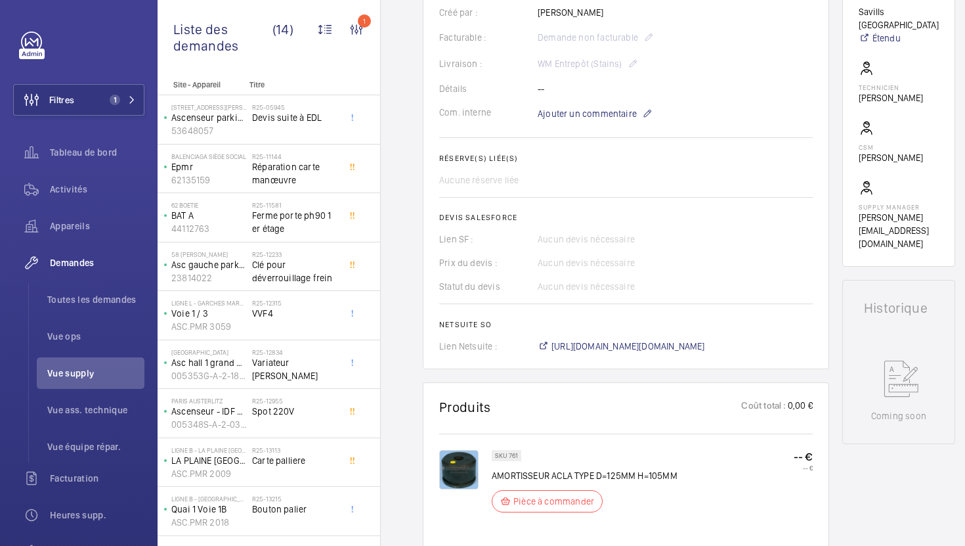
scroll to position [422, 0]
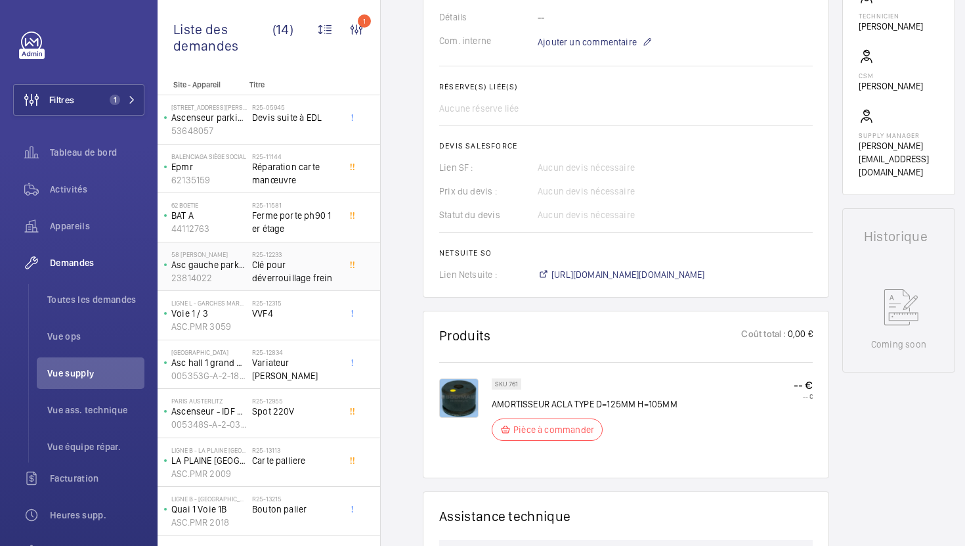
click at [309, 268] on span "Clé pour déverrouillage frein" at bounding box center [295, 271] width 87 height 26
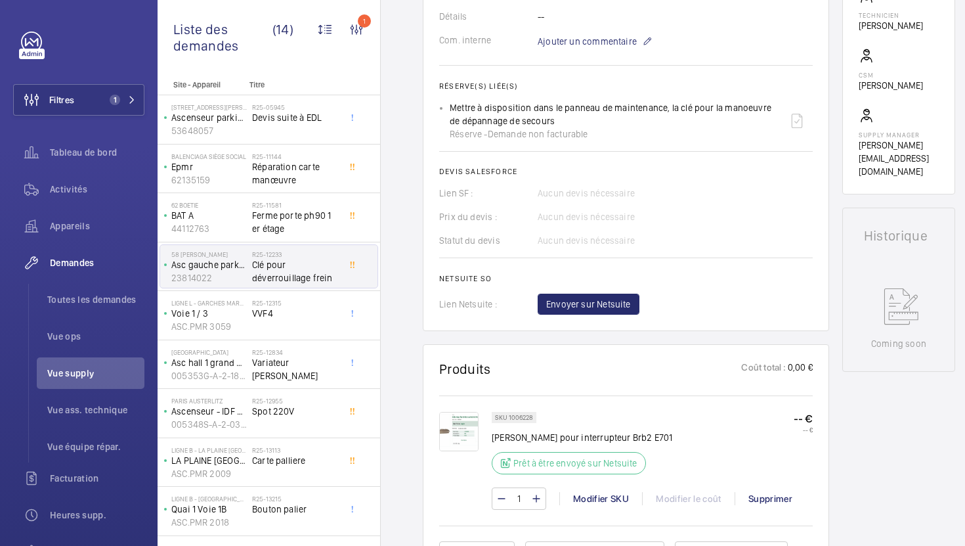
scroll to position [450, 0]
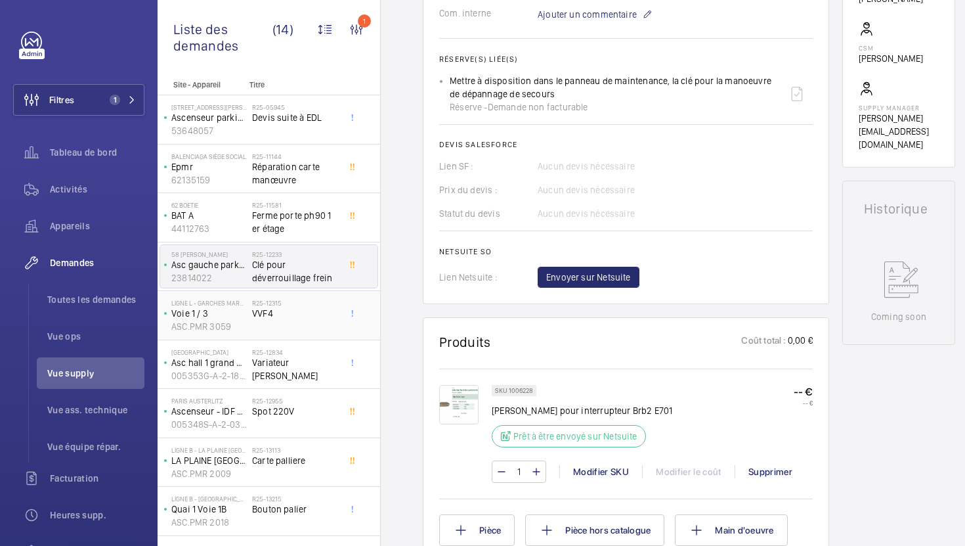
click at [330, 325] on div "R25-12315 VVF4" at bounding box center [295, 318] width 87 height 38
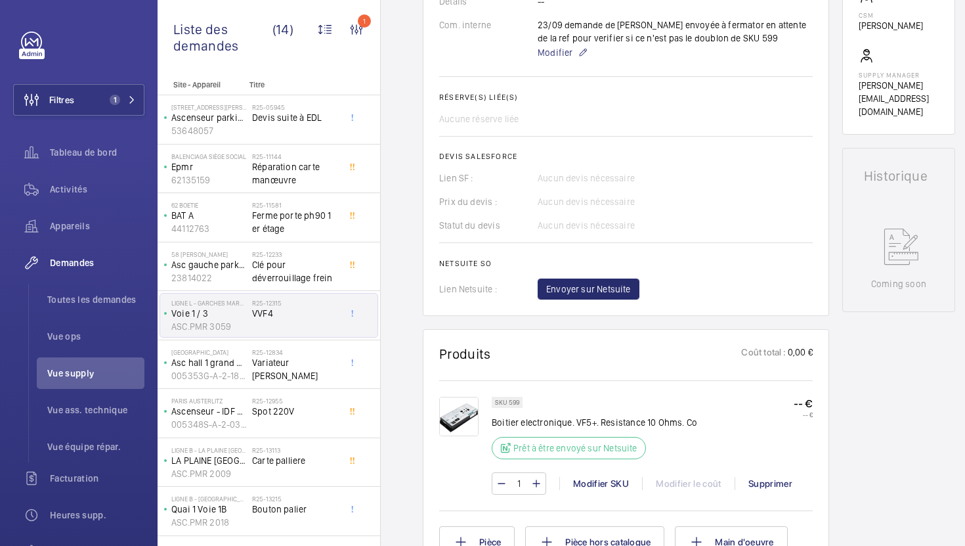
scroll to position [480, 0]
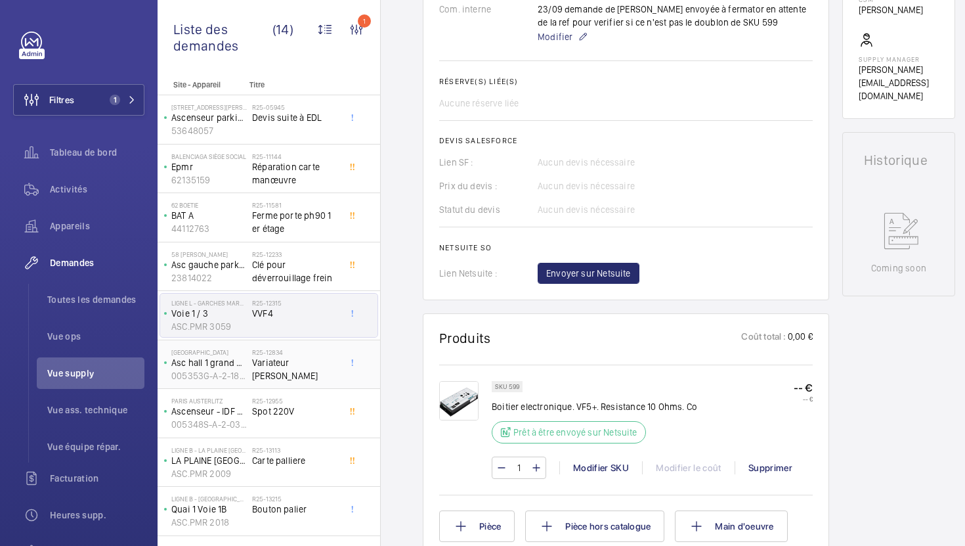
click at [340, 363] on div "R25-12834 [PERSON_NAME] [PERSON_NAME]" at bounding box center [298, 364] width 92 height 43
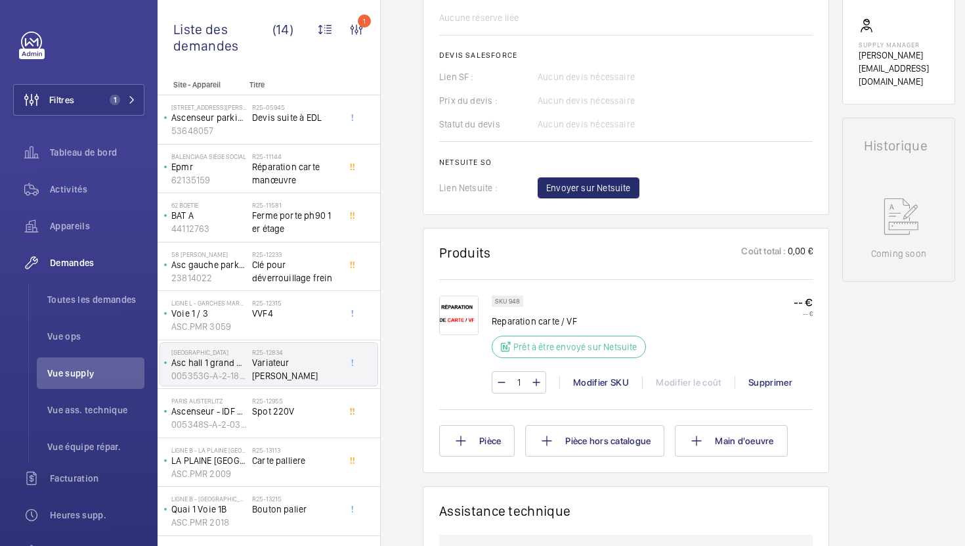
scroll to position [545, 0]
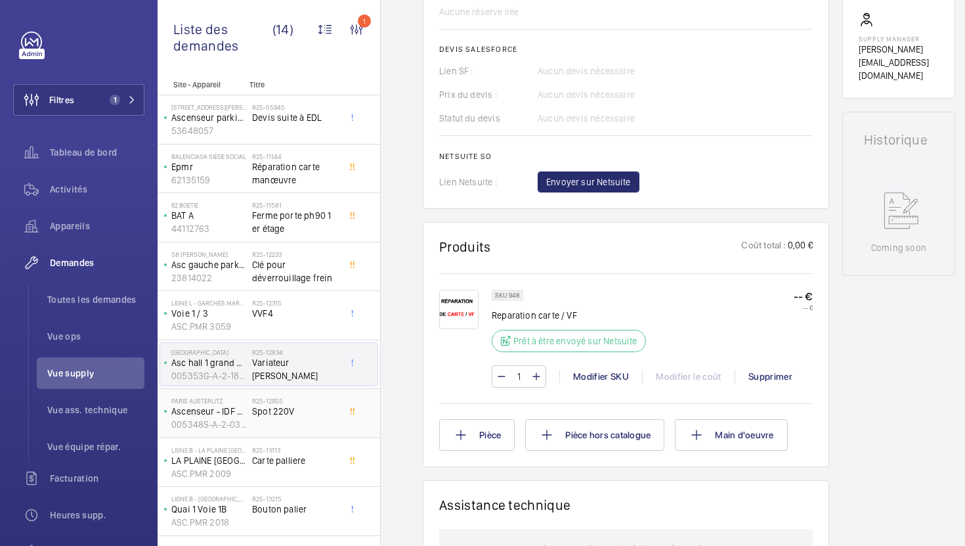
click at [333, 417] on span "Spot 220V" at bounding box center [295, 410] width 87 height 13
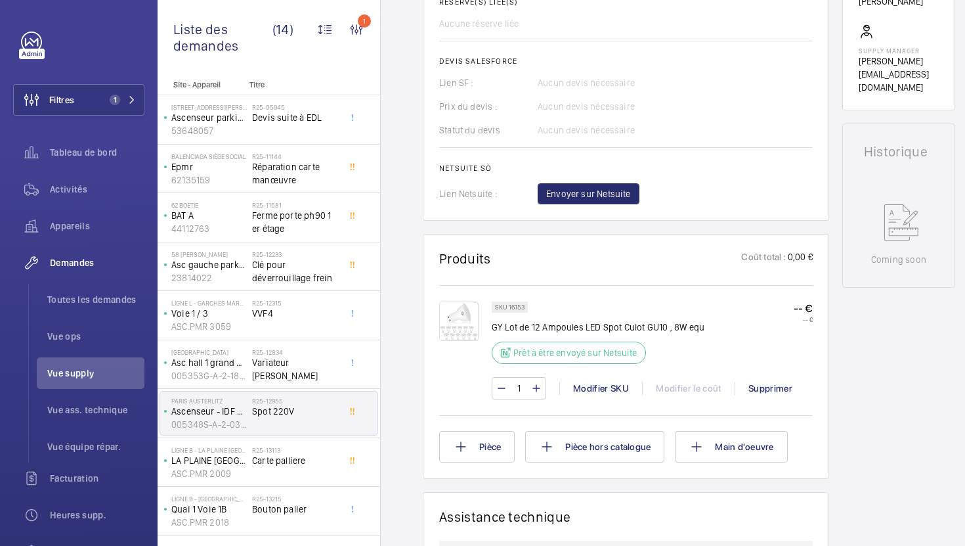
scroll to position [532, 0]
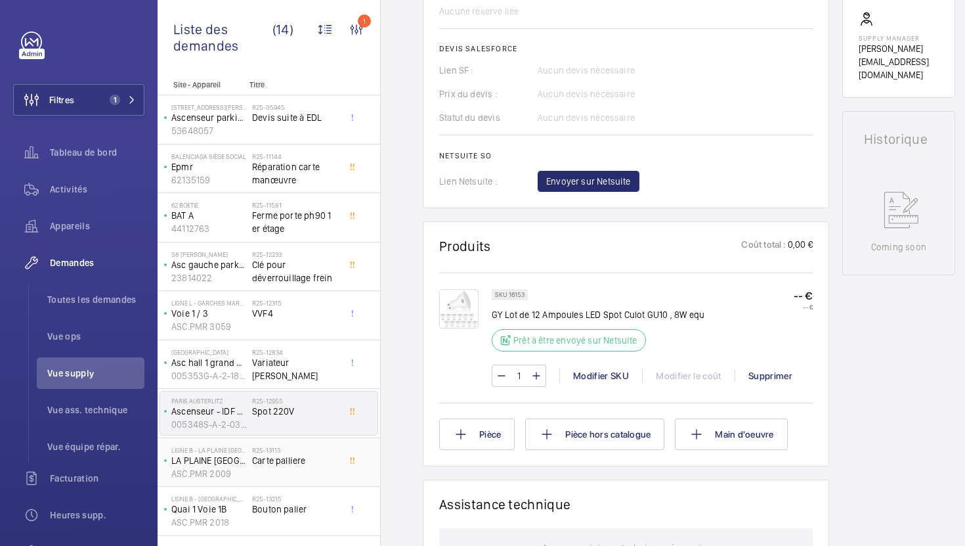
click at [305, 466] on span "Carte palliere" at bounding box center [295, 460] width 87 height 13
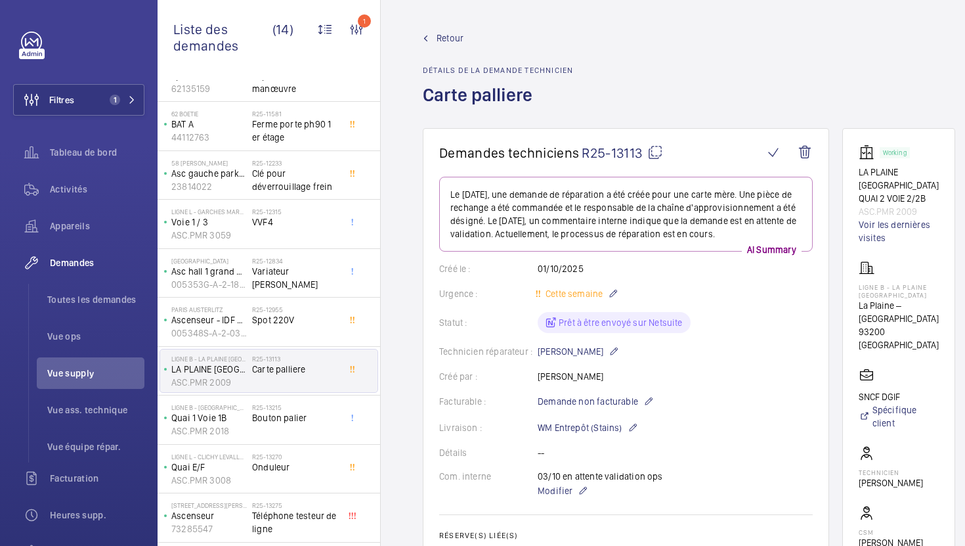
scroll to position [167, 0]
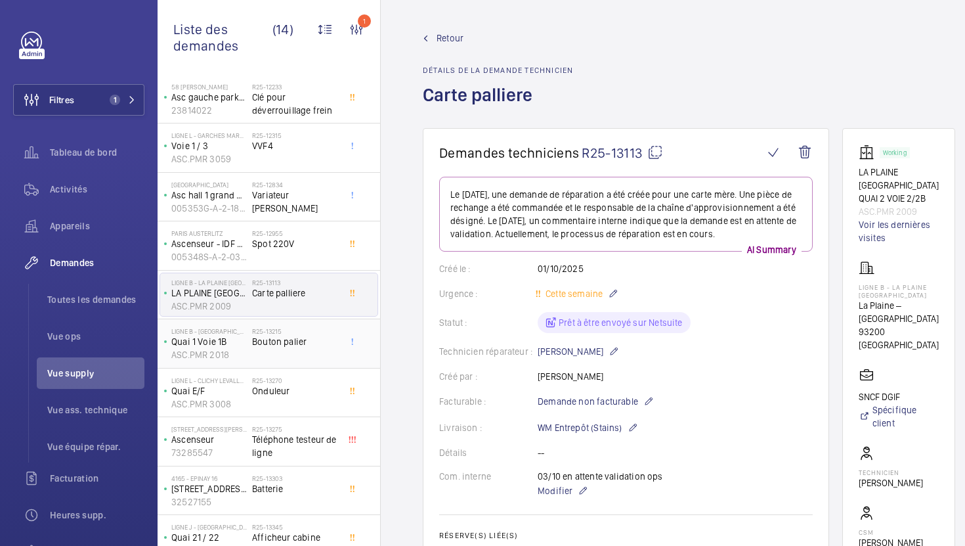
click at [328, 353] on div "R25-13215 Bouton palier" at bounding box center [295, 346] width 87 height 38
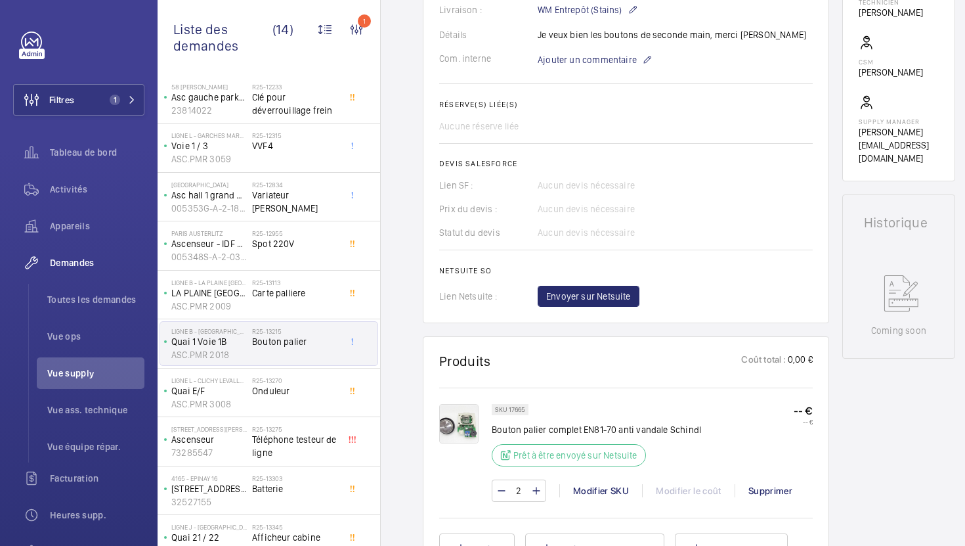
scroll to position [593, 0]
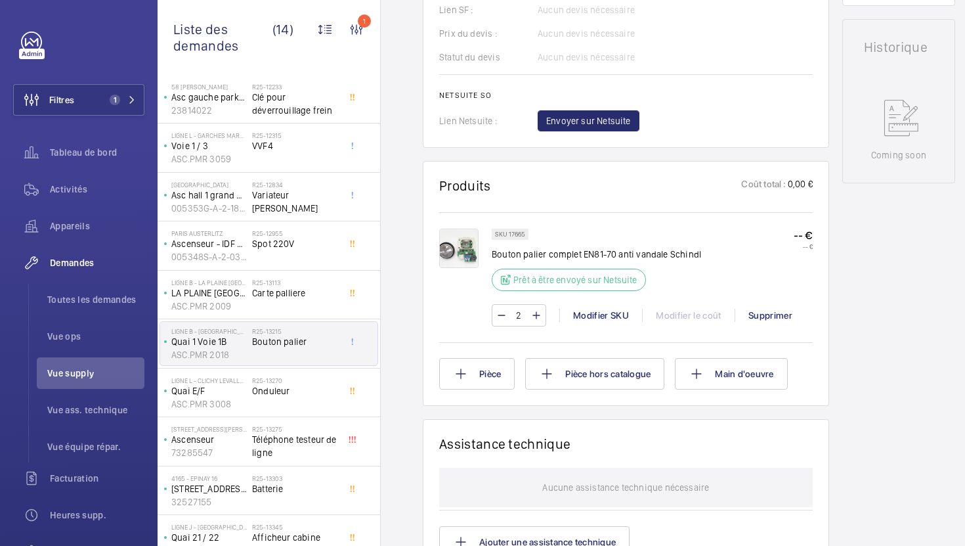
click at [523, 236] on p "SKU 17665" at bounding box center [510, 234] width 30 height 5
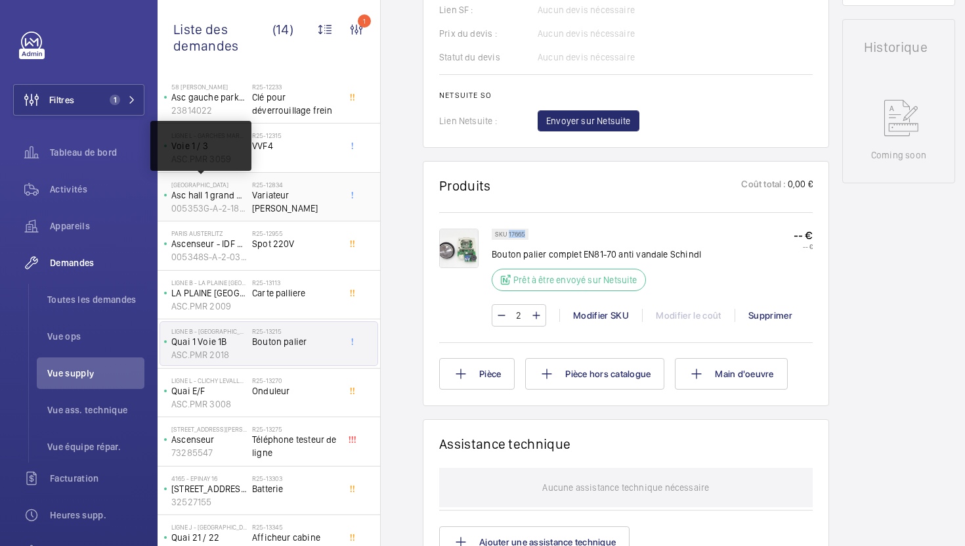
scroll to position [234, 0]
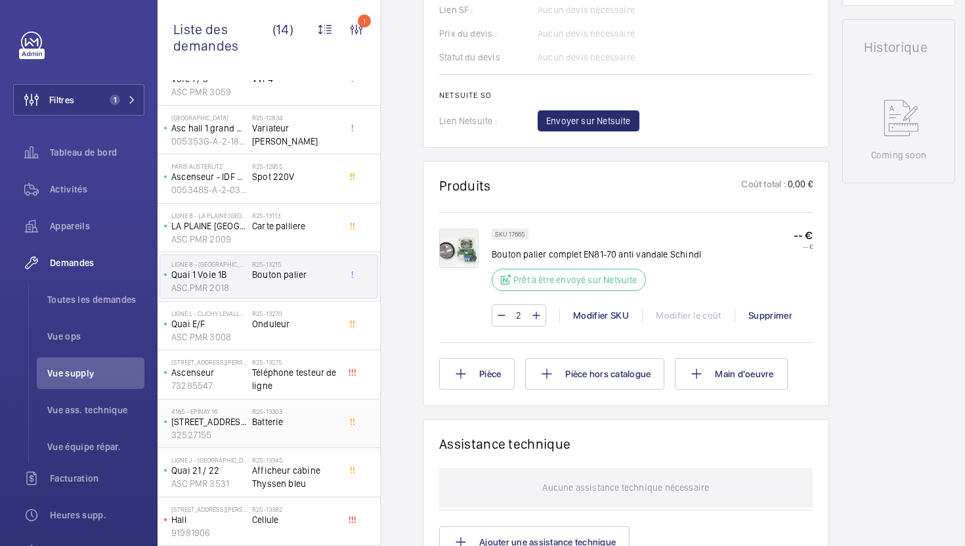
click at [332, 425] on span "Batterie" at bounding box center [295, 421] width 87 height 13
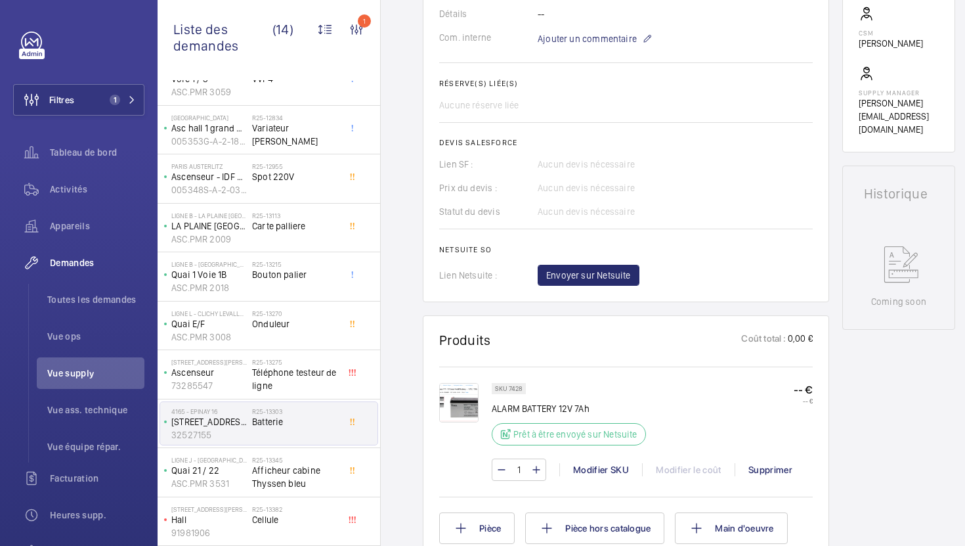
scroll to position [439, 0]
click at [590, 468] on div "Modifier SKU" at bounding box center [600, 468] width 83 height 13
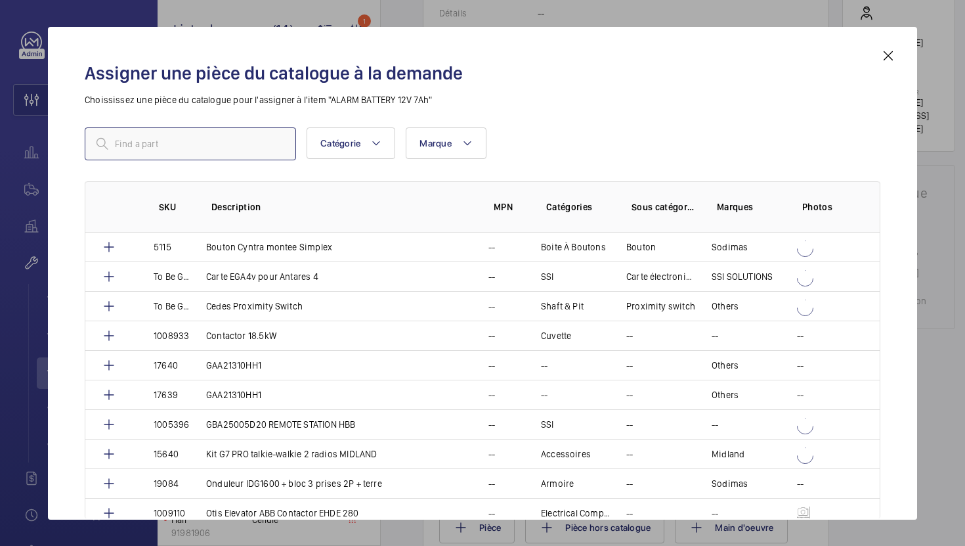
click at [225, 142] on input "text" at bounding box center [190, 143] width 211 height 33
paste input "Batterie 12V 7Ah IZY-FX1207"
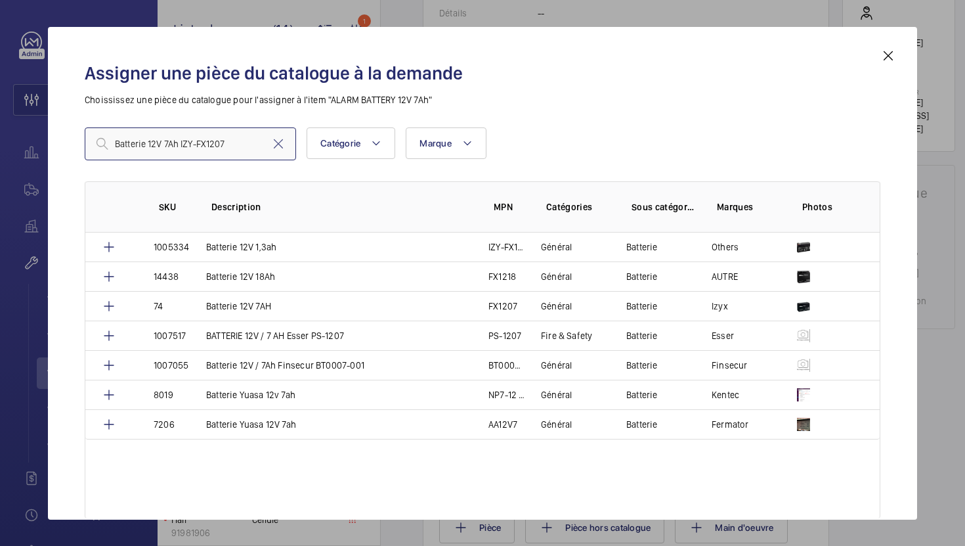
type input "Batterie 12V 7Ah IZY-FX1207"
click at [884, 55] on mat-icon at bounding box center [888, 56] width 16 height 16
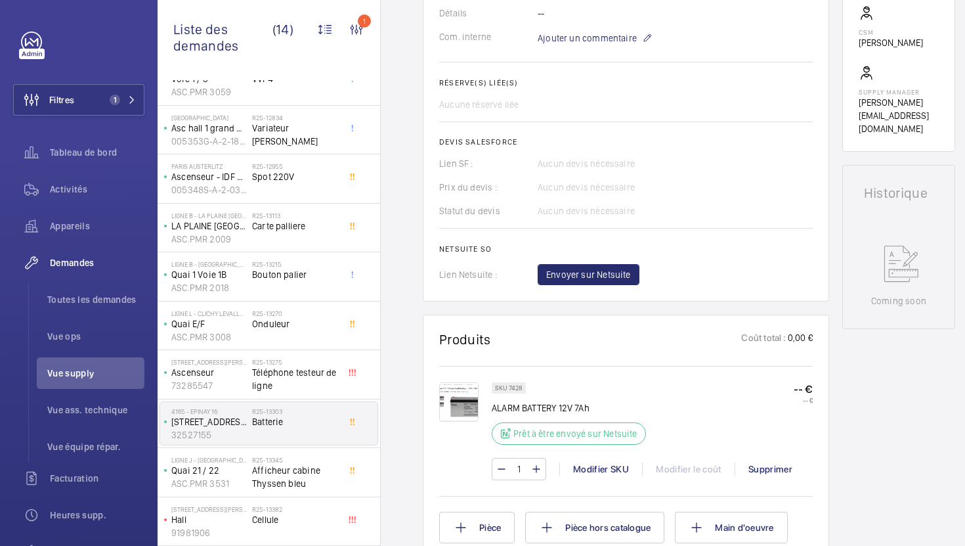
click at [519, 387] on p "SKU 7428" at bounding box center [509, 387] width 28 height 5
click at [593, 467] on div "Modifier SKU" at bounding box center [600, 468] width 83 height 13
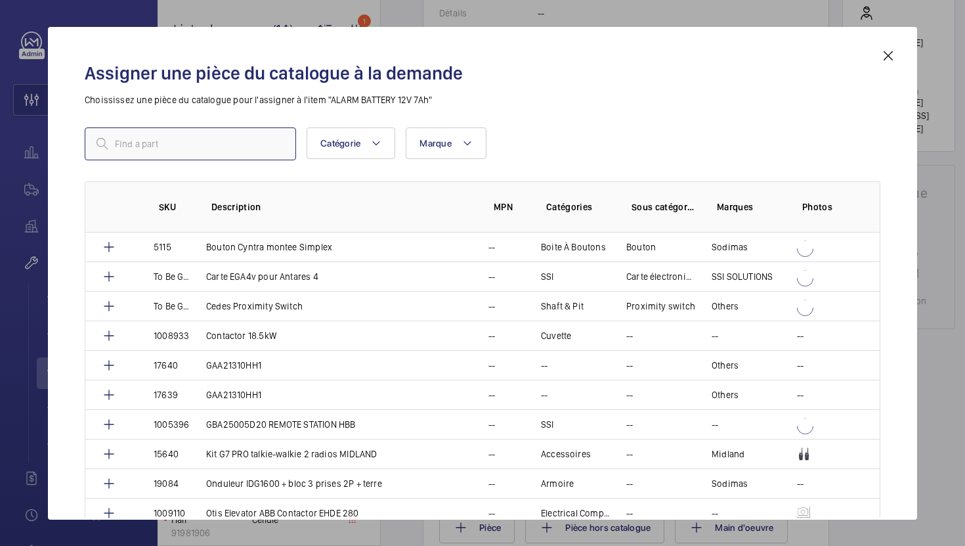
click at [222, 130] on input "text" at bounding box center [190, 143] width 211 height 33
paste input "Batterie 12V 7Ah IZY-FX1207"
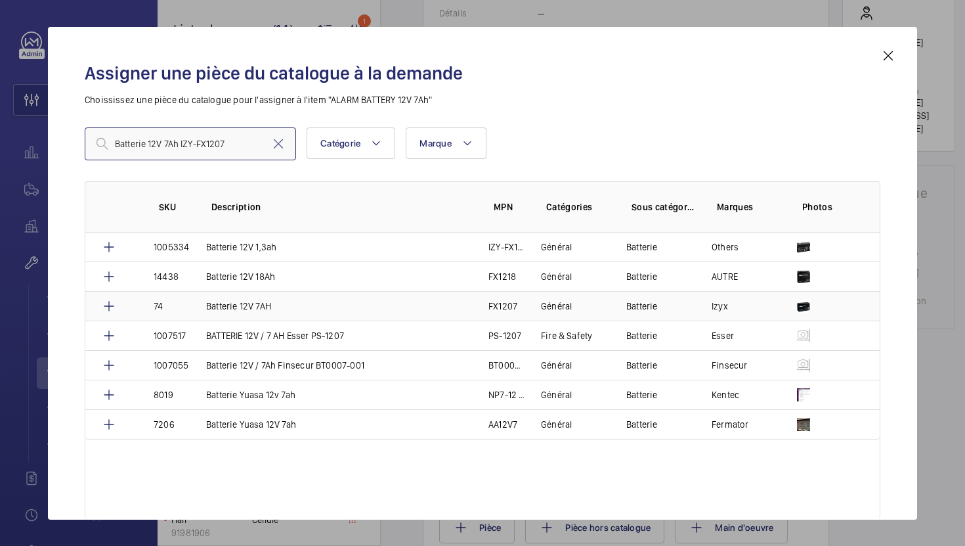
type input "Batterie 12V 7Ah IZY-FX1207"
click at [251, 303] on p "Batterie 12V 7AH" at bounding box center [238, 305] width 65 height 13
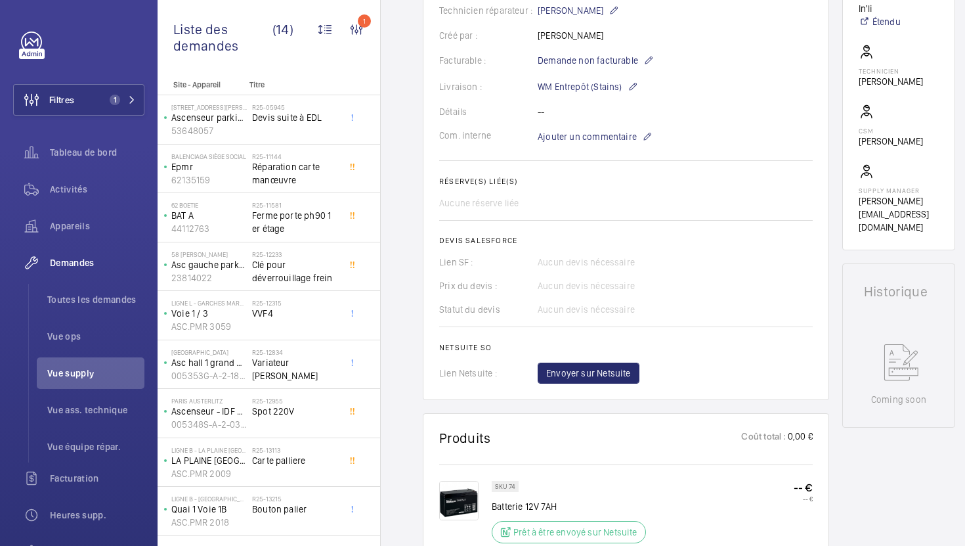
scroll to position [301, 0]
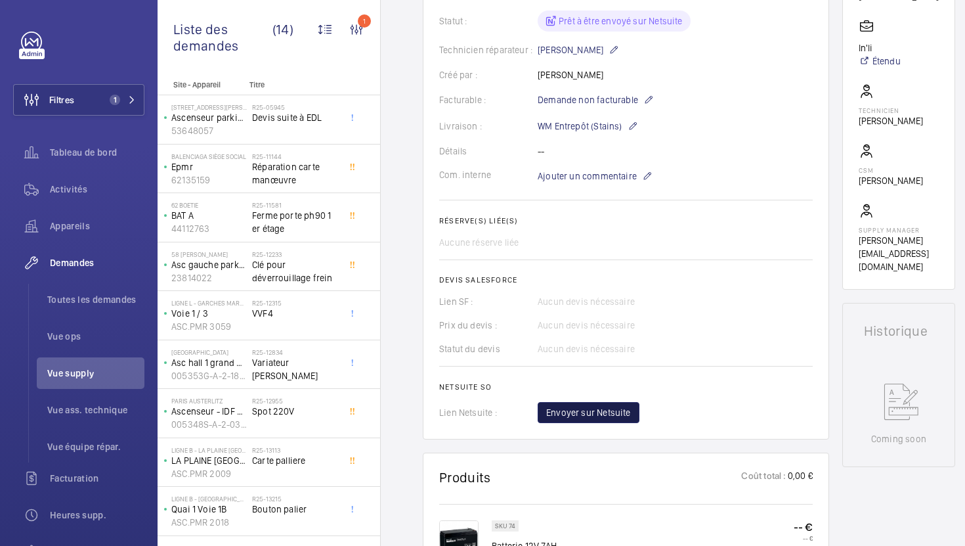
click at [611, 416] on span "Envoyer sur Netsuite" at bounding box center [588, 412] width 85 height 13
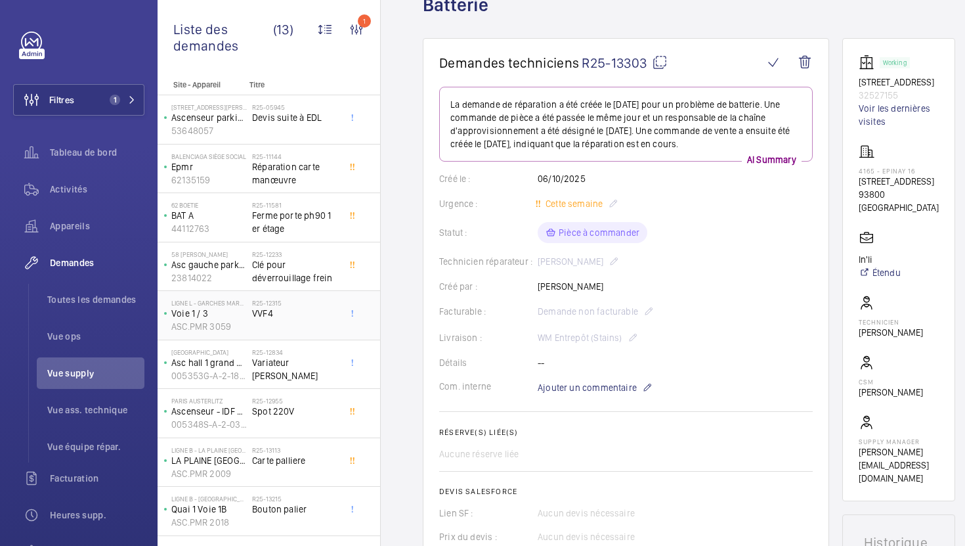
scroll to position [186, 0]
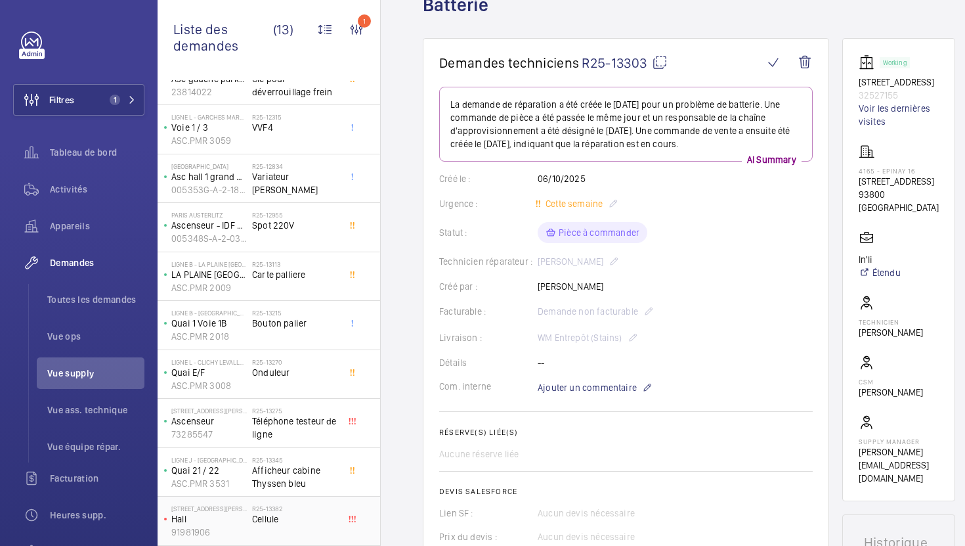
click at [307, 528] on div "R25-13382 Cellule" at bounding box center [295, 523] width 87 height 38
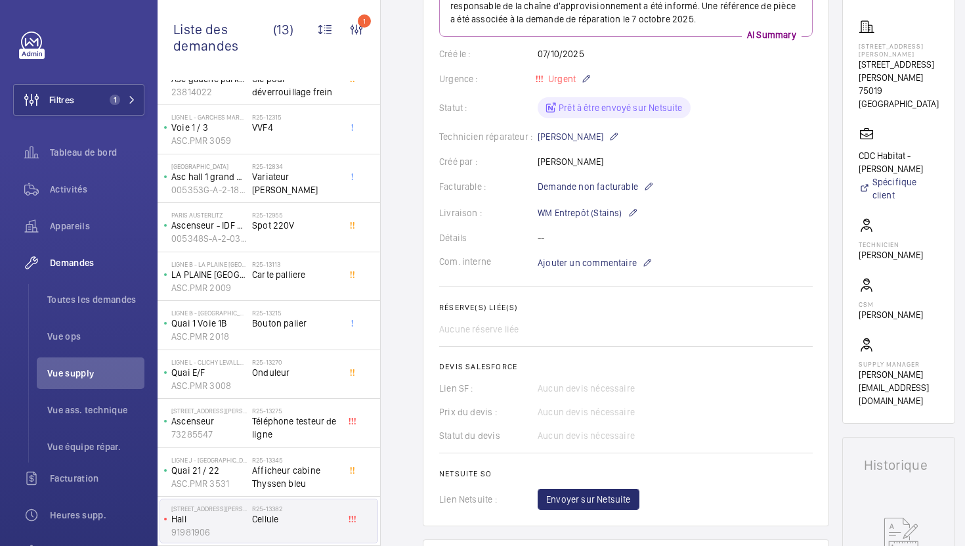
scroll to position [213, 0]
